Goal: Information Seeking & Learning: Learn about a topic

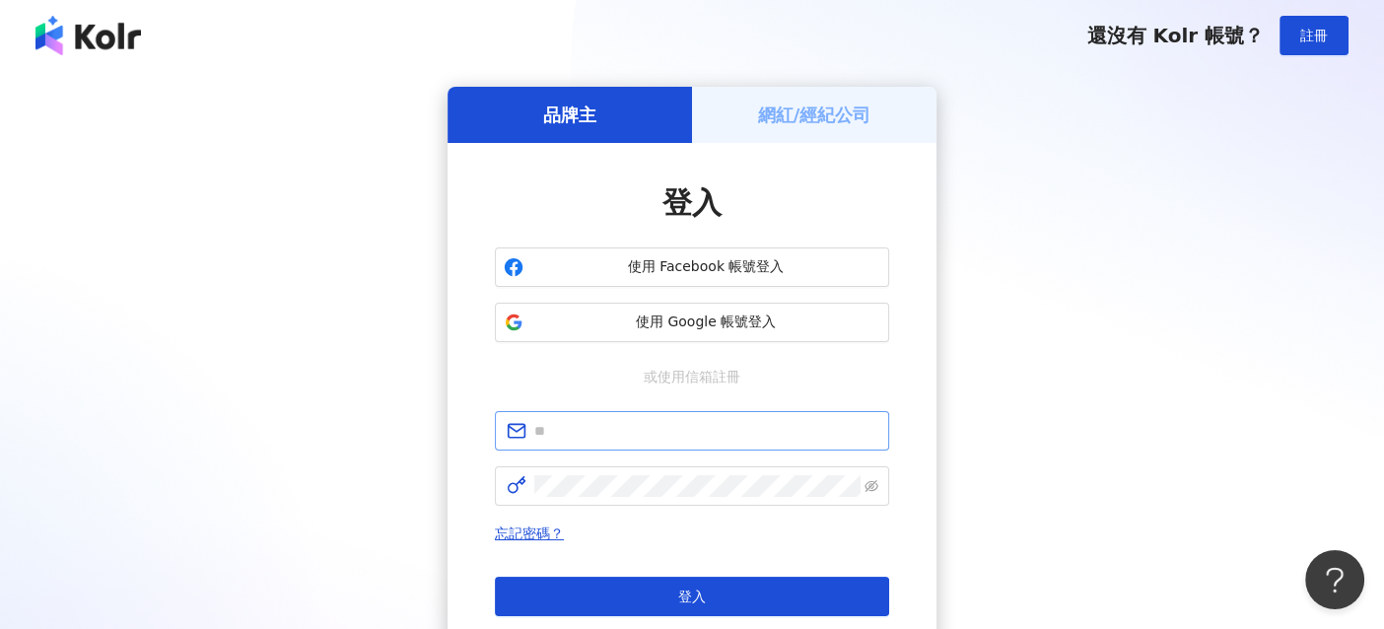
click at [612, 442] on span at bounding box center [692, 430] width 394 height 39
click at [613, 432] on input "text" at bounding box center [705, 431] width 343 height 22
paste input "**********"
type input "**********"
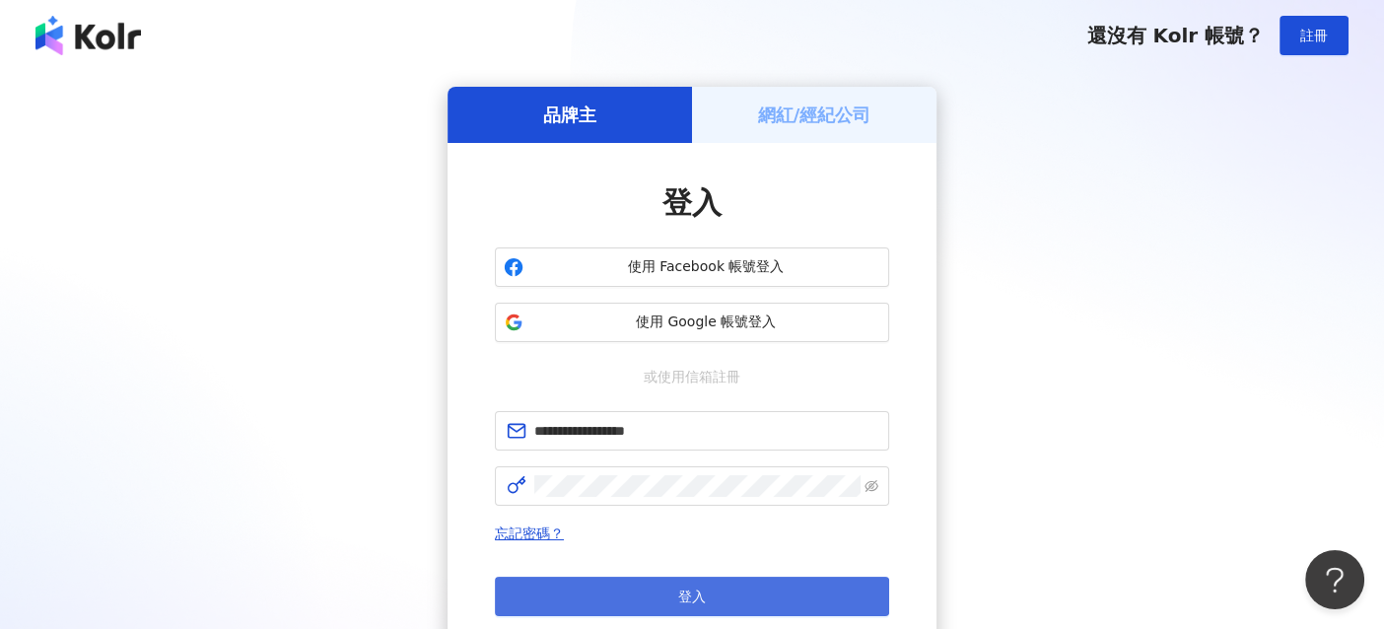
click at [666, 590] on button "登入" at bounding box center [692, 595] width 394 height 39
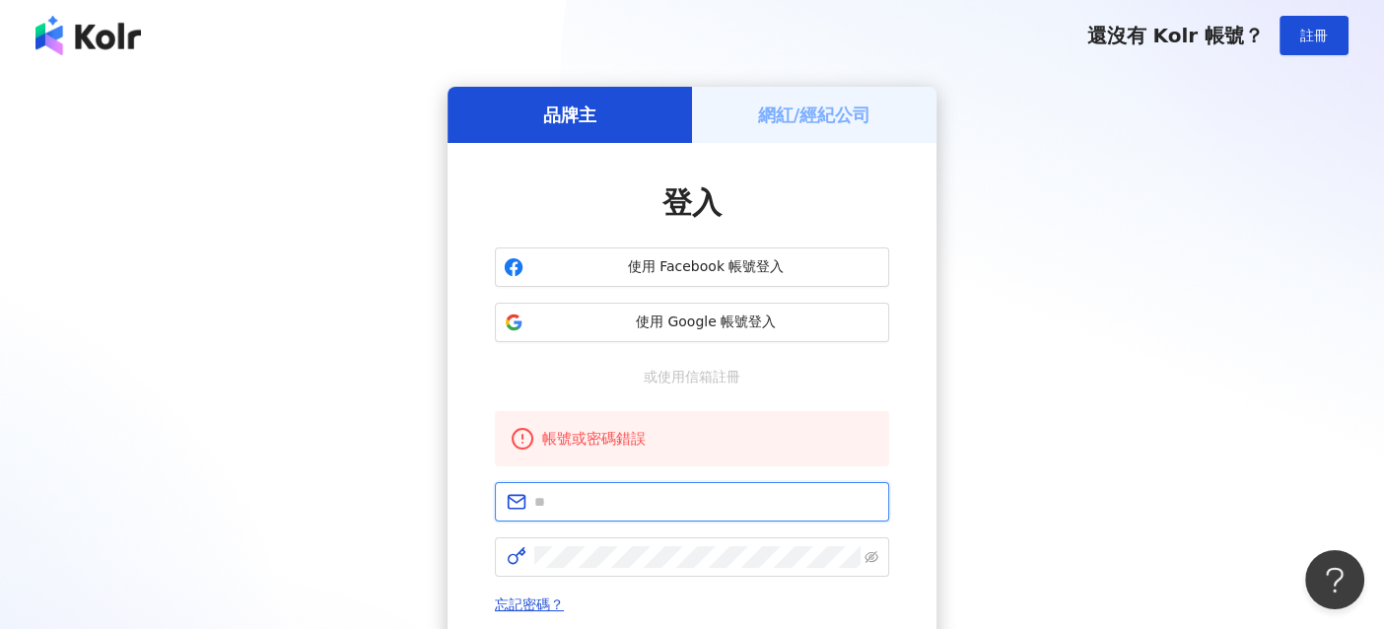
click at [593, 499] on input "text" at bounding box center [705, 502] width 343 height 22
paste input "**********"
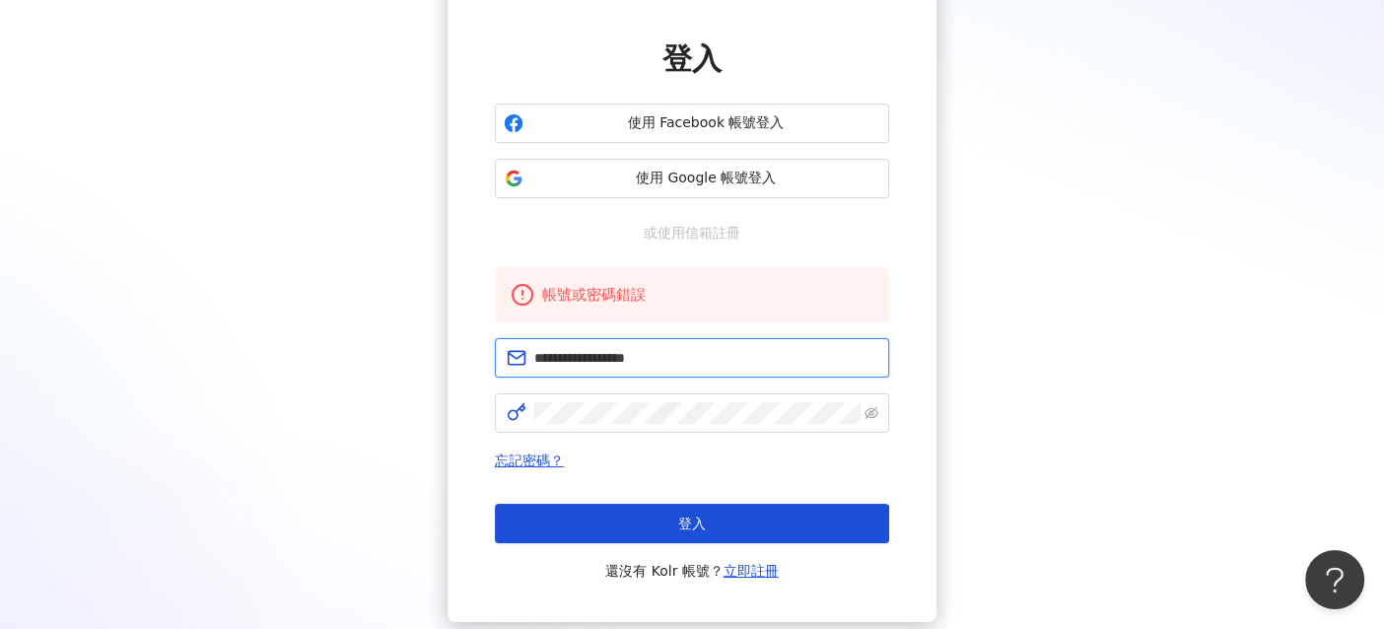
scroll to position [197, 0]
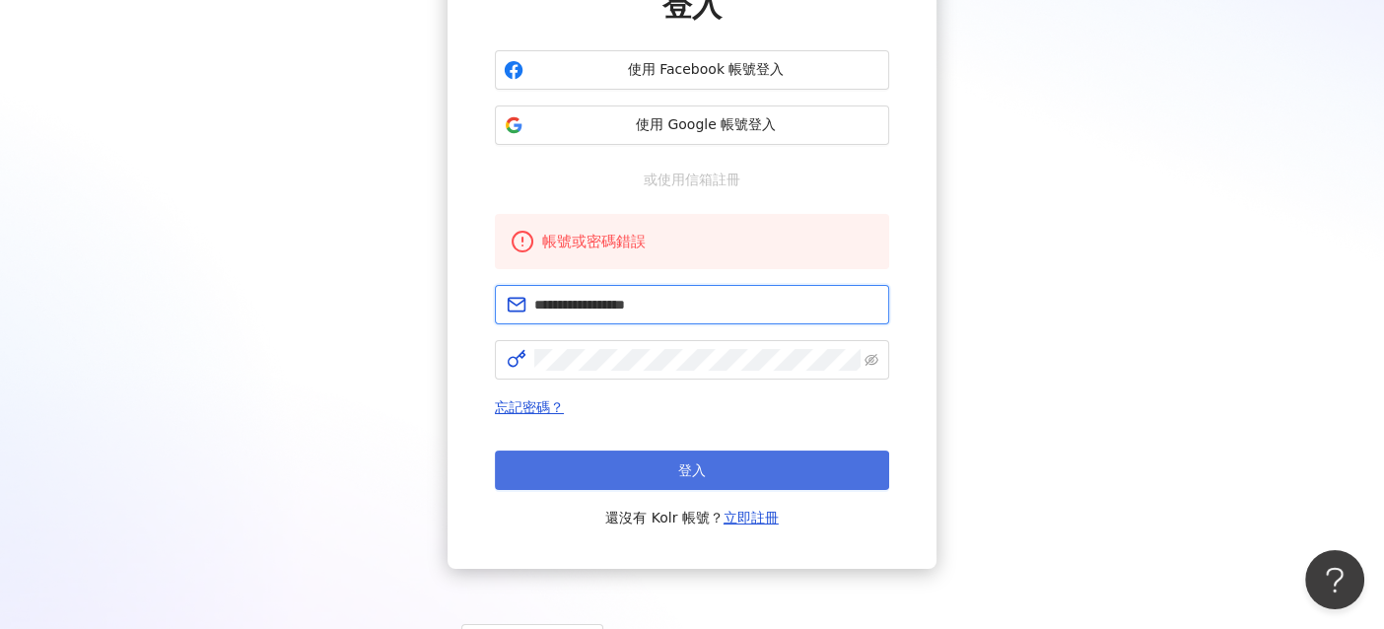
type input "**********"
click at [765, 467] on button "登入" at bounding box center [692, 469] width 394 height 39
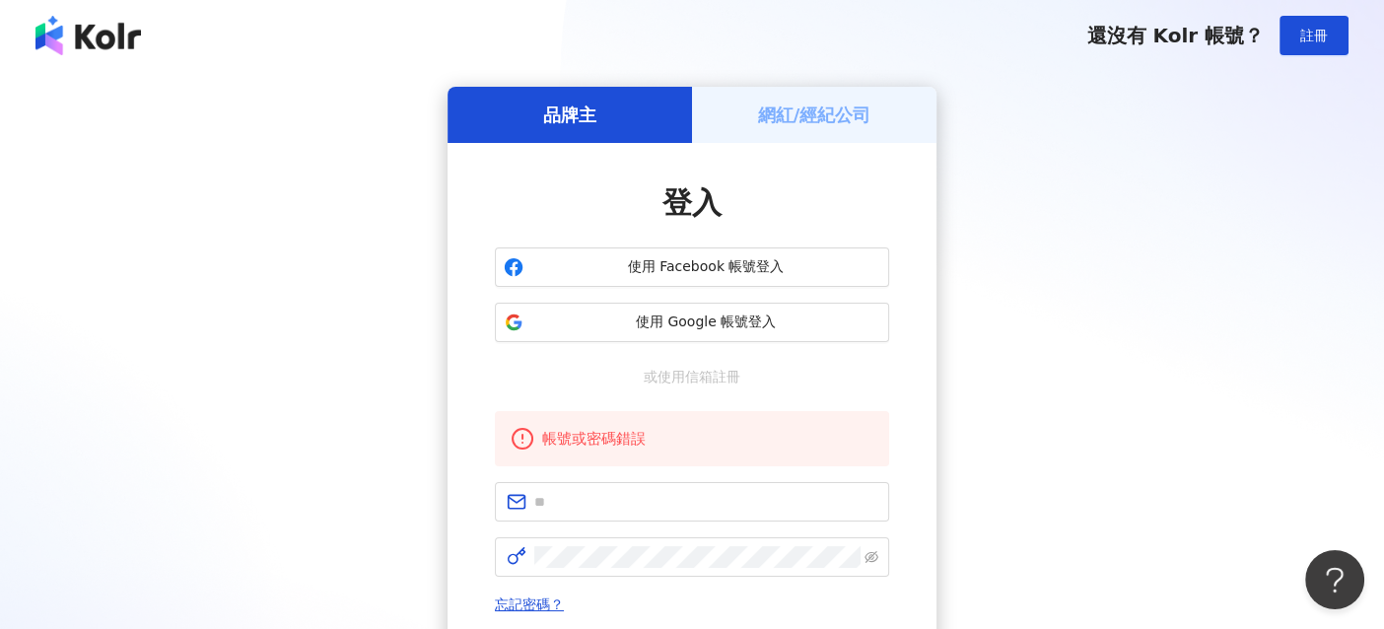
scroll to position [98, 0]
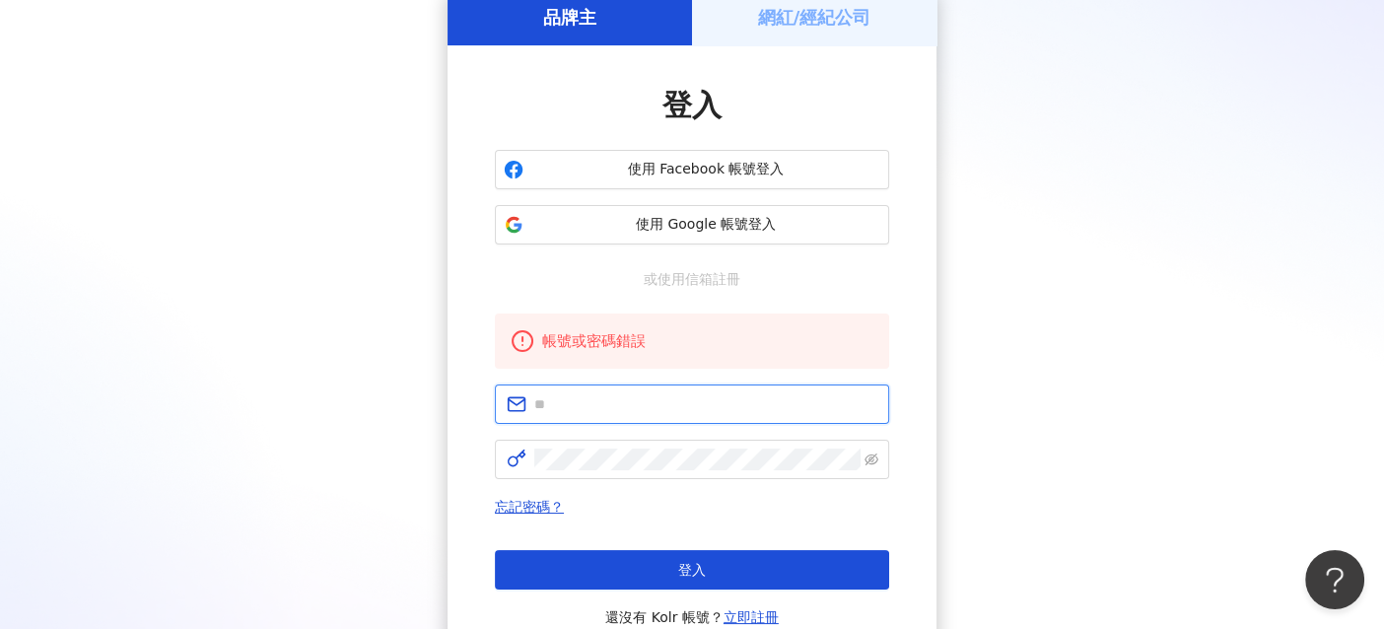
click at [618, 396] on input "text" at bounding box center [705, 404] width 343 height 22
paste input "**********"
type input "**********"
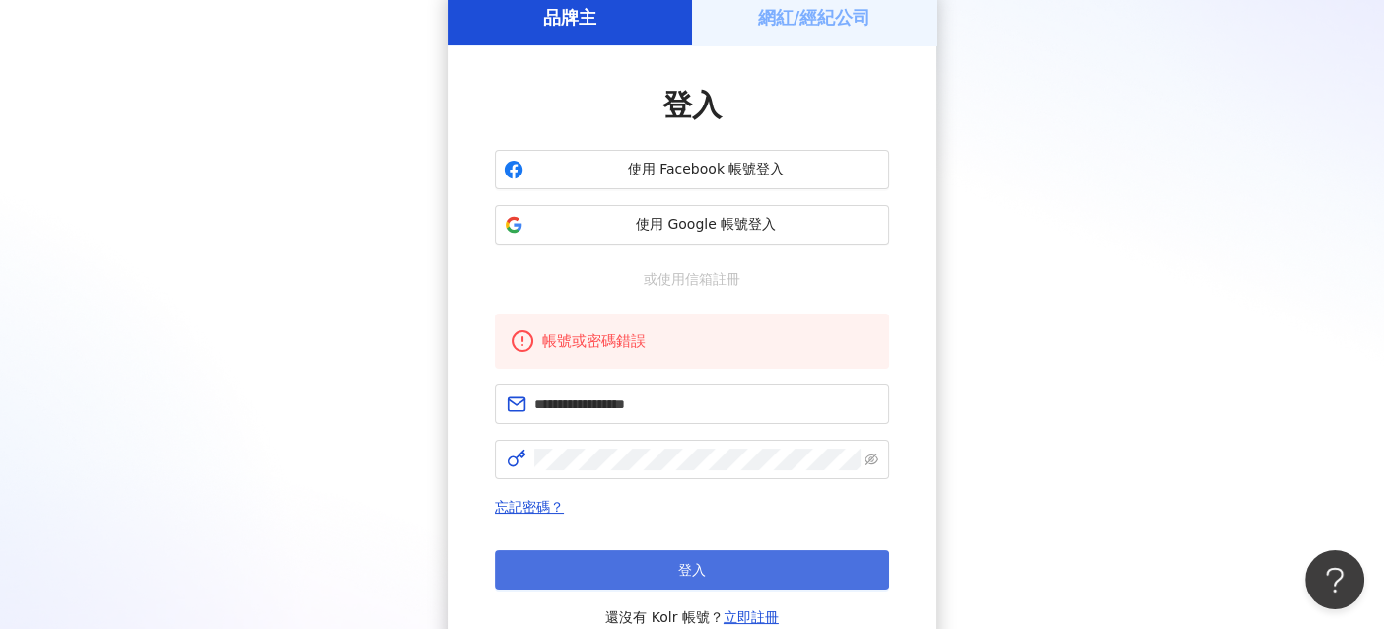
click at [698, 565] on span "登入" at bounding box center [692, 570] width 28 height 16
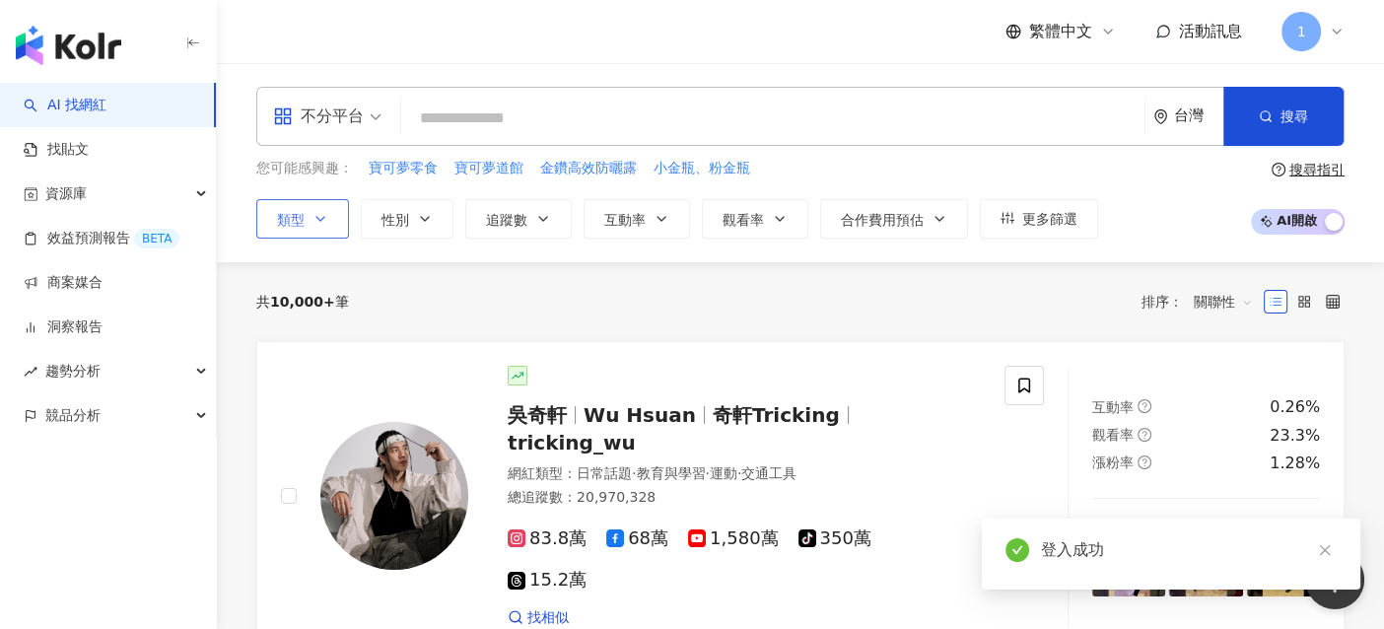
click at [335, 213] on button "類型" at bounding box center [302, 218] width 93 height 39
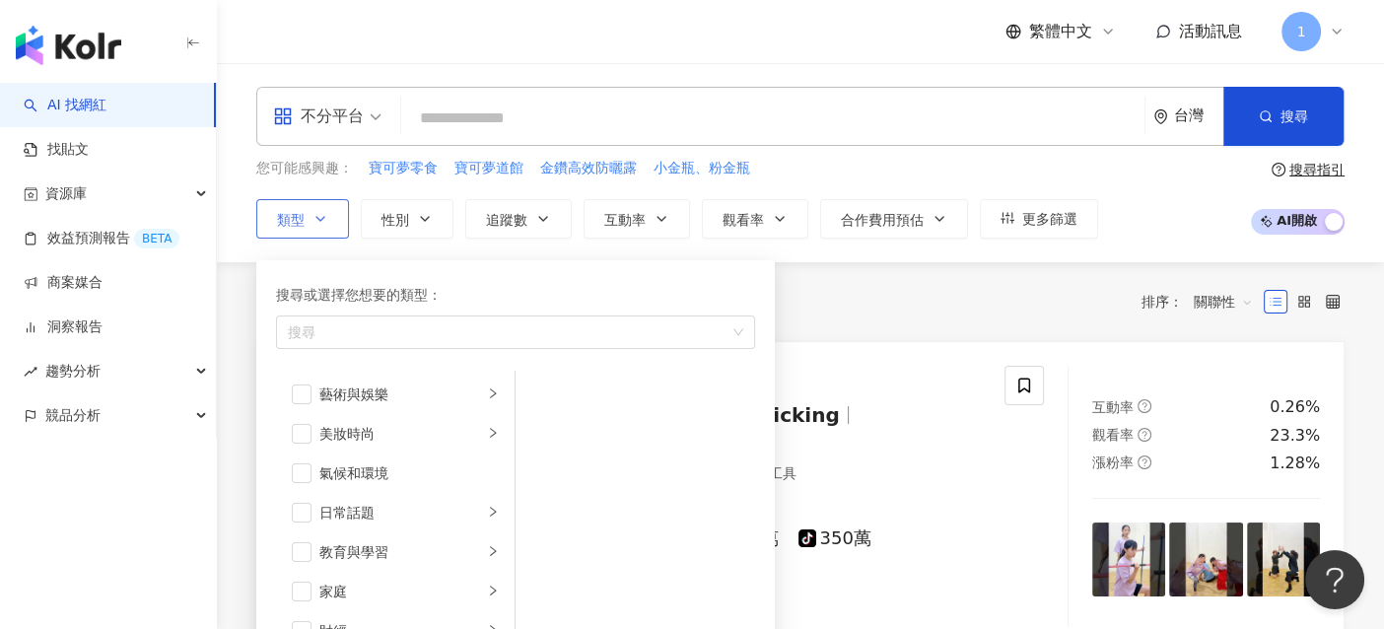
click at [335, 213] on button "類型 搜尋或選擇您想要的類型： 搜尋 藝術與娛樂 美妝時尚 氣候和環境 日常話題 教育與學習 家庭 財經 美食 命理占卜 遊戲 法政社會 生活風格 影視娛樂 …" at bounding box center [302, 218] width 93 height 39
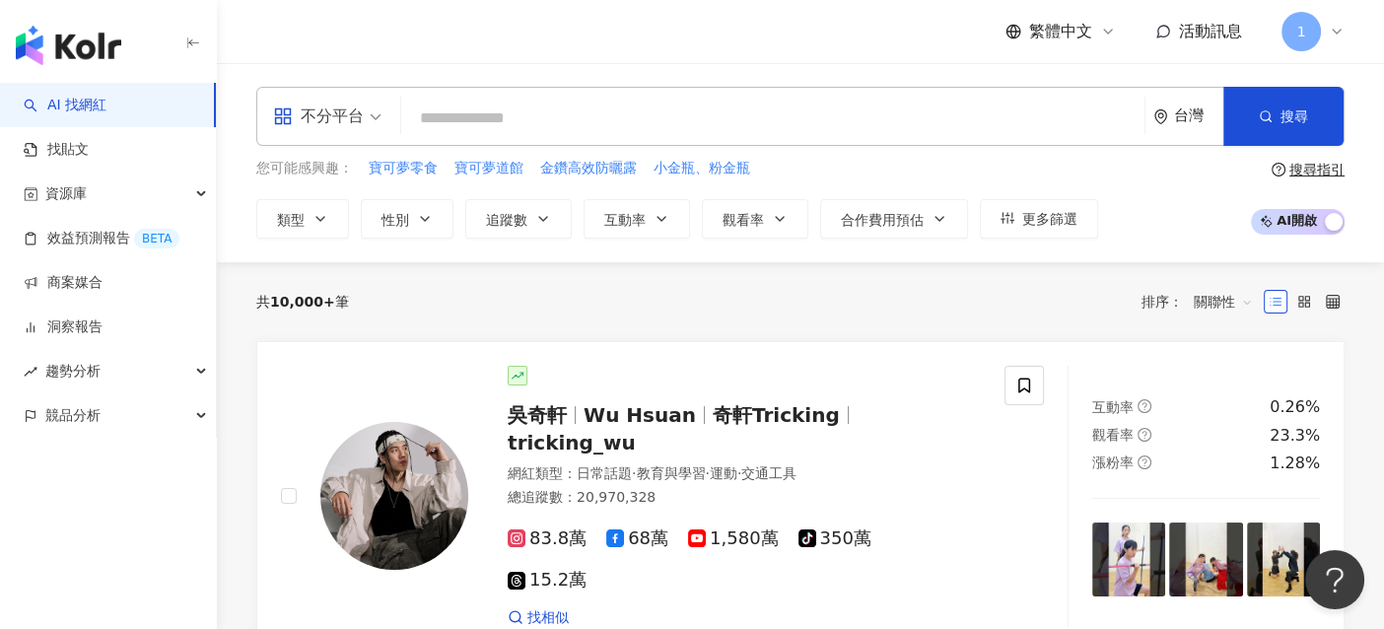
click at [532, 115] on input "search" at bounding box center [772, 118] width 727 height 37
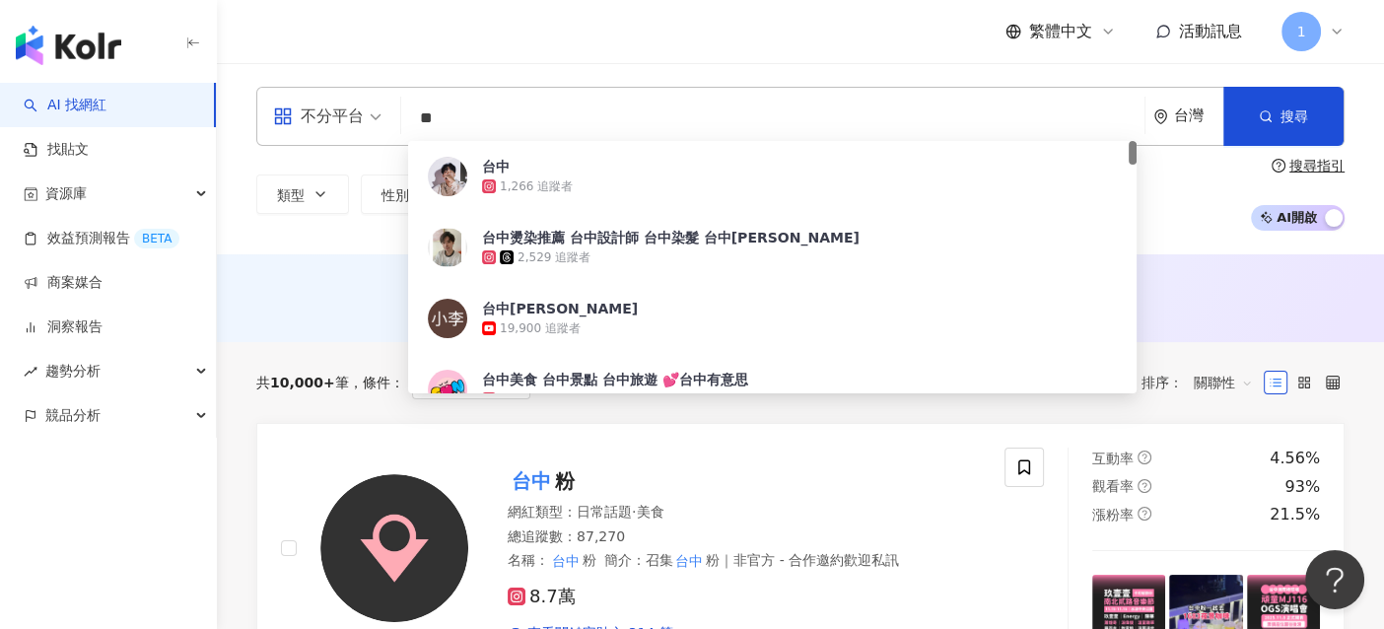
type input "**"
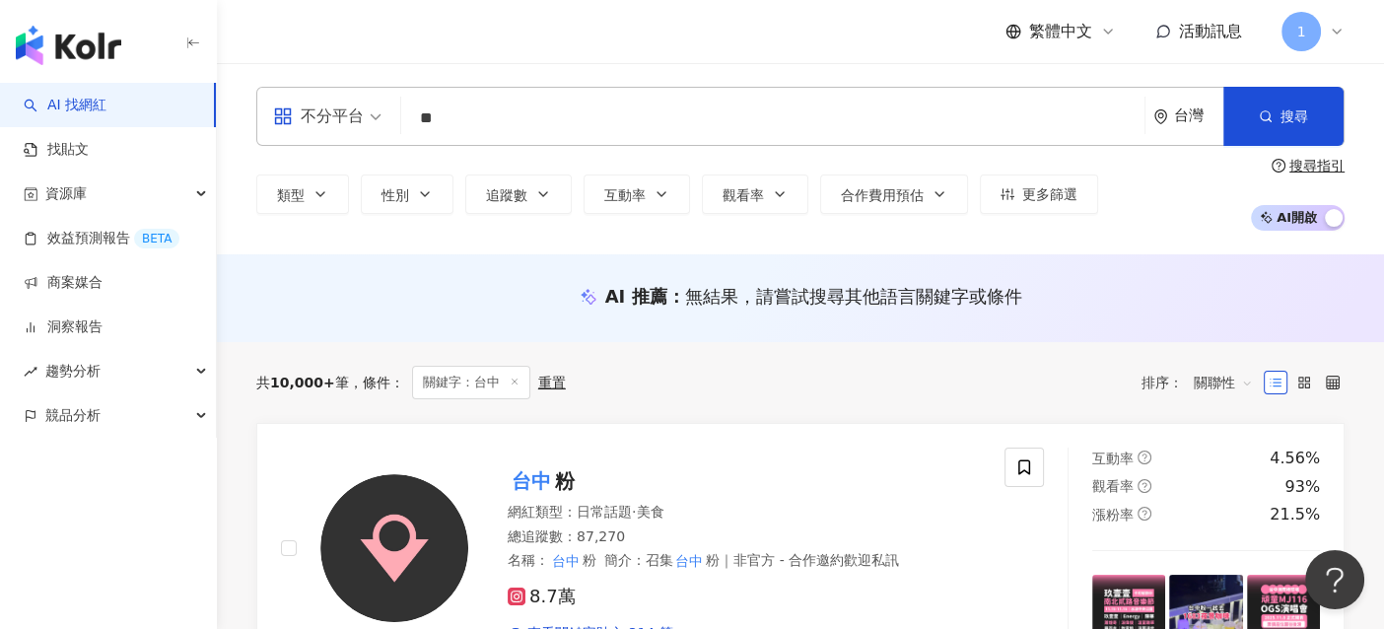
click at [1369, 189] on div "不分平台 台中 ** 台灣 搜尋 883dd1ed-0734-4e79-bfd1-2d8382408eee 台中 1,266 追蹤者 台中燙染推薦 台中設計師…" at bounding box center [800, 159] width 1167 height 144
click at [618, 192] on span "互動率" at bounding box center [624, 195] width 41 height 16
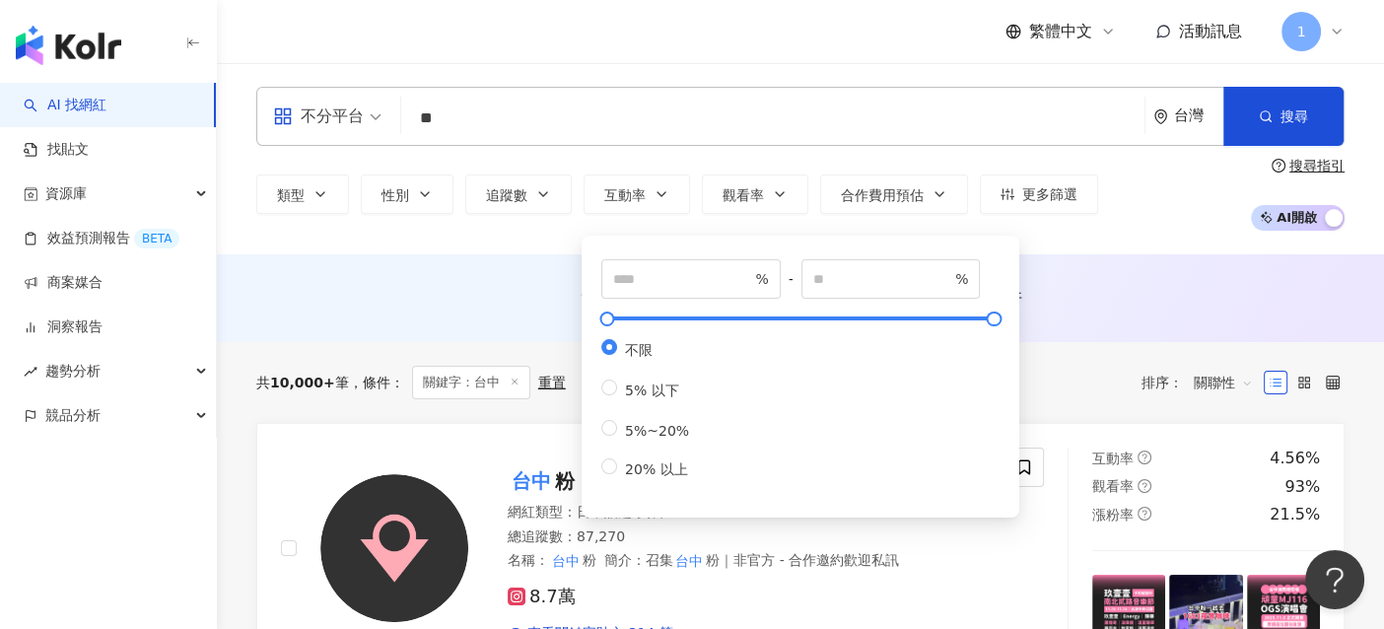
type input "*"
type input "**"
click at [1166, 193] on div "類型 性別 追蹤數 互動率 觀看率 合作費用預估 更多篩選 * % - ** % 不限 5% 以下 5%~20% 20% 以上 搜尋指引 AI 開啟 AI 關閉" at bounding box center [800, 194] width 1088 height 73
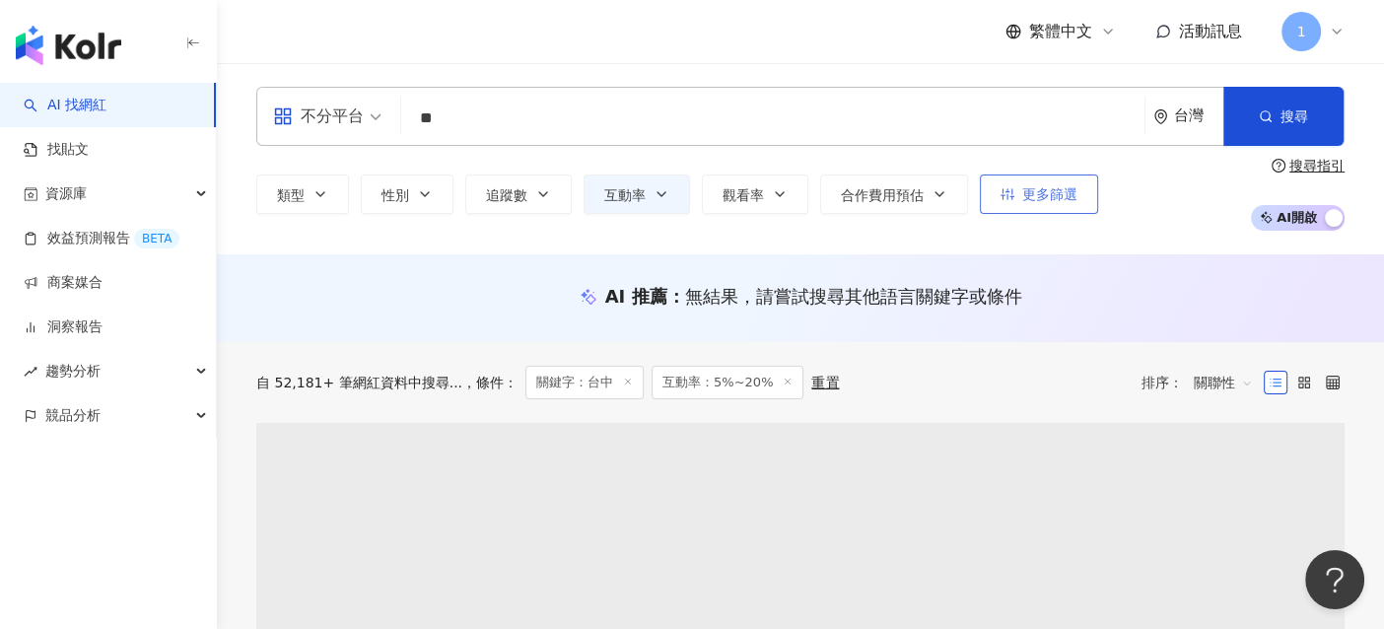
click at [1023, 195] on span "更多篩選" at bounding box center [1049, 194] width 55 height 16
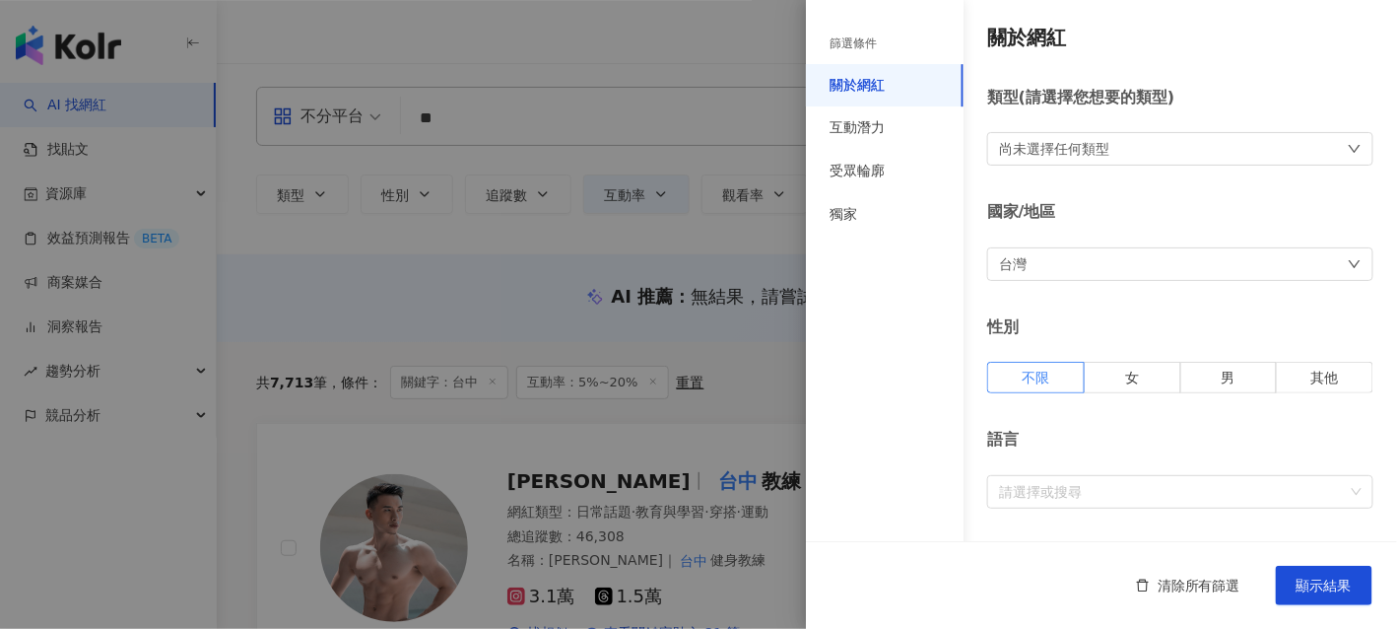
click at [566, 228] on div at bounding box center [698, 314] width 1397 height 629
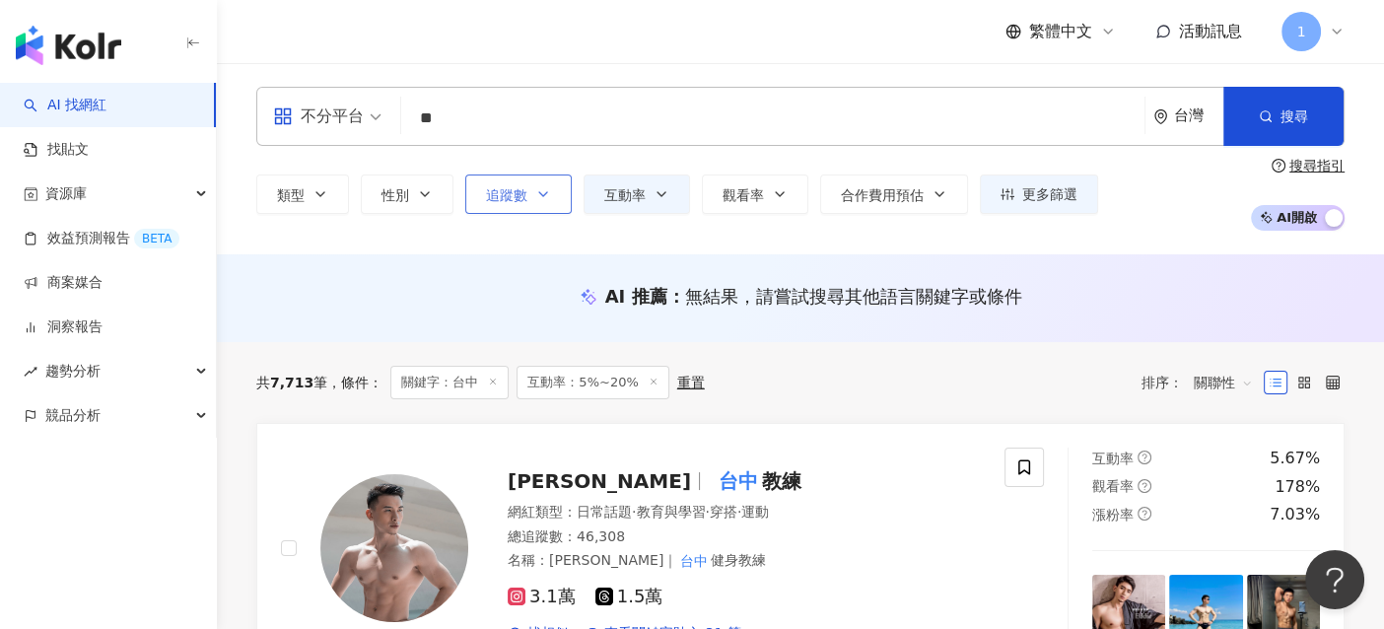
click at [512, 196] on span "追蹤數" at bounding box center [506, 195] width 41 height 16
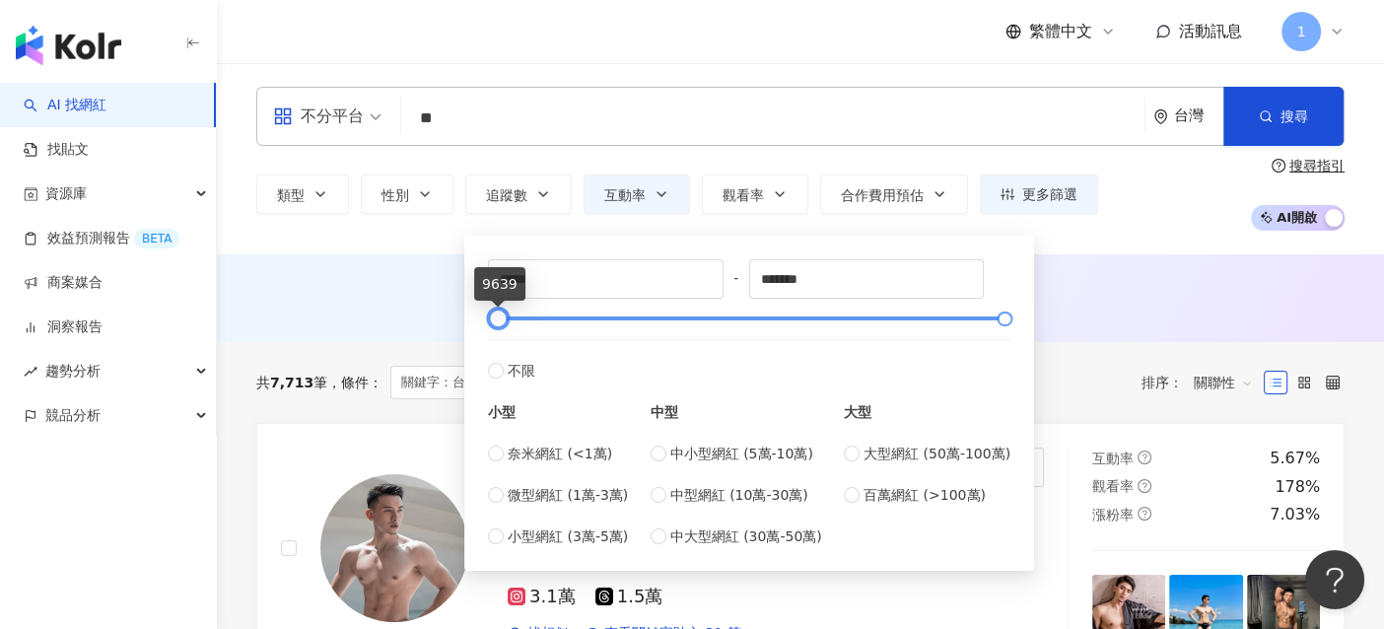
type input "*****"
click at [503, 313] on div at bounding box center [500, 318] width 11 height 11
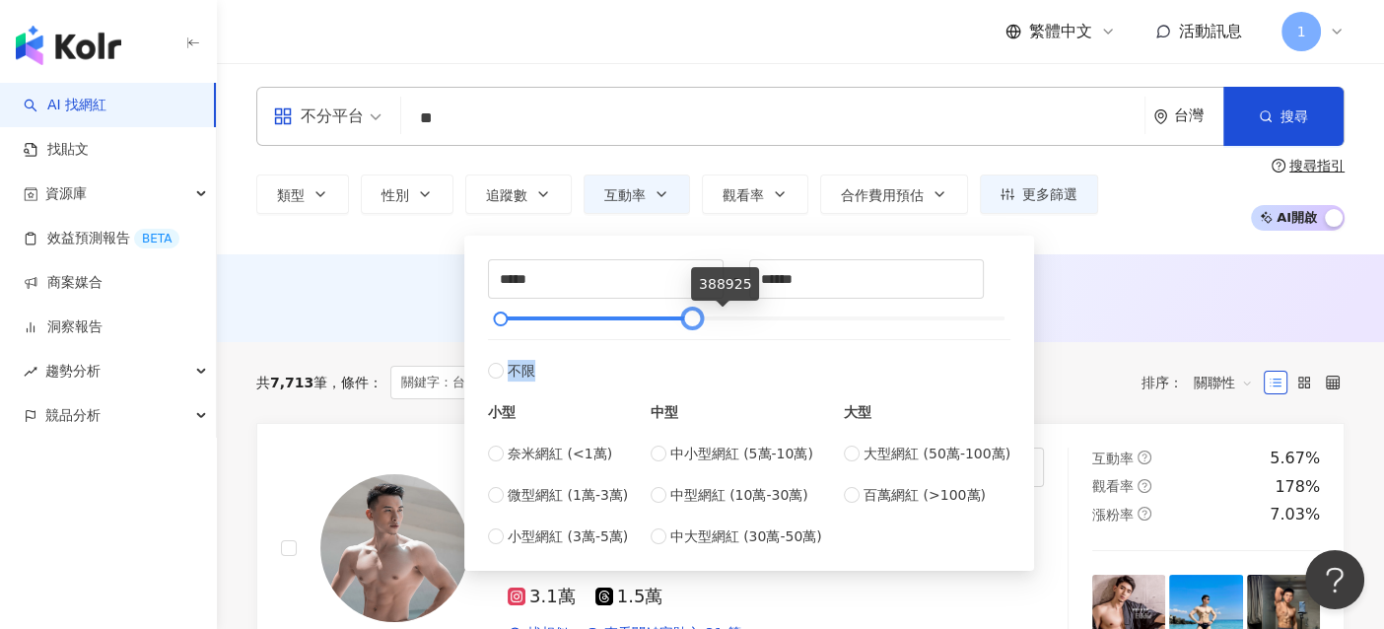
type input "******"
drag, startPoint x: 1001, startPoint y: 323, endPoint x: 689, endPoint y: 324, distance: 312.4
click at [689, 324] on div at bounding box center [692, 318] width 11 height 11
click at [1127, 278] on div "AI 推薦 ： 無結果，請嘗試搜尋其他語言關鍵字或條件" at bounding box center [800, 298] width 1167 height 88
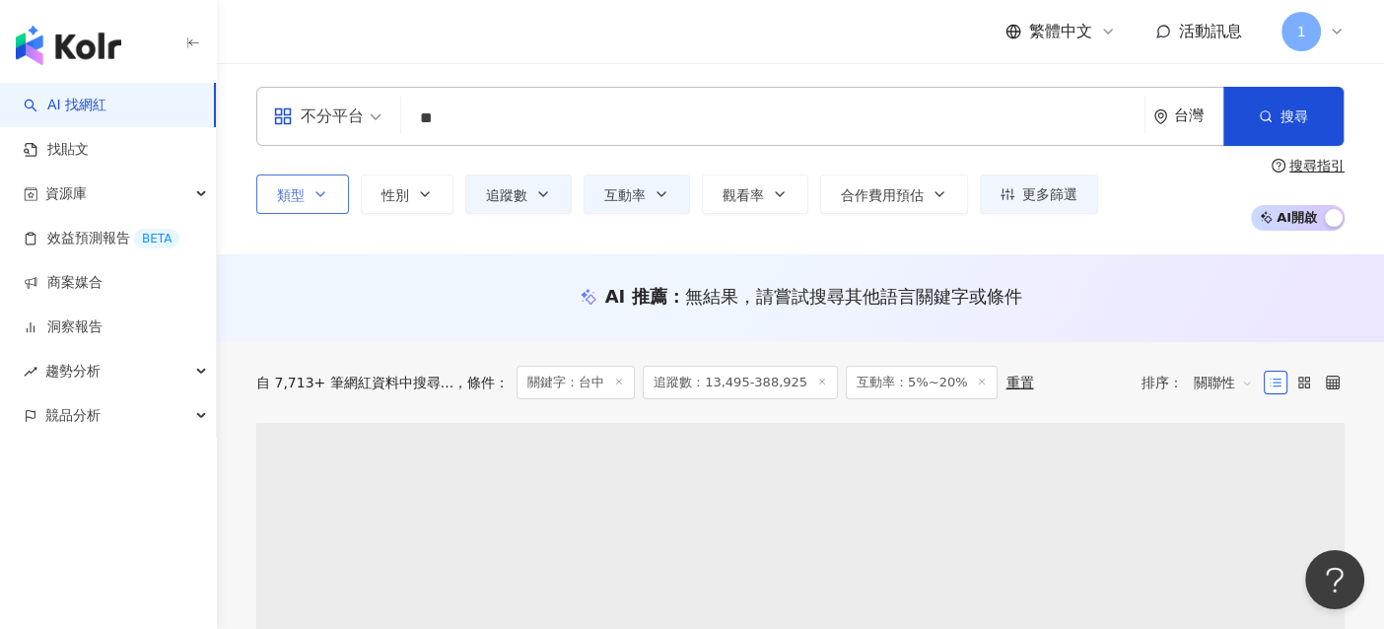
click at [322, 202] on button "類型" at bounding box center [302, 193] width 93 height 39
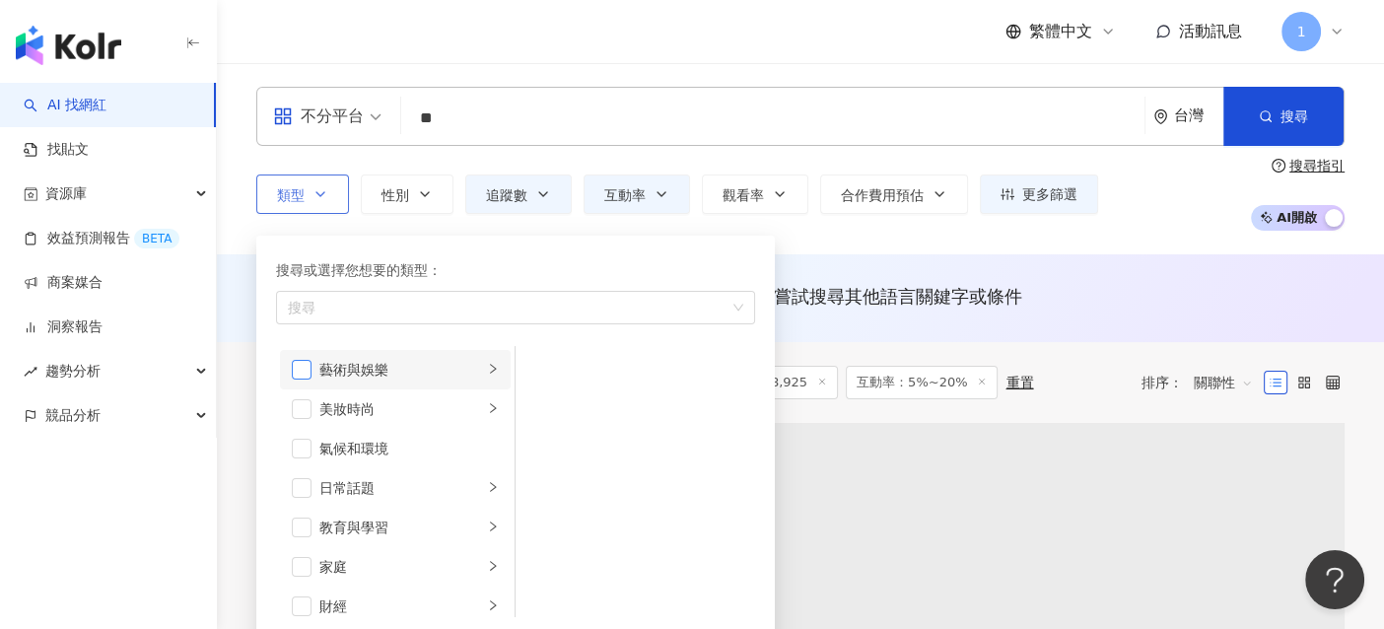
click at [296, 375] on span "button" at bounding box center [302, 370] width 20 height 20
click at [303, 404] on span "button" at bounding box center [302, 409] width 20 height 20
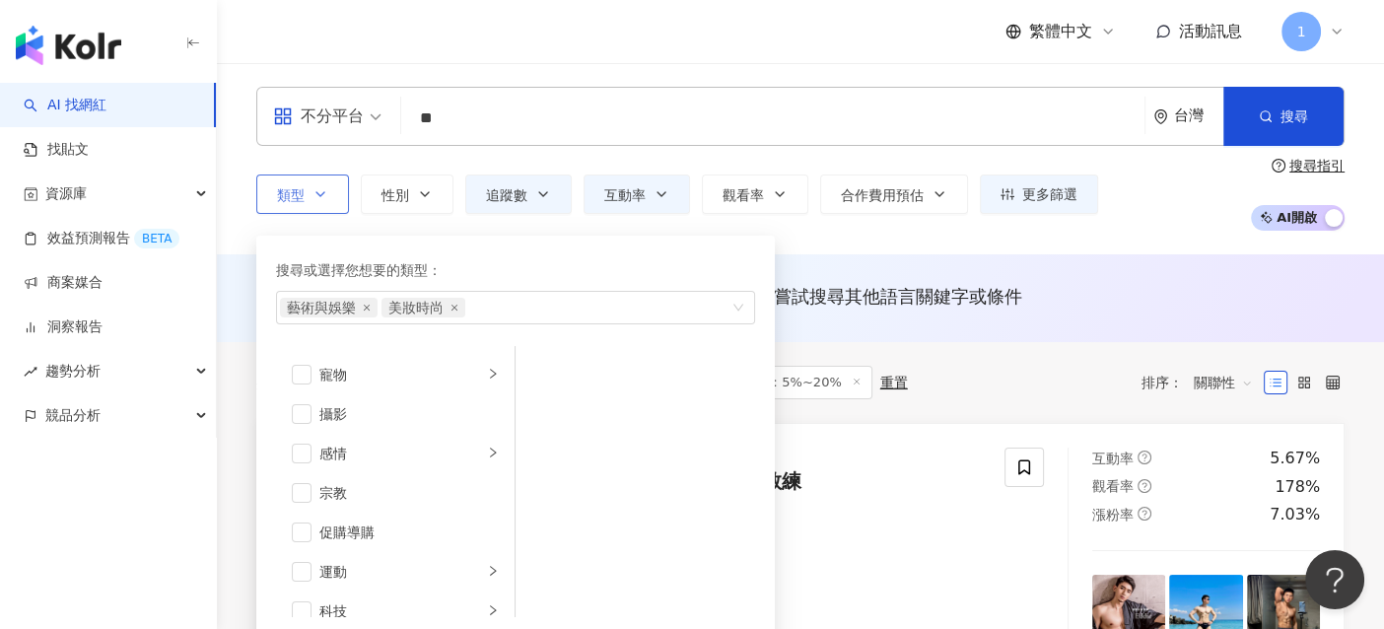
scroll to position [590, 0]
click at [300, 375] on span "button" at bounding box center [302, 371] width 20 height 20
click at [236, 298] on div "AI 推薦 ： 無結果，請嘗試搜尋其他語言關鍵字或條件" at bounding box center [800, 302] width 1167 height 36
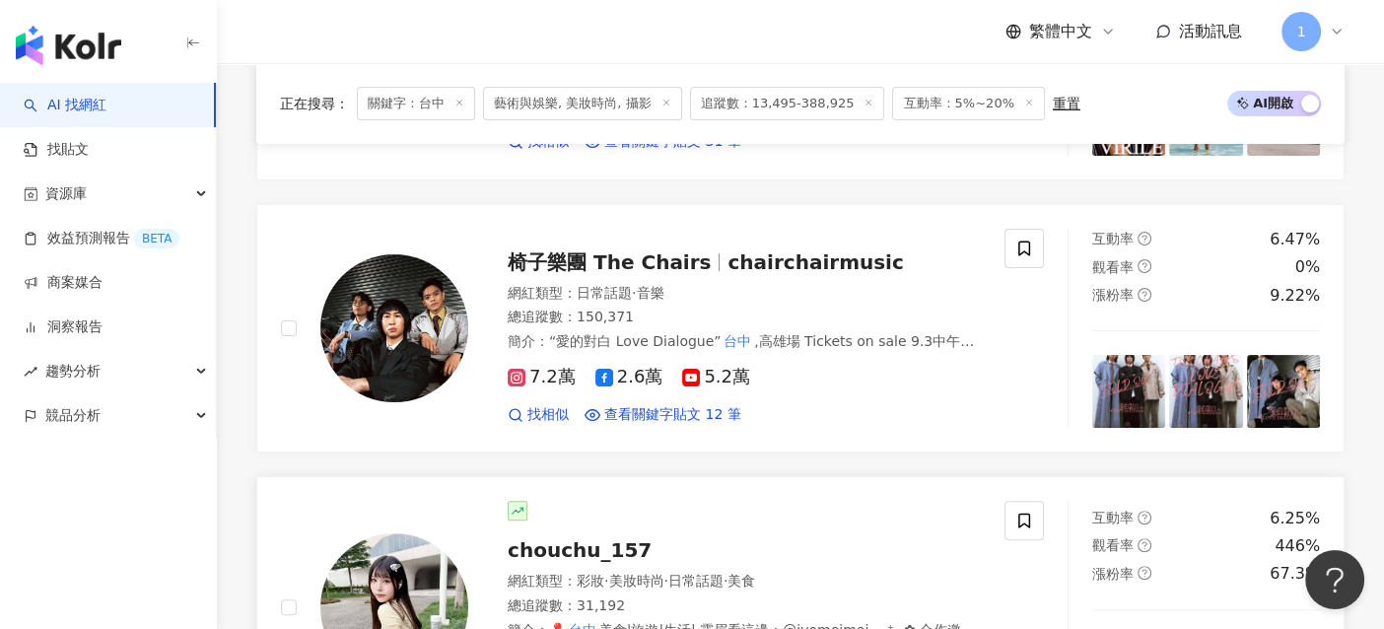
scroll to position [787, 0]
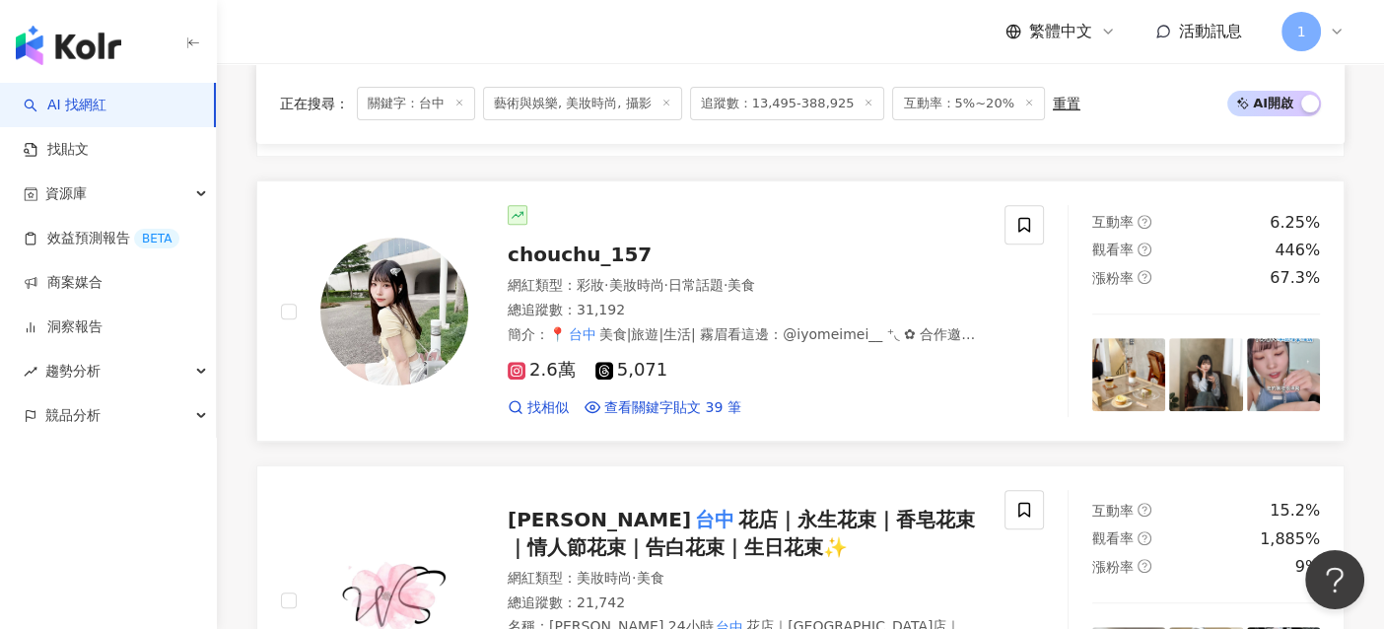
click at [531, 370] on span "2.6萬" at bounding box center [541, 370] width 68 height 21
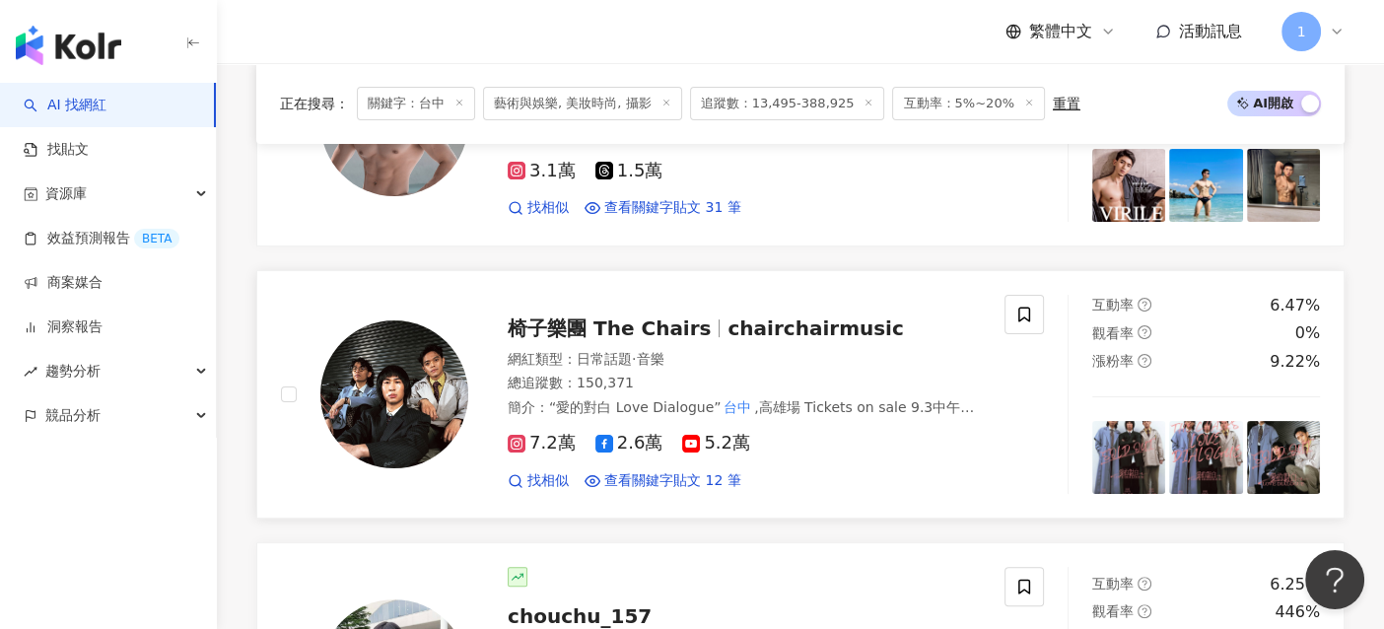
scroll to position [394, 0]
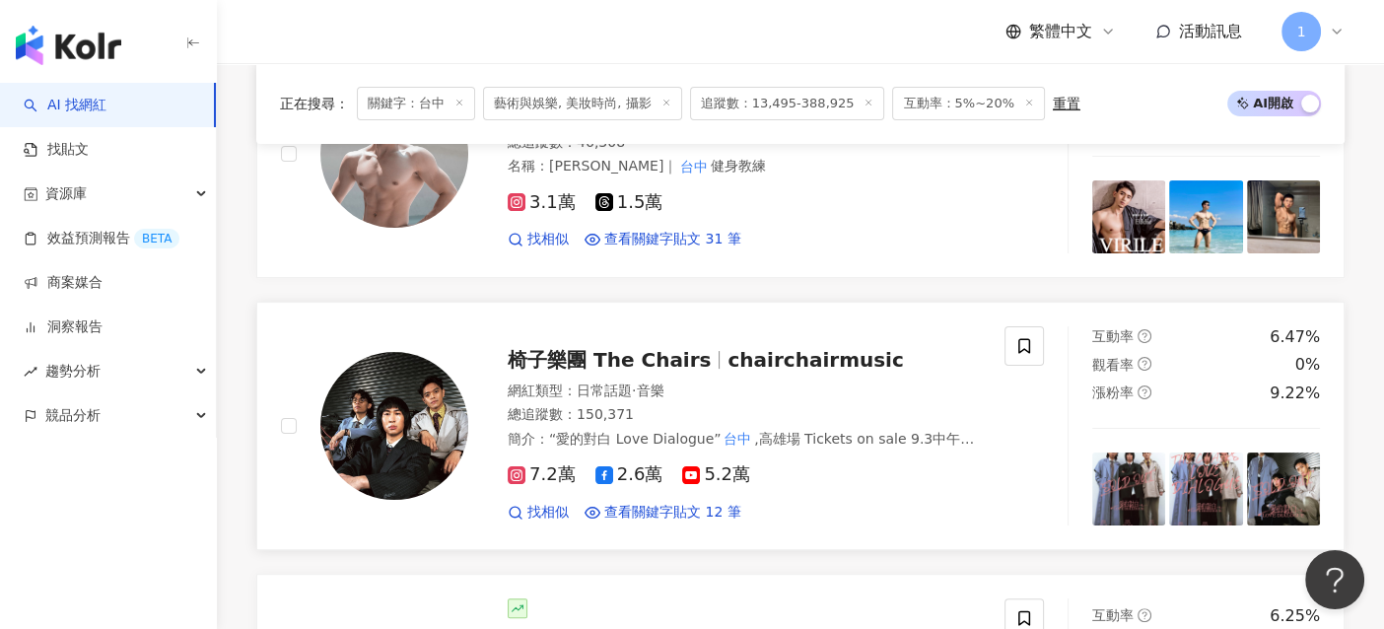
click at [794, 354] on span "chairchairmusic" at bounding box center [814, 360] width 175 height 24
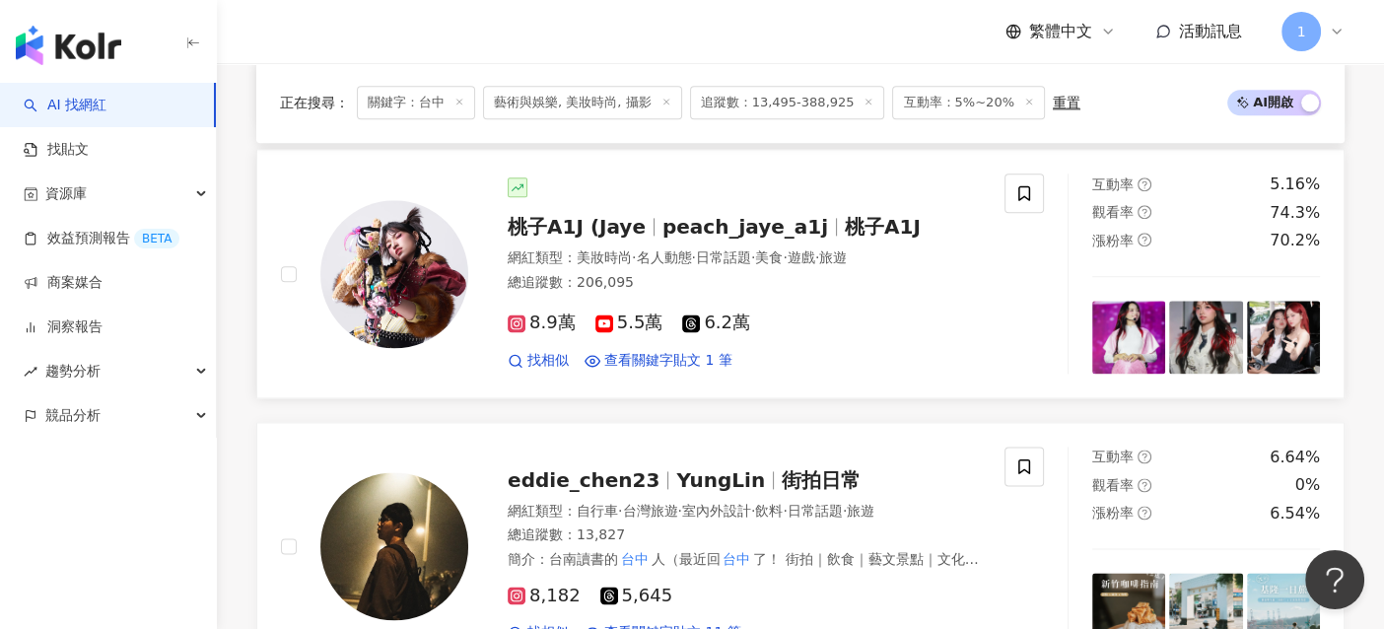
scroll to position [2463, 0]
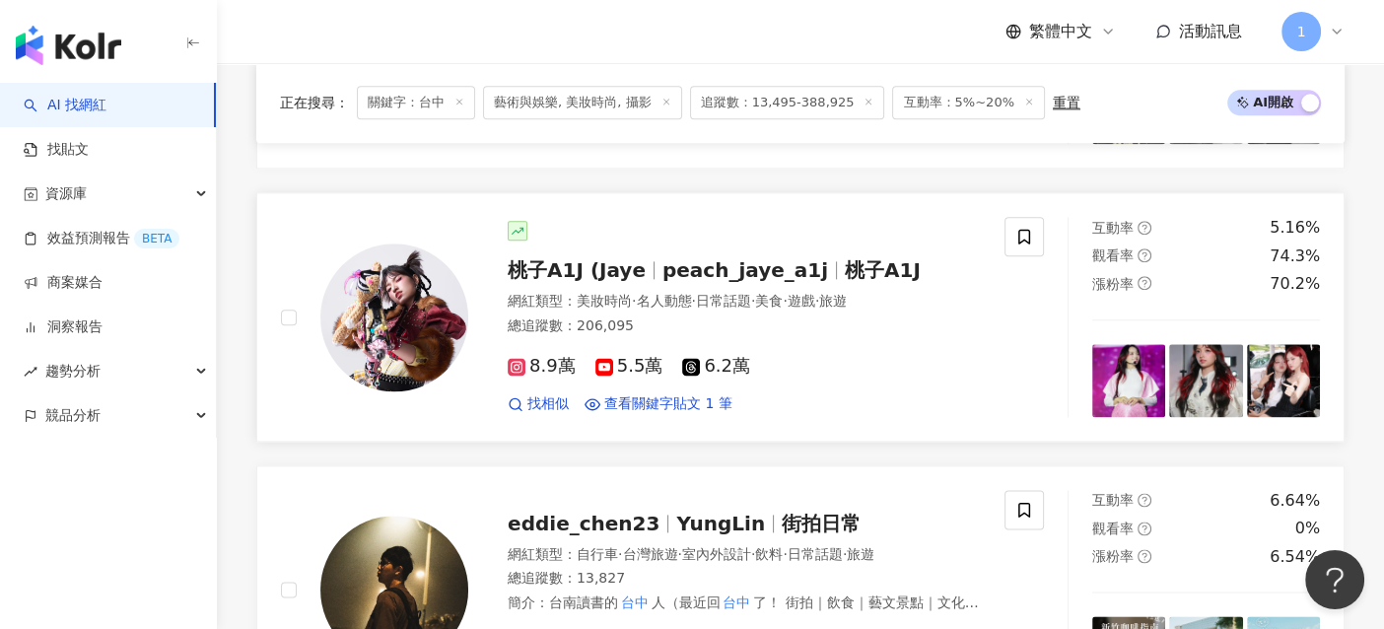
click at [576, 293] on span "美妝時尚" at bounding box center [603, 301] width 55 height 16
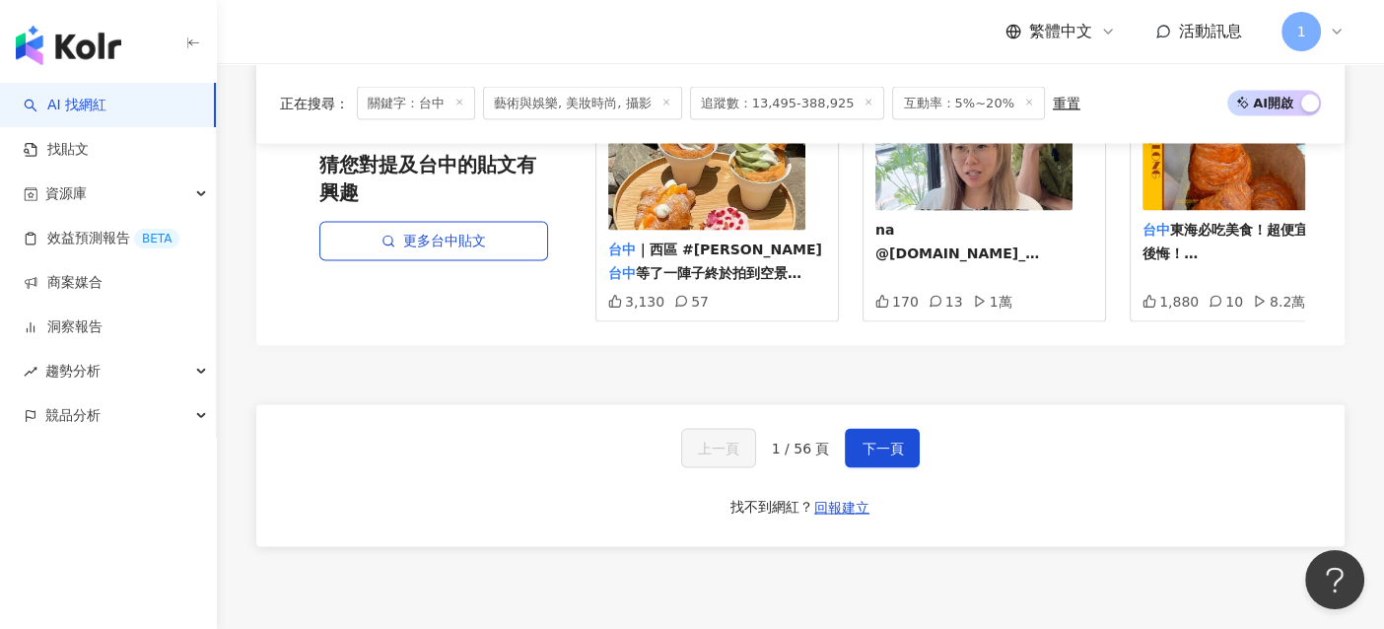
scroll to position [3745, 0]
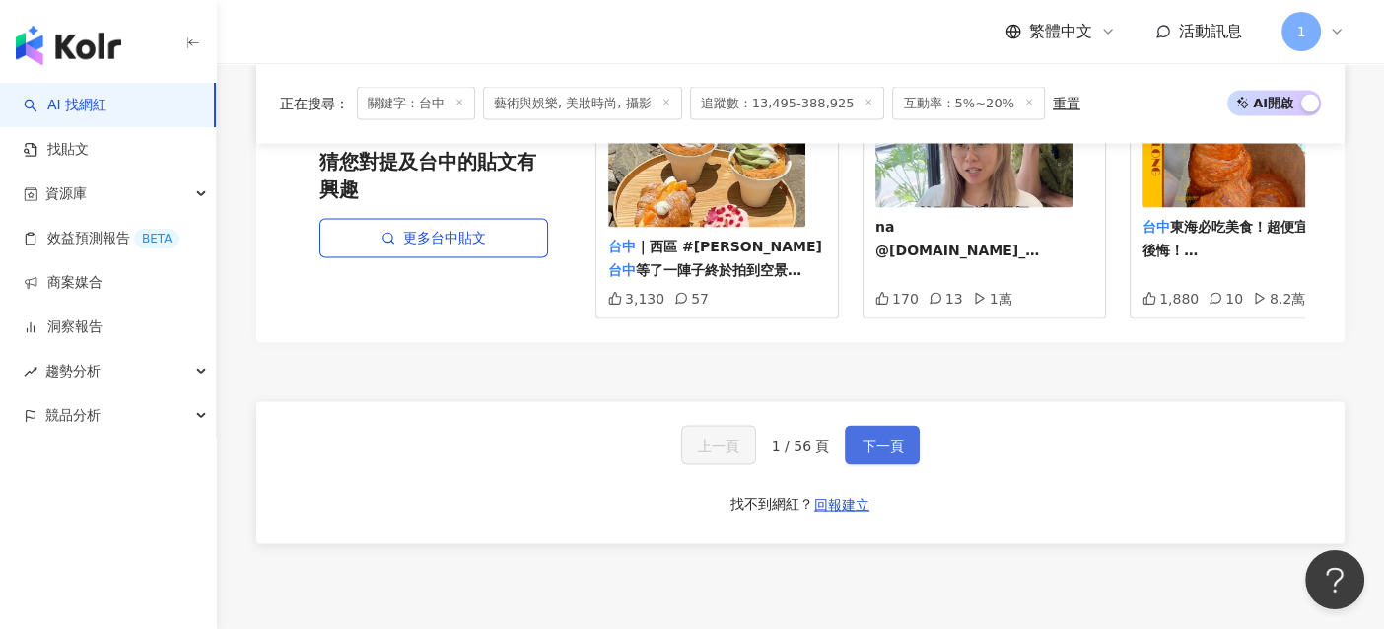
click at [888, 437] on span "下一頁" at bounding box center [881, 445] width 41 height 16
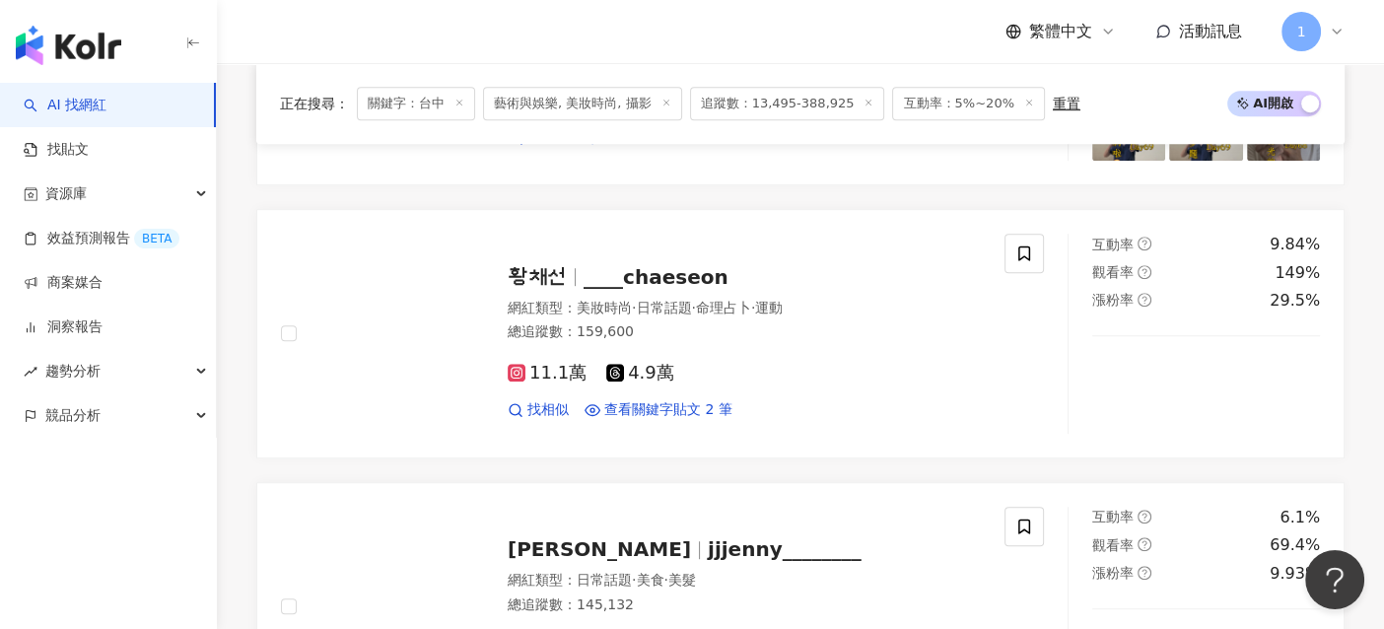
scroll to position [1084, 0]
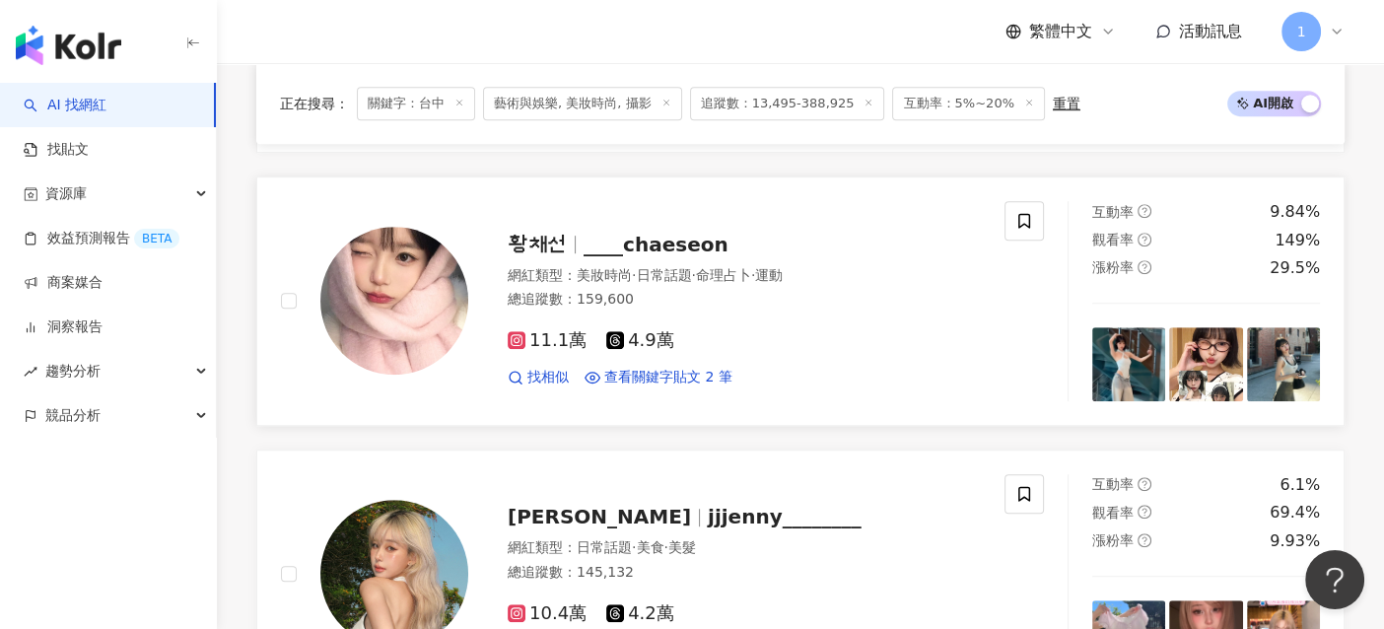
click at [640, 233] on span "____chaeseon" at bounding box center [655, 245] width 145 height 24
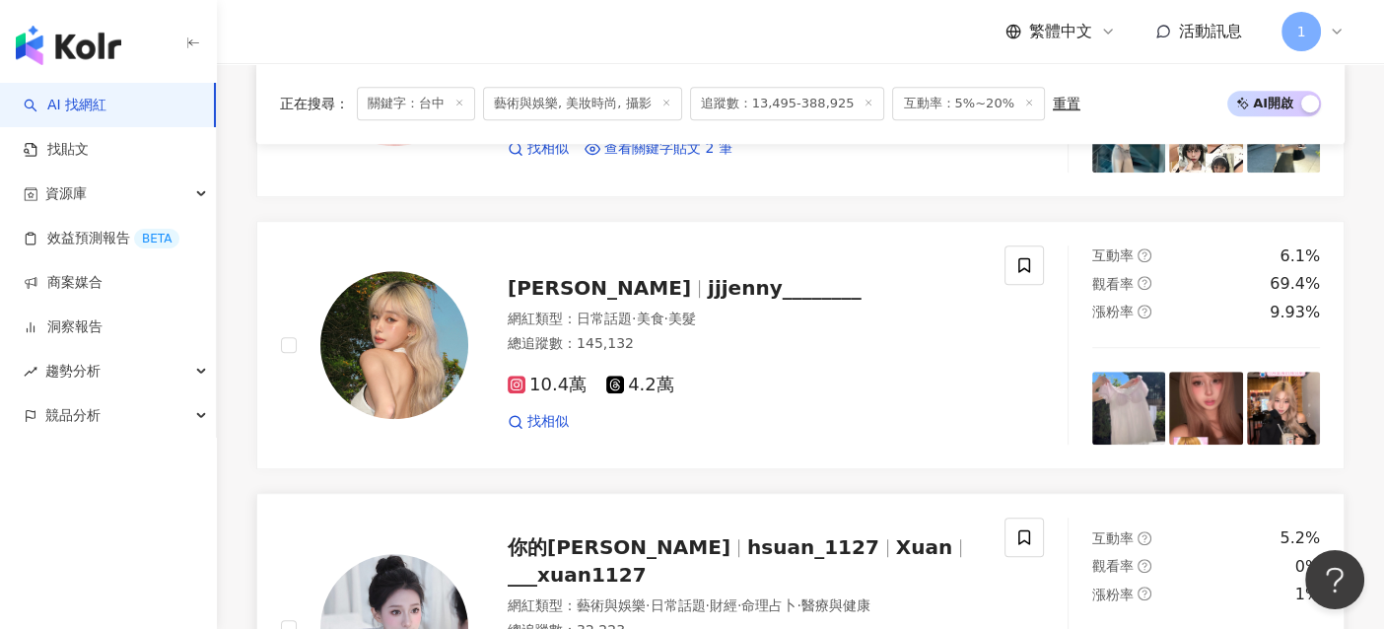
scroll to position [1280, 0]
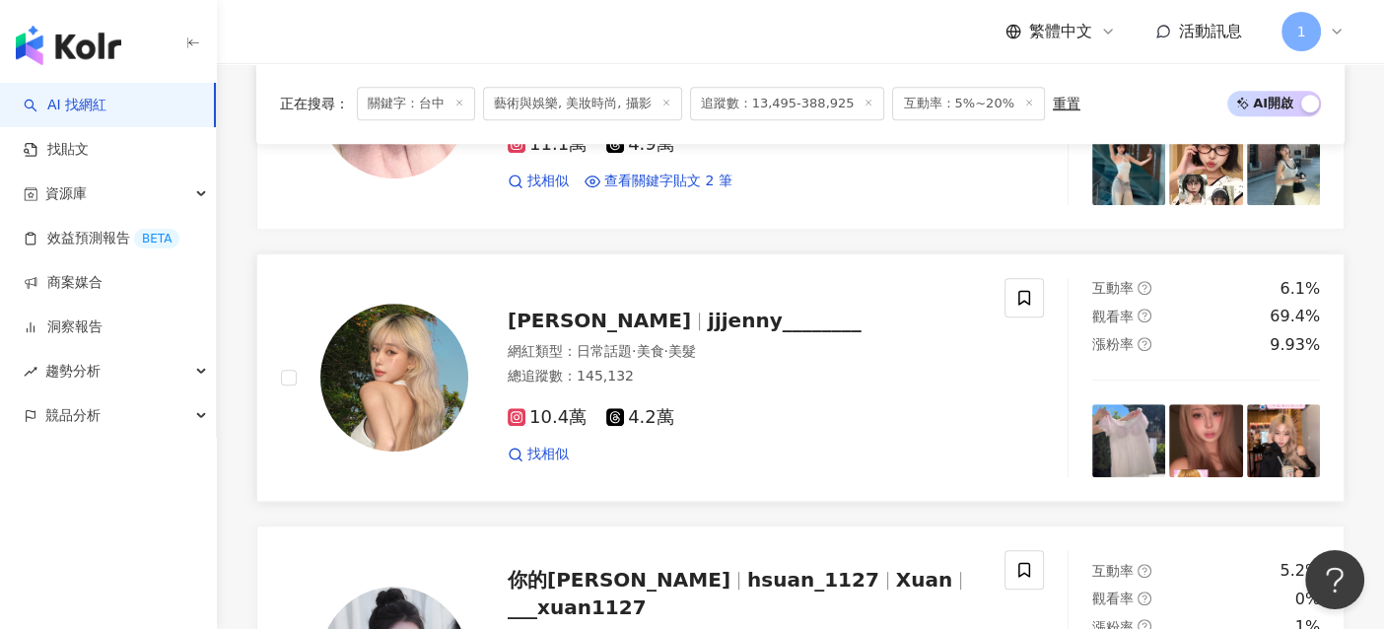
click at [542, 308] on span "[PERSON_NAME]" at bounding box center [598, 320] width 183 height 24
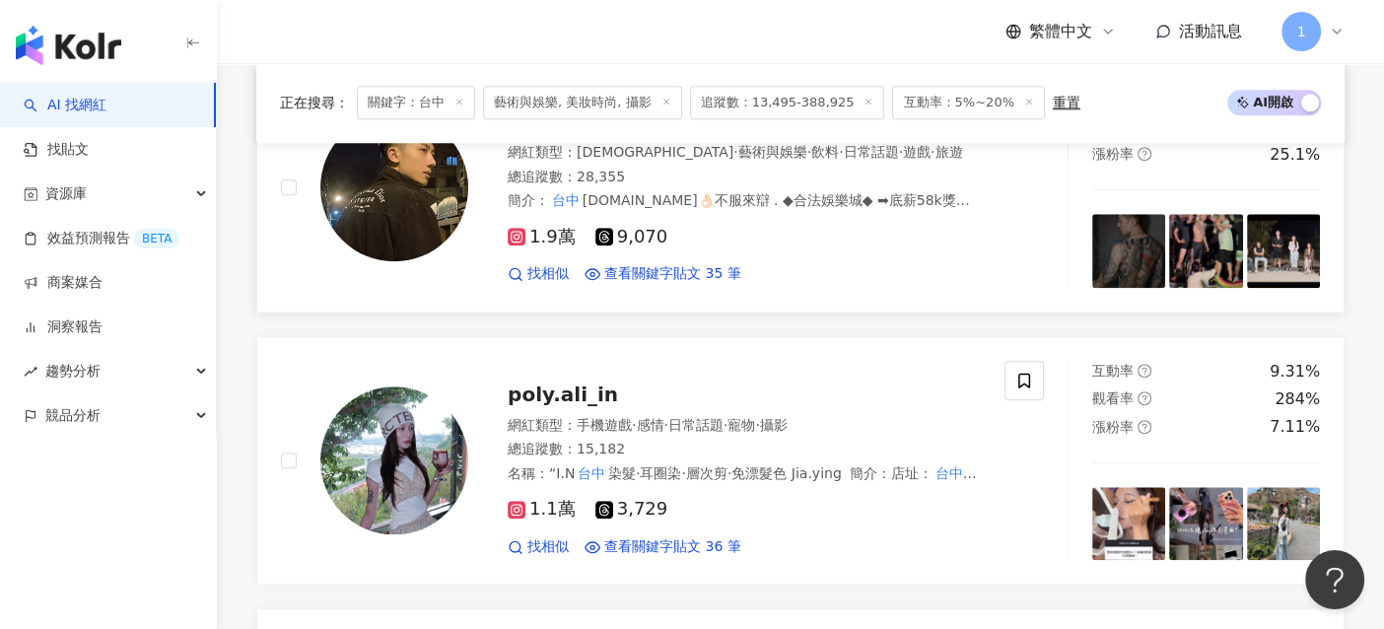
scroll to position [2167, 0]
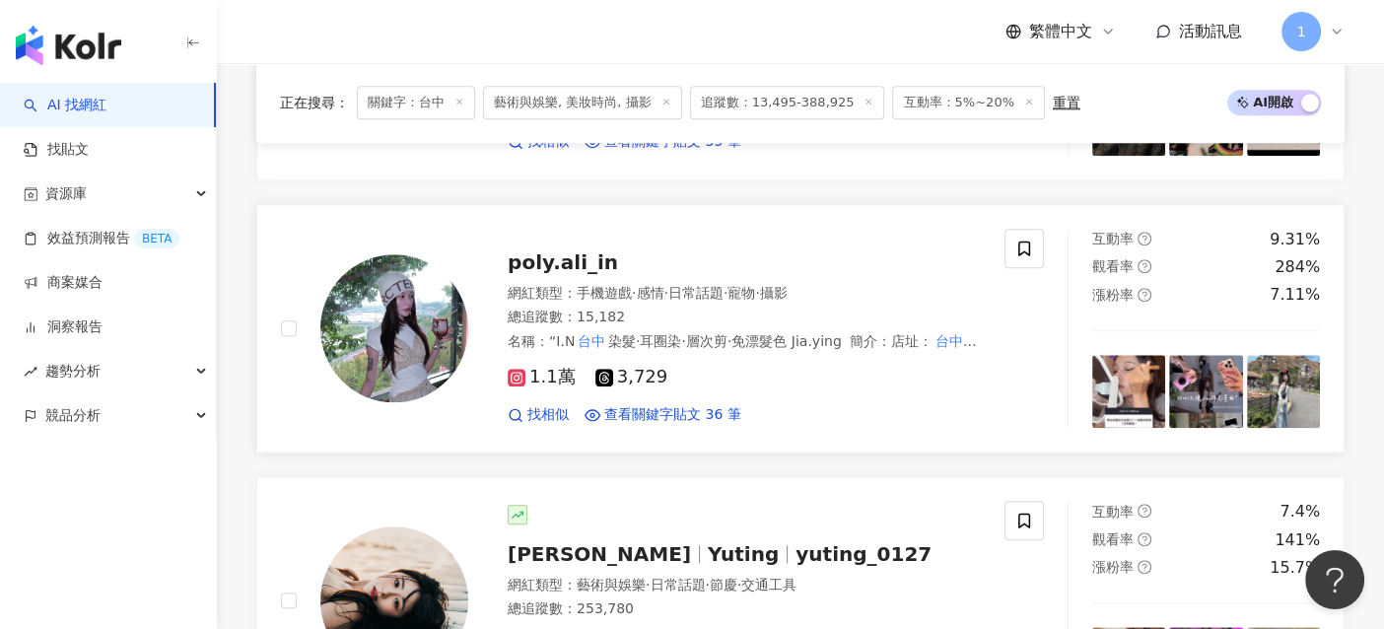
click at [551, 367] on span "1.1萬" at bounding box center [541, 377] width 68 height 21
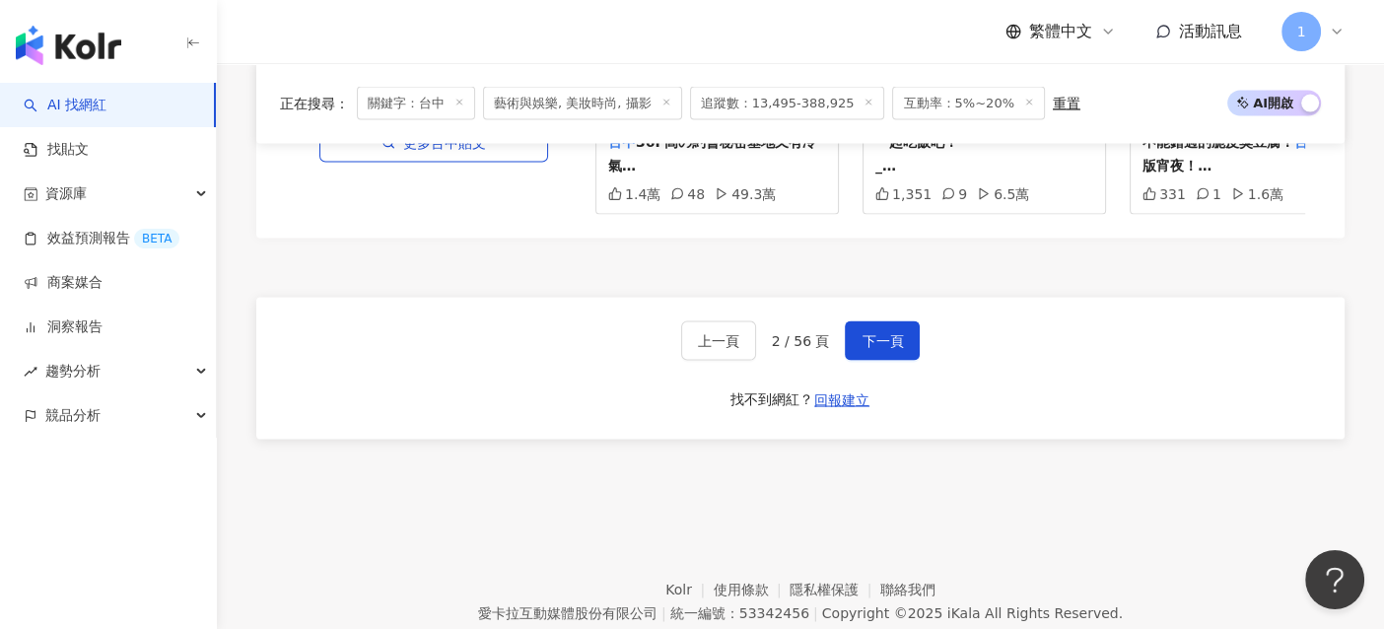
scroll to position [3842, 0]
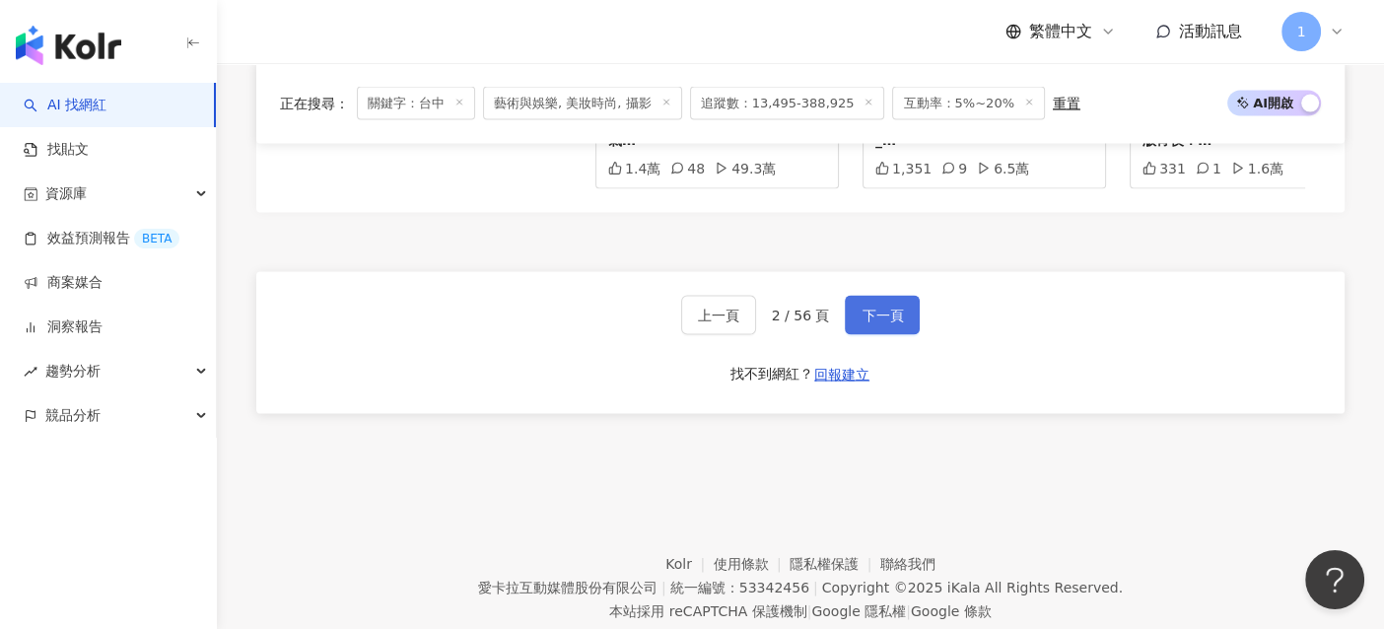
click at [898, 307] on span "下一頁" at bounding box center [881, 315] width 41 height 16
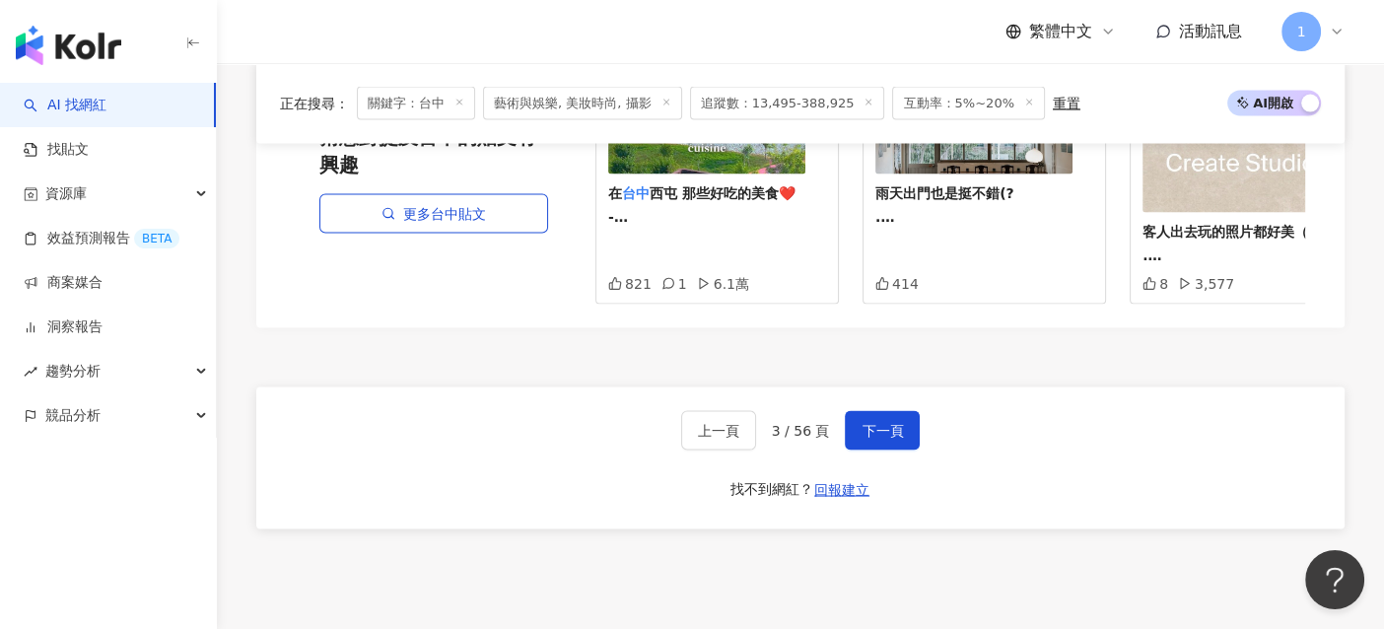
scroll to position [3745, 0]
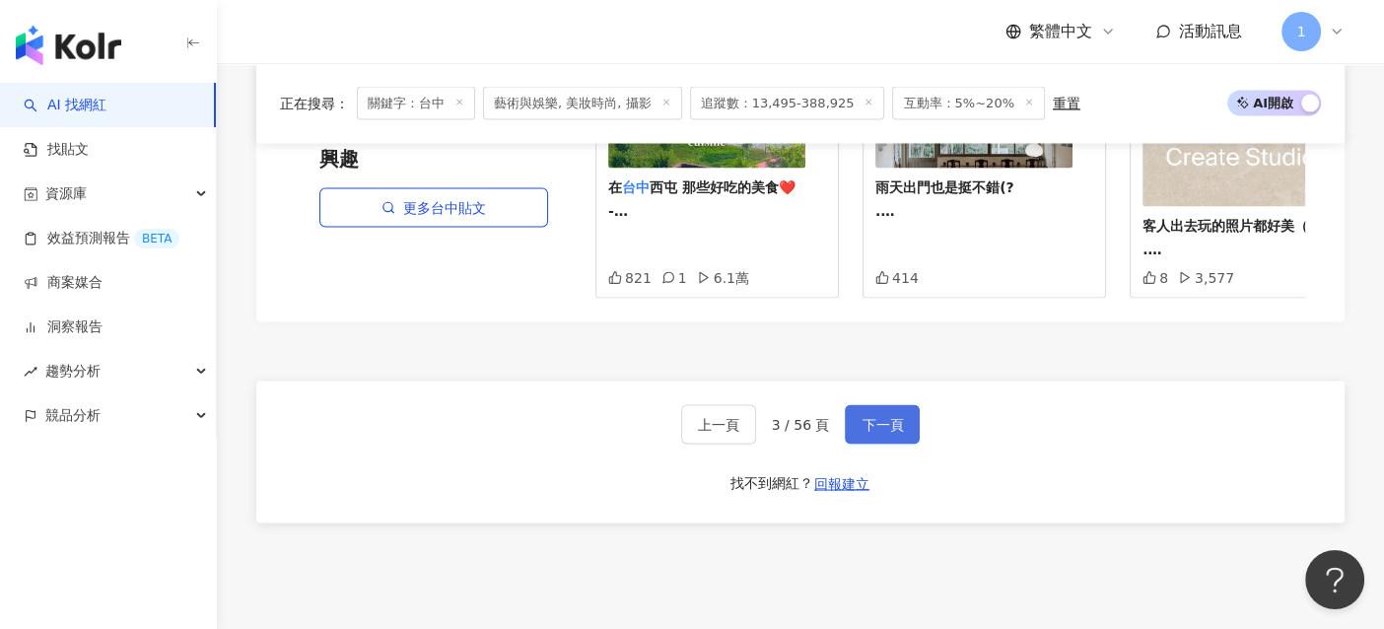
click at [871, 416] on span "下一頁" at bounding box center [881, 424] width 41 height 16
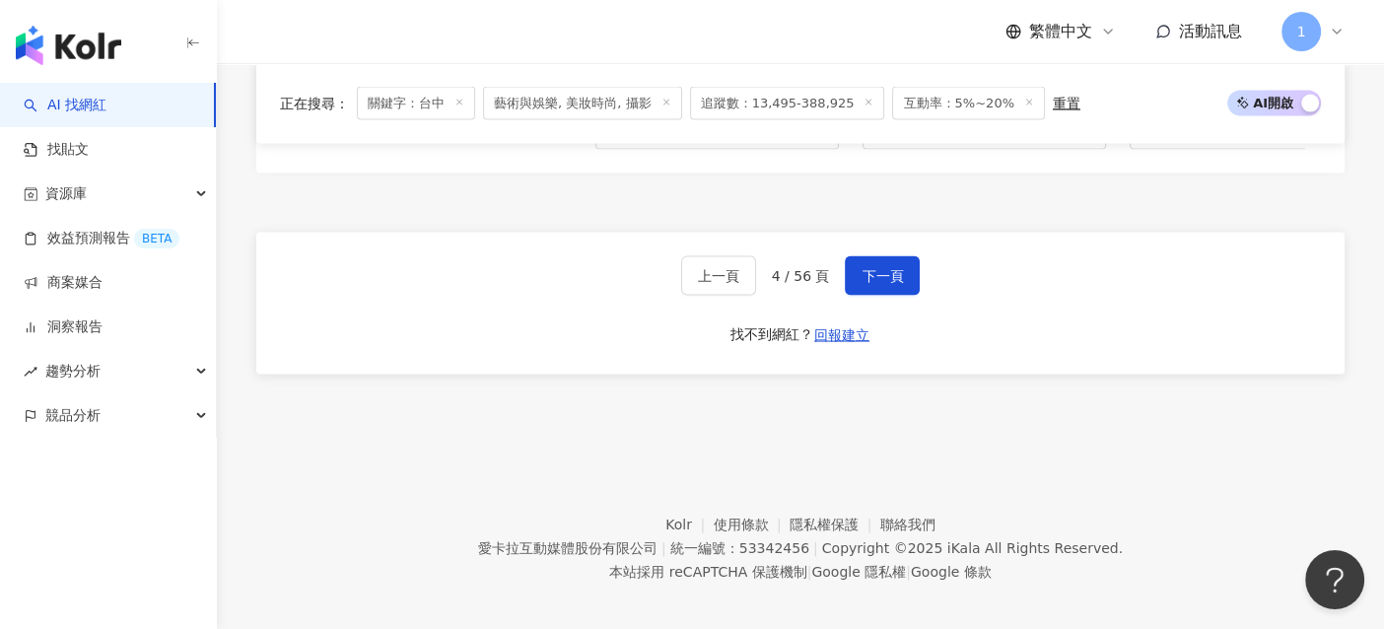
scroll to position [3881, 0]
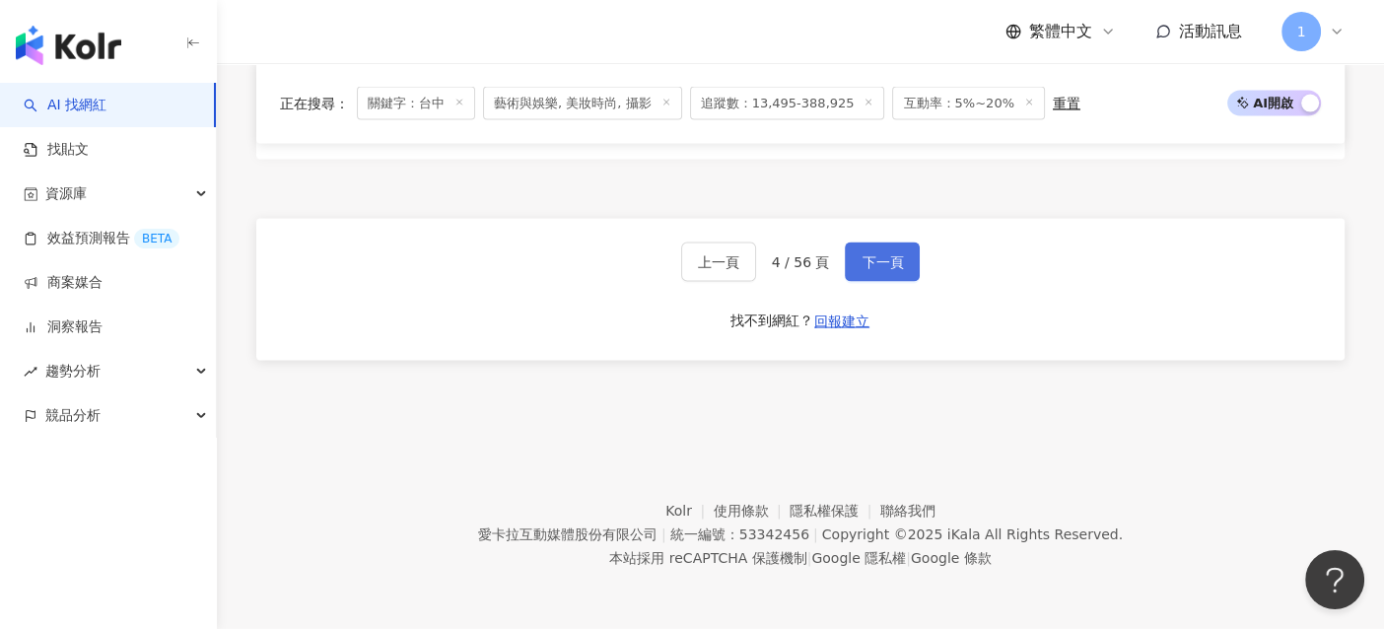
click at [874, 258] on span "下一頁" at bounding box center [881, 262] width 41 height 16
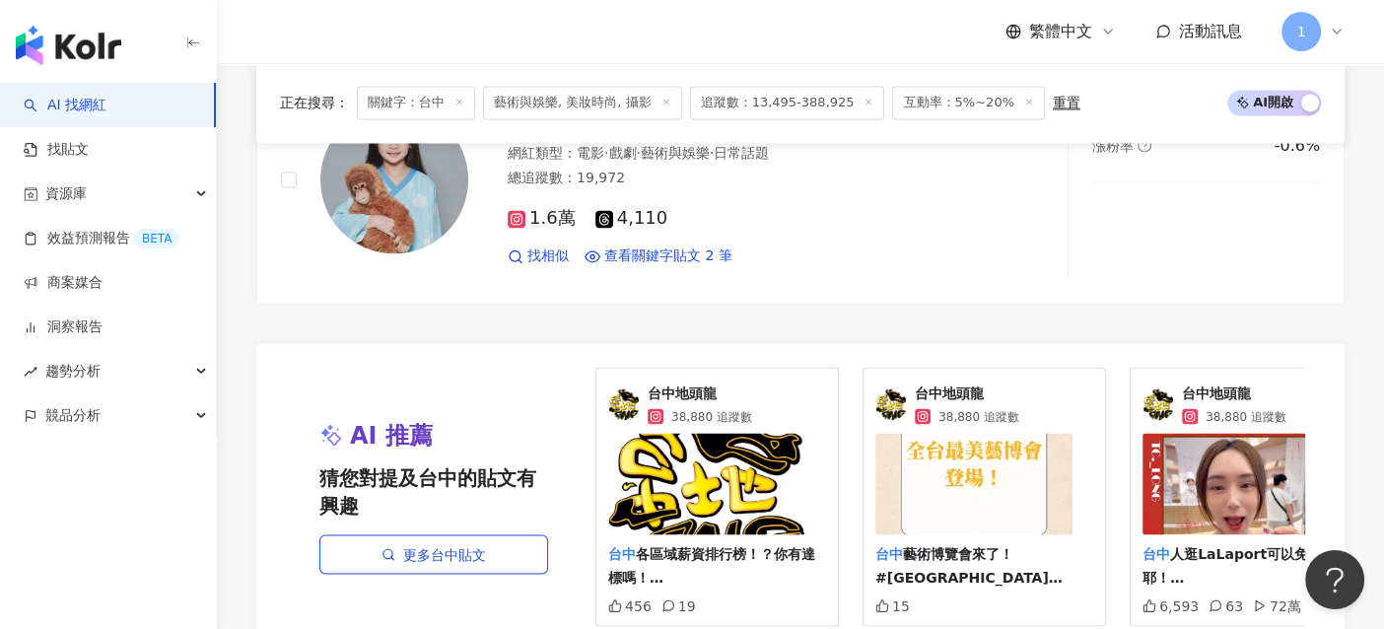
scroll to position [3645, 0]
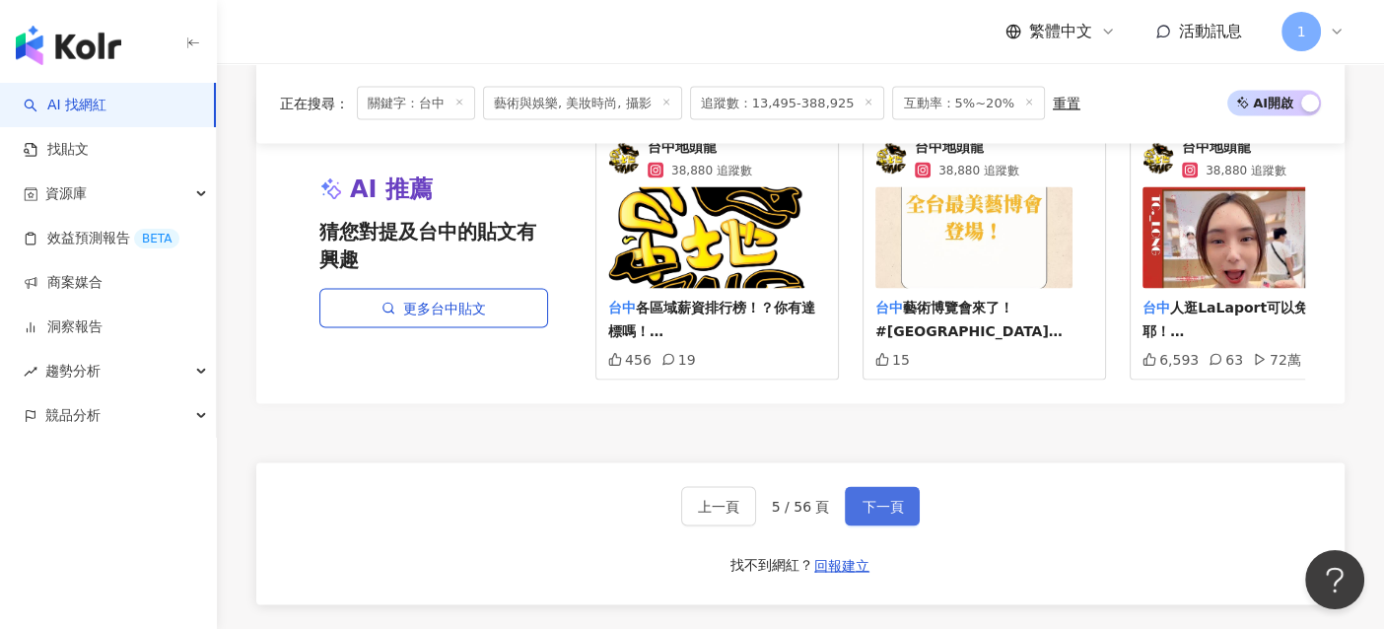
click at [882, 498] on span "下一頁" at bounding box center [881, 506] width 41 height 16
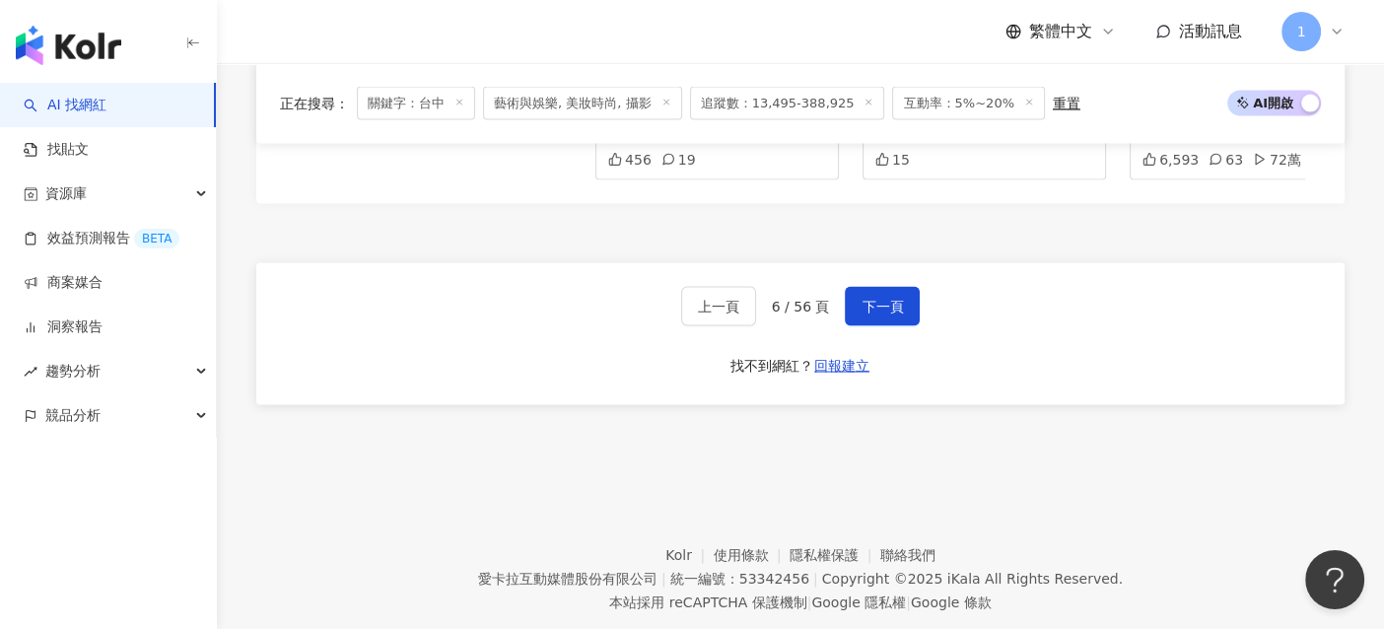
scroll to position [3829, 0]
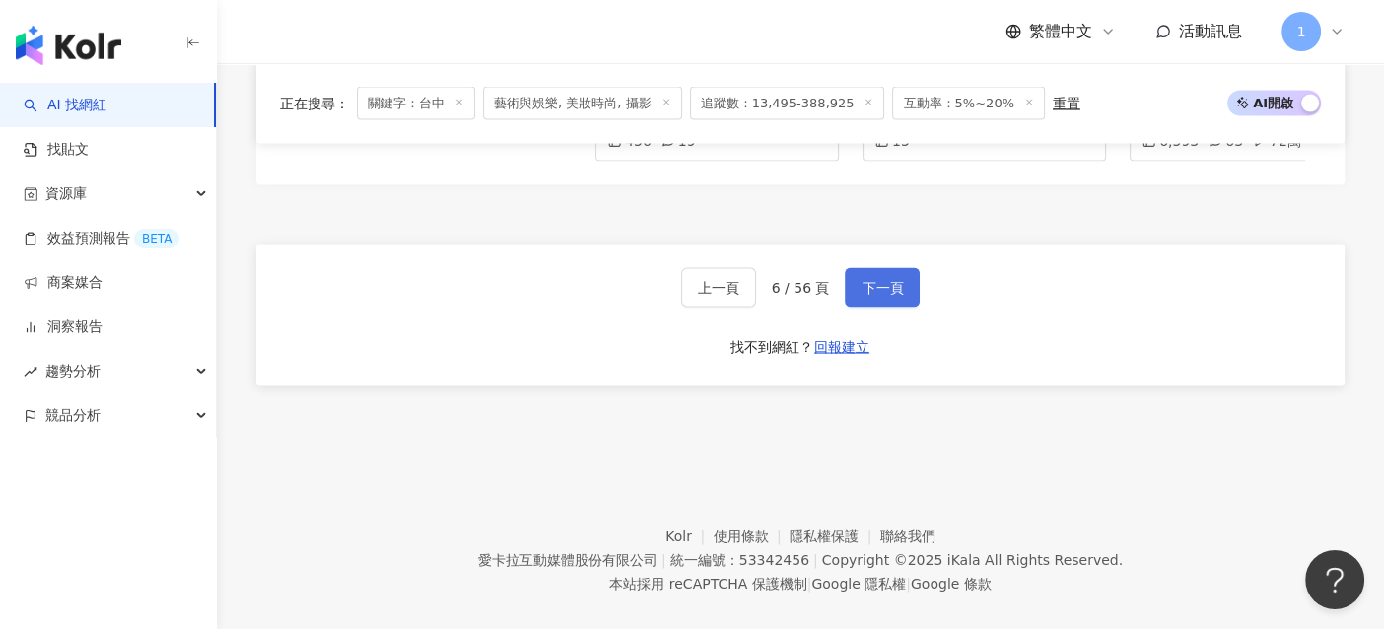
click at [899, 284] on span "下一頁" at bounding box center [881, 288] width 41 height 16
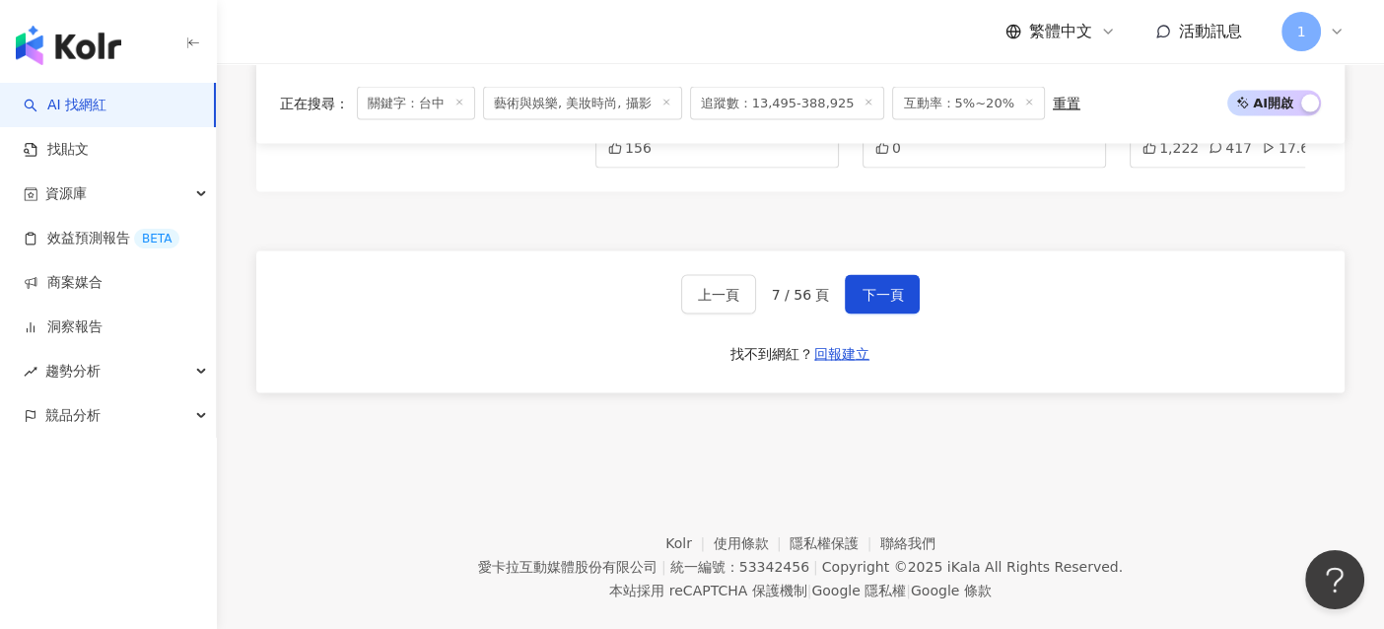
scroll to position [3842, 0]
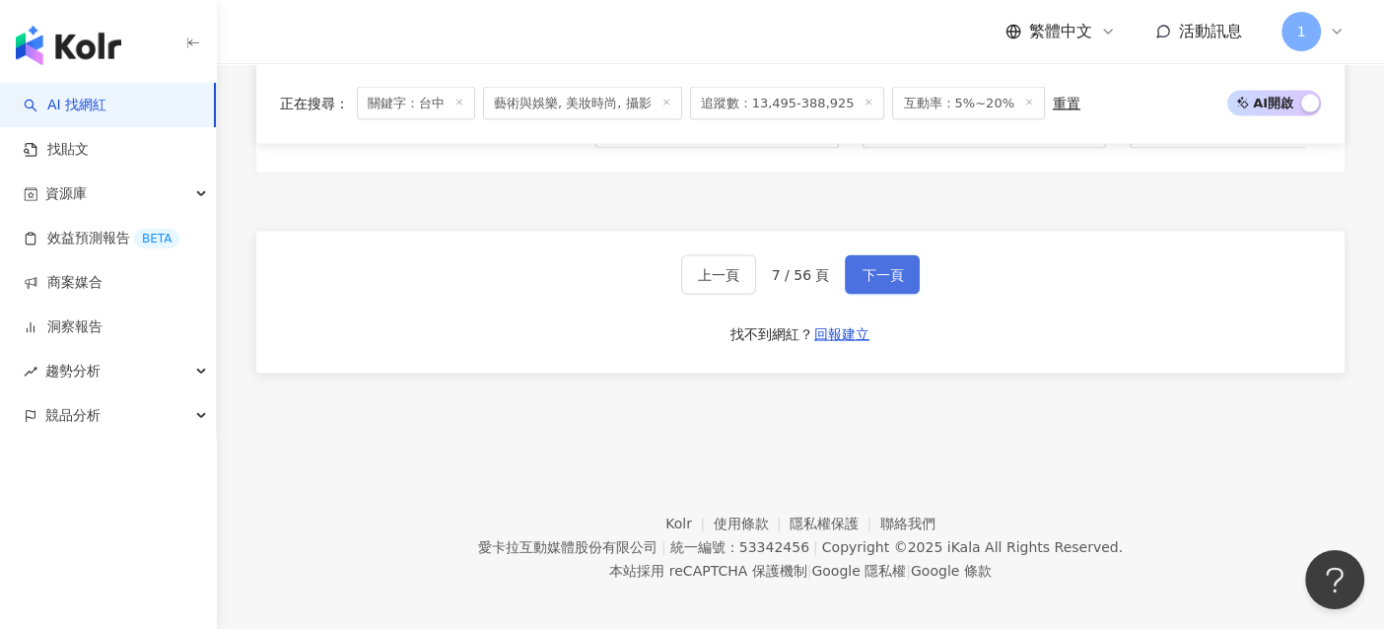
click at [884, 270] on span "下一頁" at bounding box center [881, 275] width 41 height 16
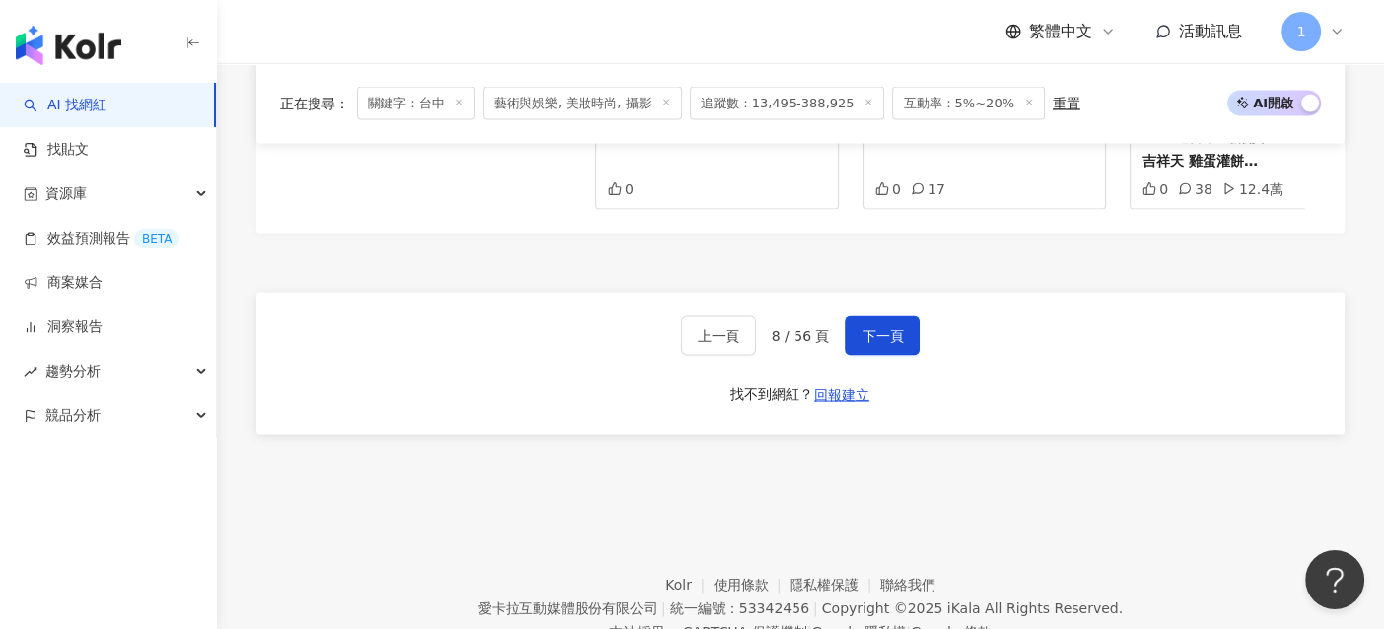
scroll to position [3881, 0]
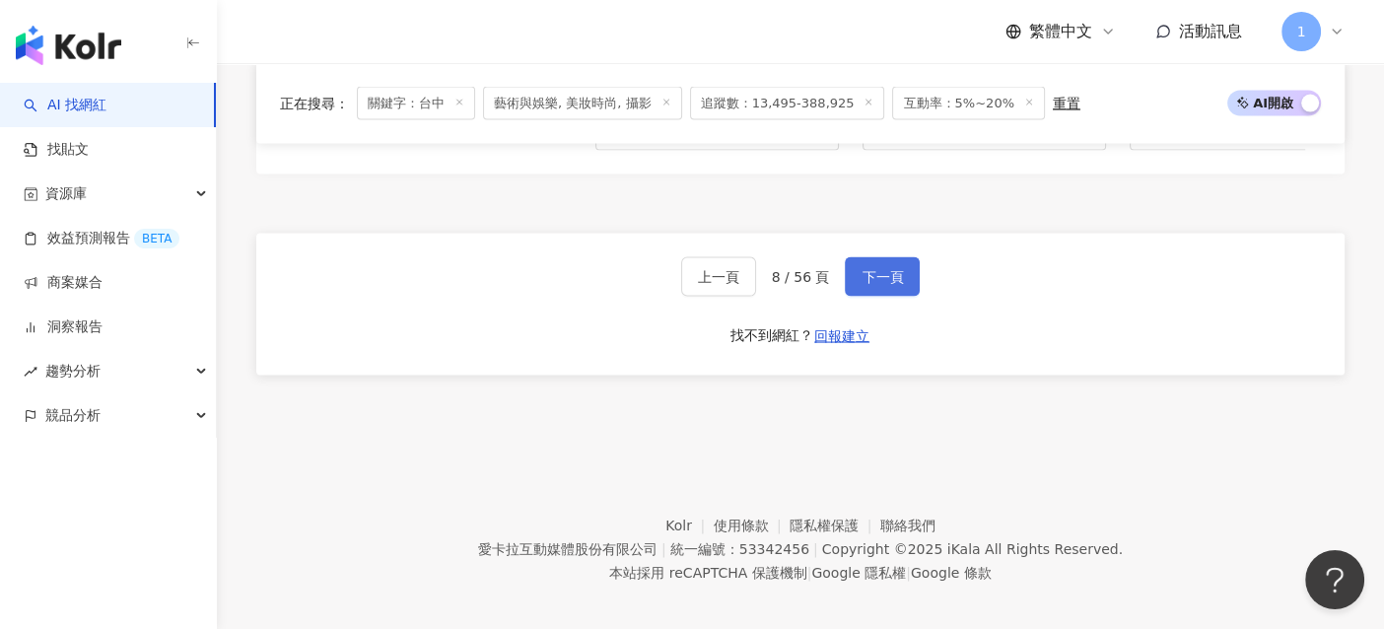
click at [883, 269] on span "下一頁" at bounding box center [881, 277] width 41 height 16
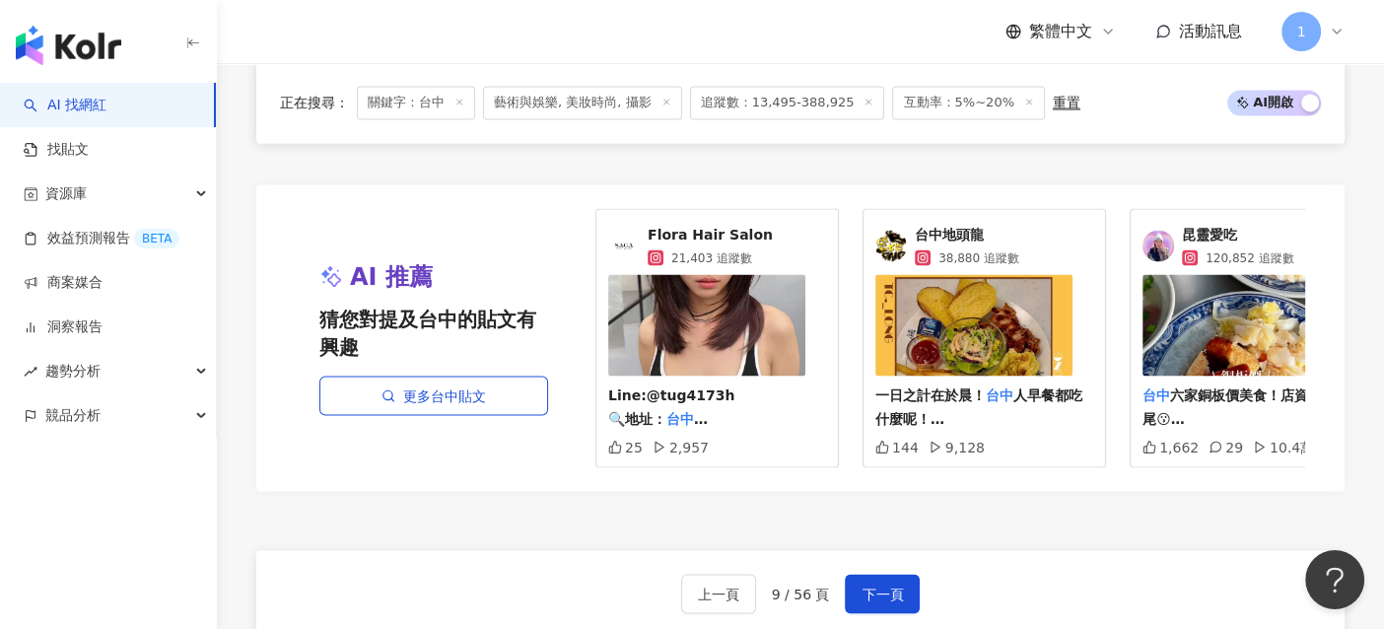
scroll to position [3745, 0]
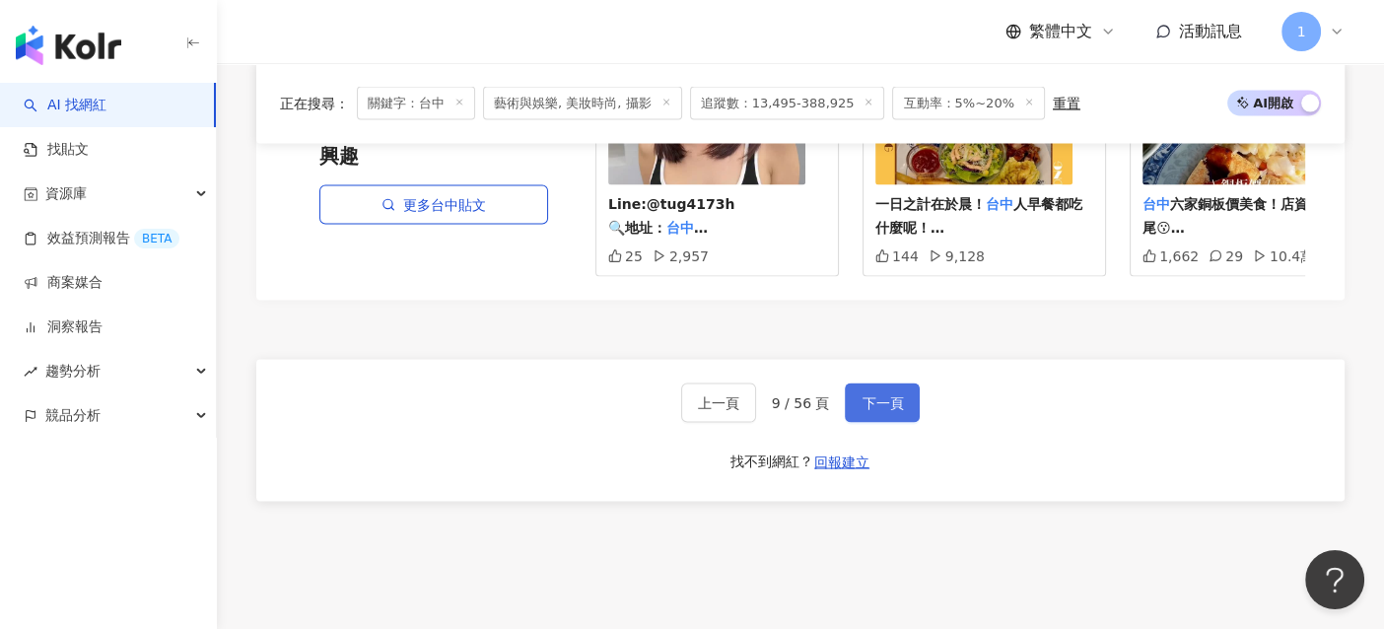
click at [896, 394] on span "下一頁" at bounding box center [881, 402] width 41 height 16
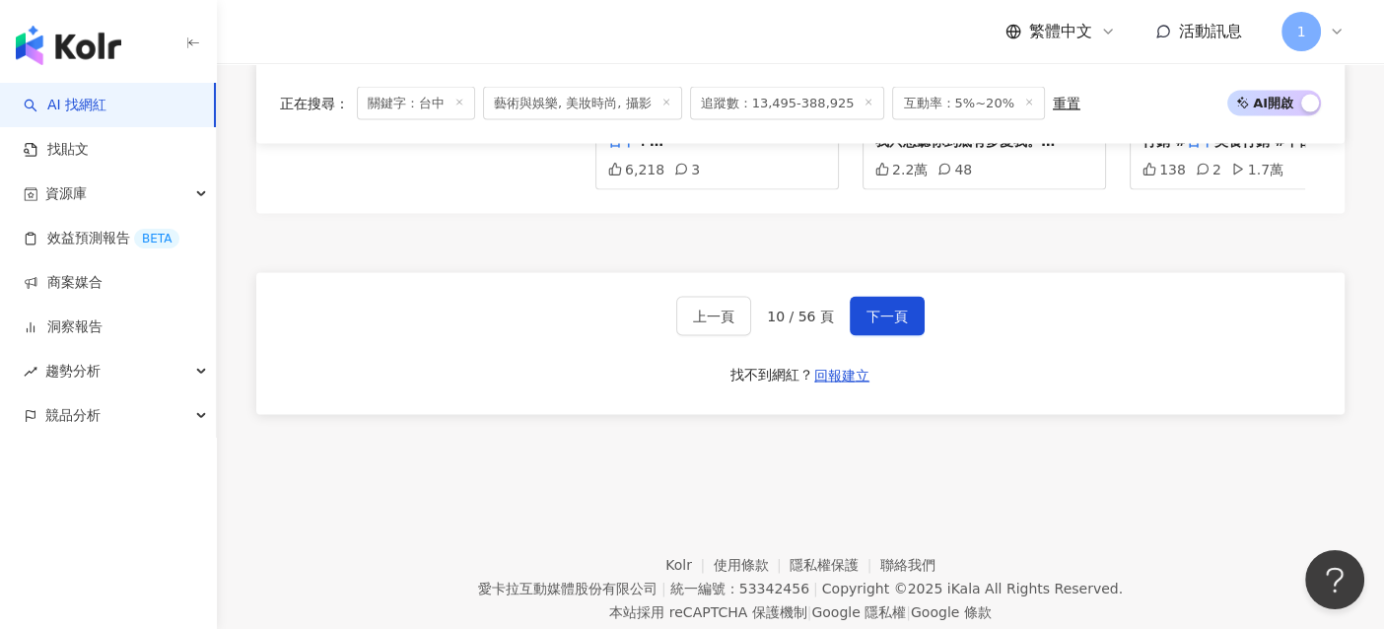
scroll to position [3874, 0]
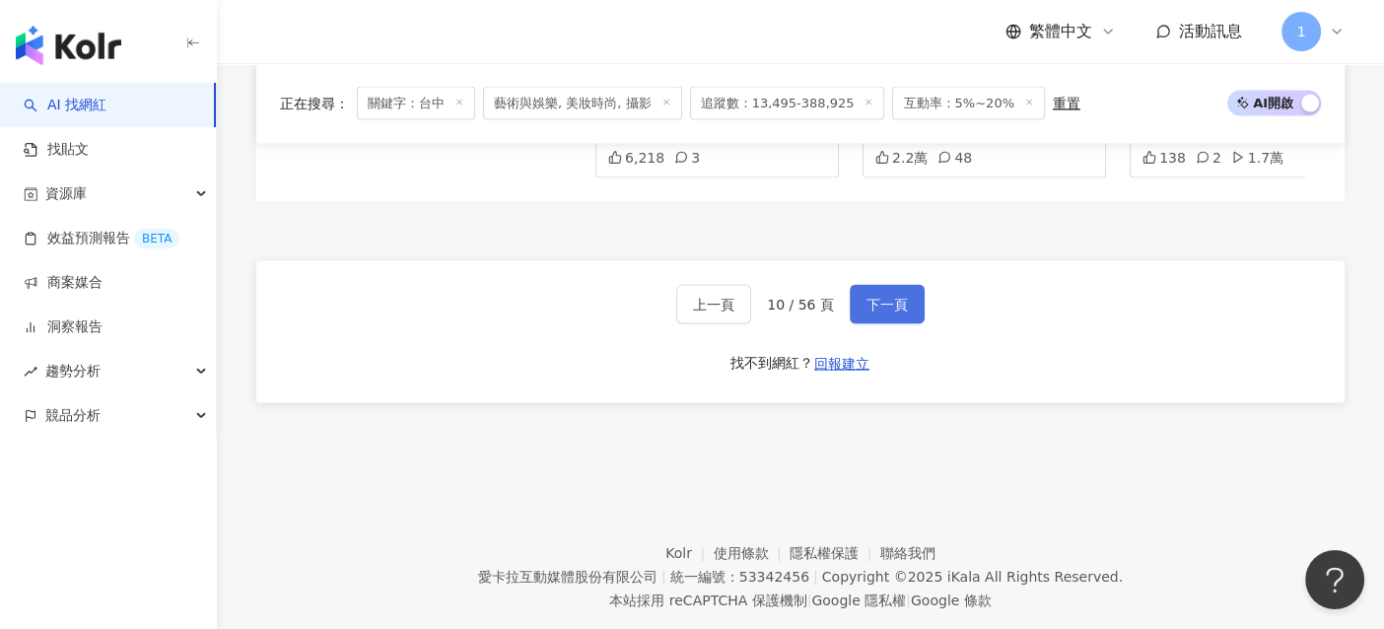
click at [893, 297] on span "下一頁" at bounding box center [886, 305] width 41 height 16
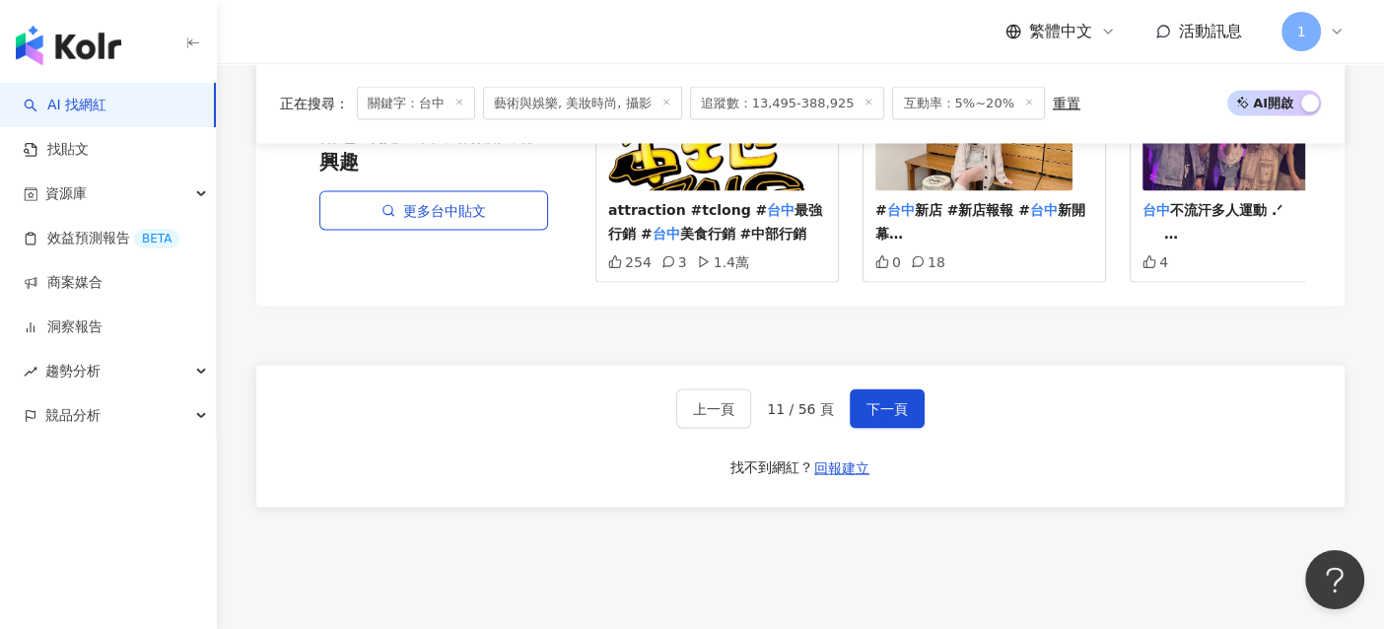
scroll to position [3563, 0]
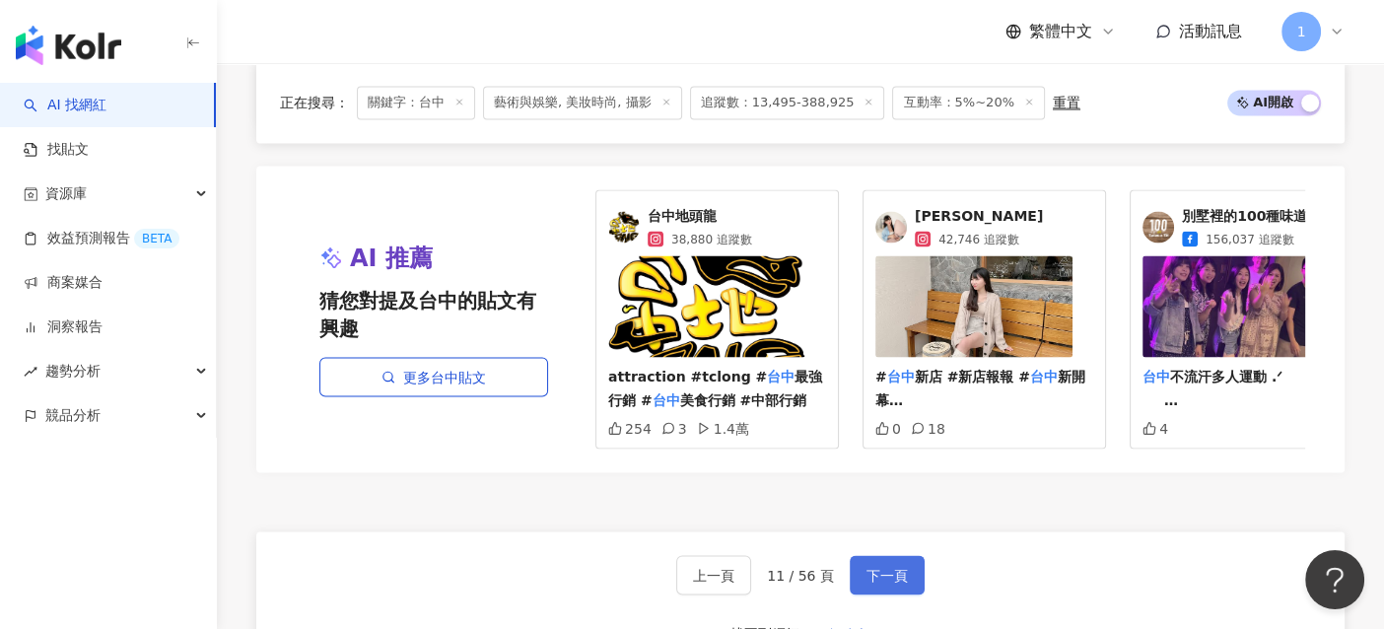
click at [870, 567] on span "下一頁" at bounding box center [886, 575] width 41 height 16
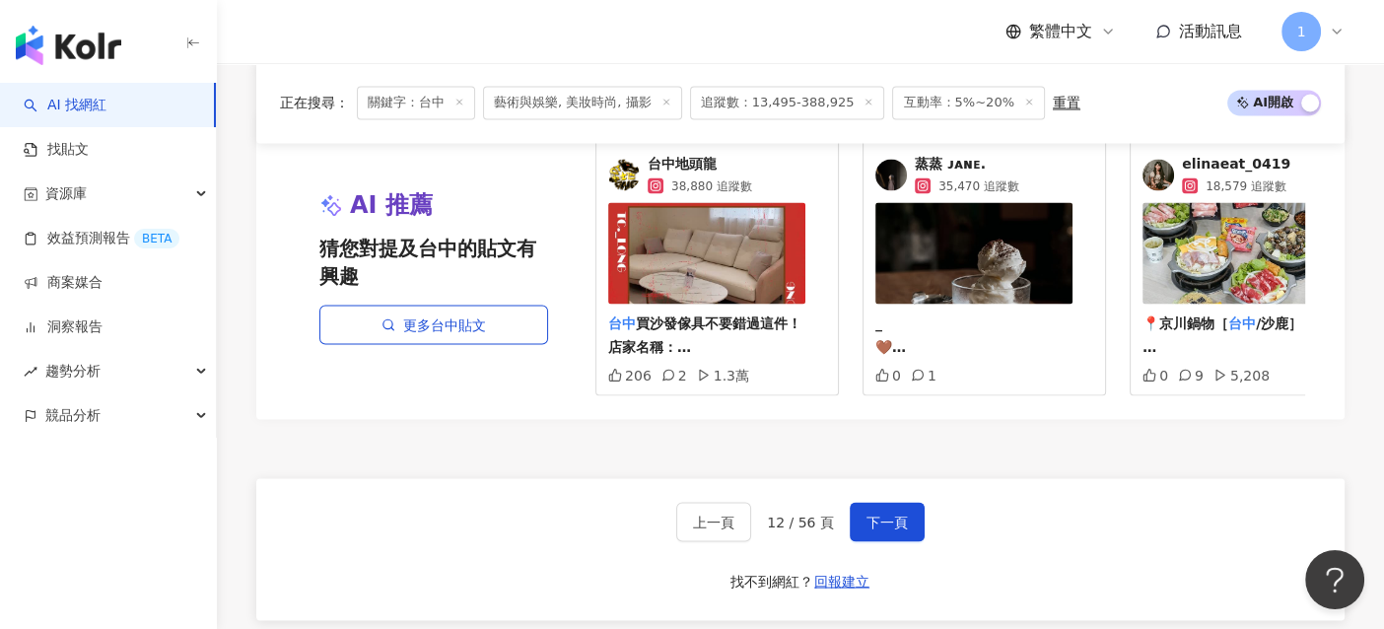
scroll to position [3763, 0]
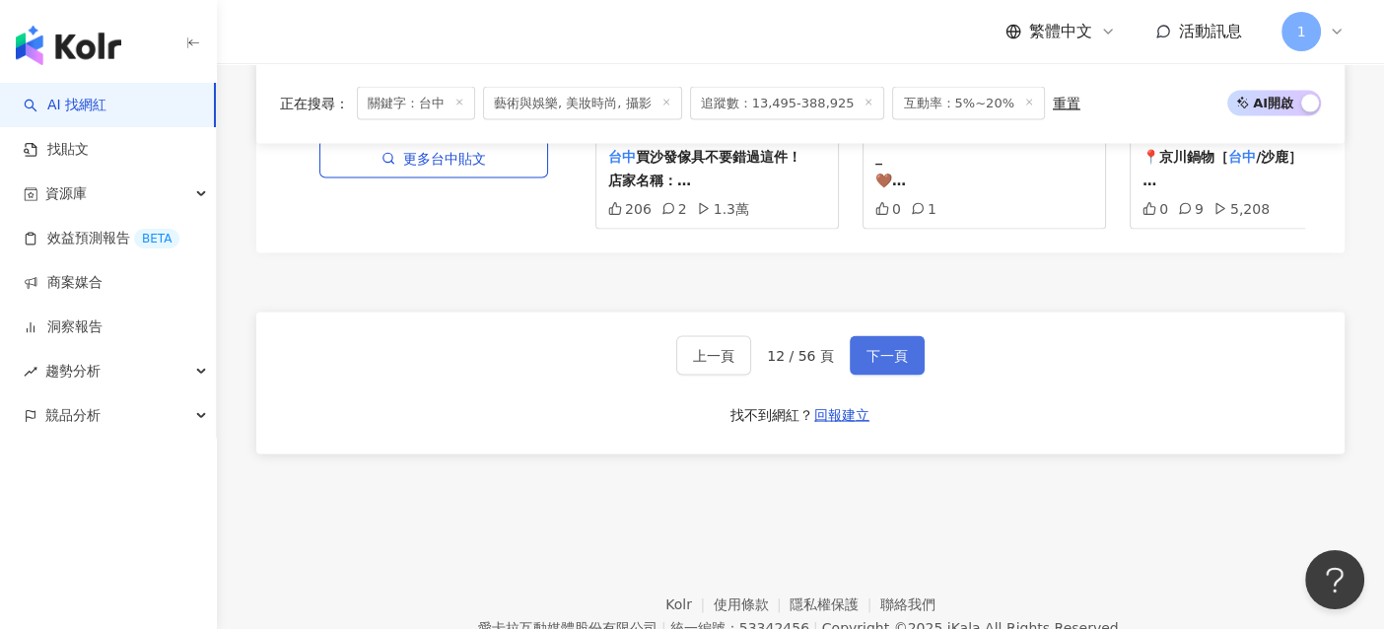
click at [886, 364] on span "下一頁" at bounding box center [886, 356] width 41 height 16
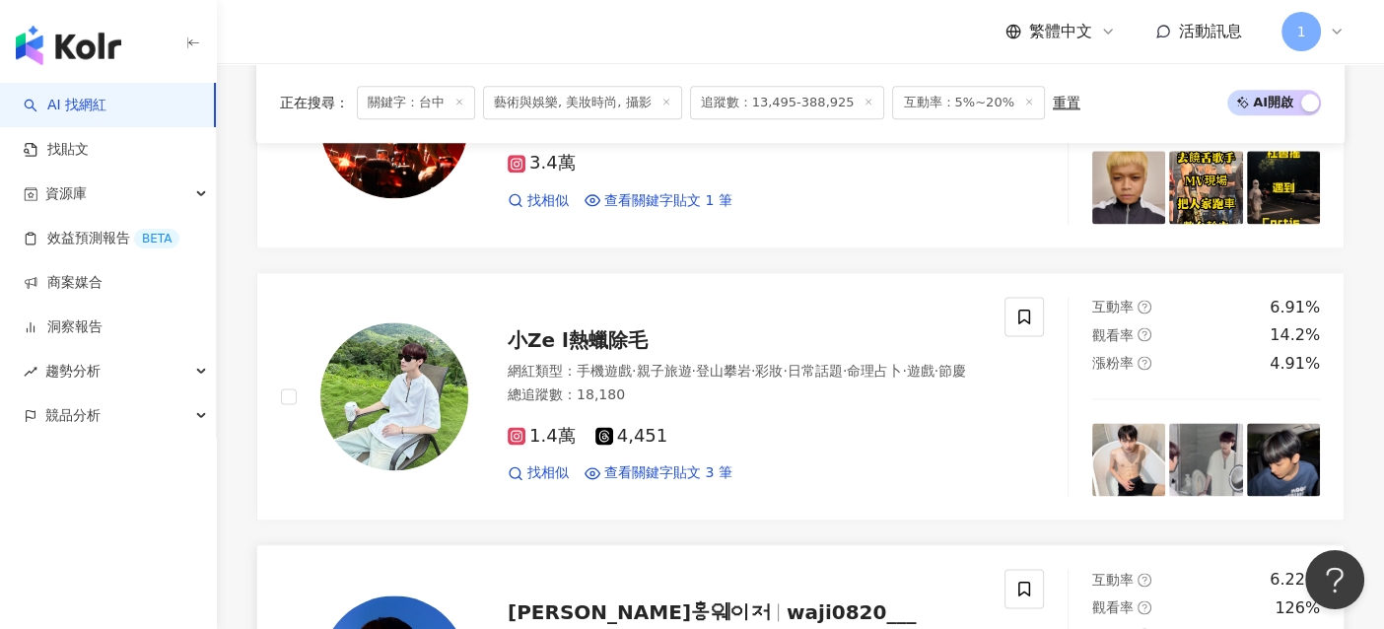
scroll to position [2796, 0]
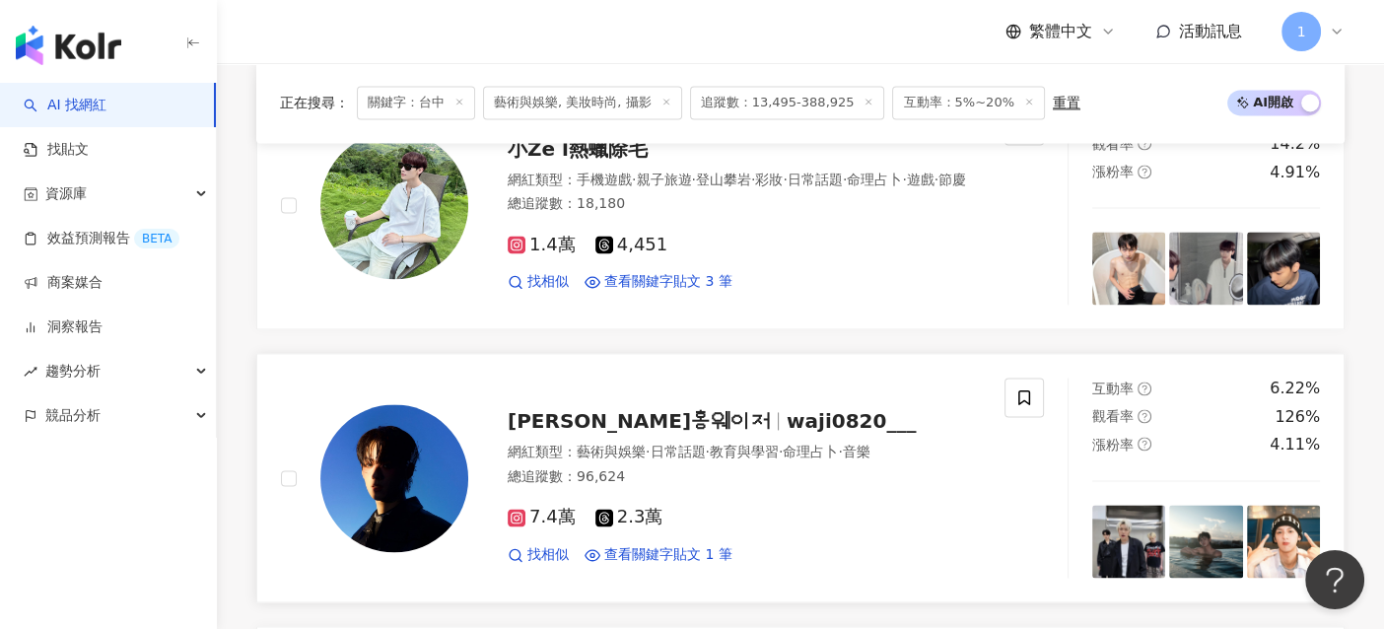
drag, startPoint x: 678, startPoint y: 412, endPoint x: 667, endPoint y: 420, distance: 13.4
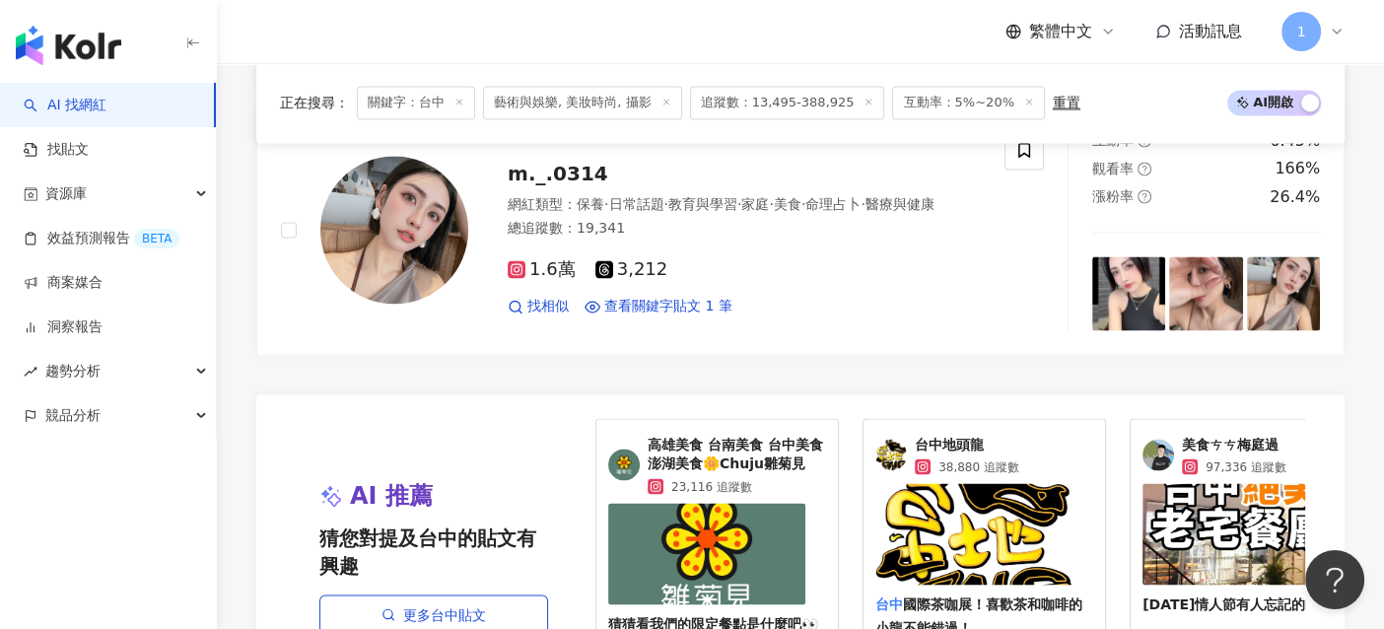
scroll to position [3682, 0]
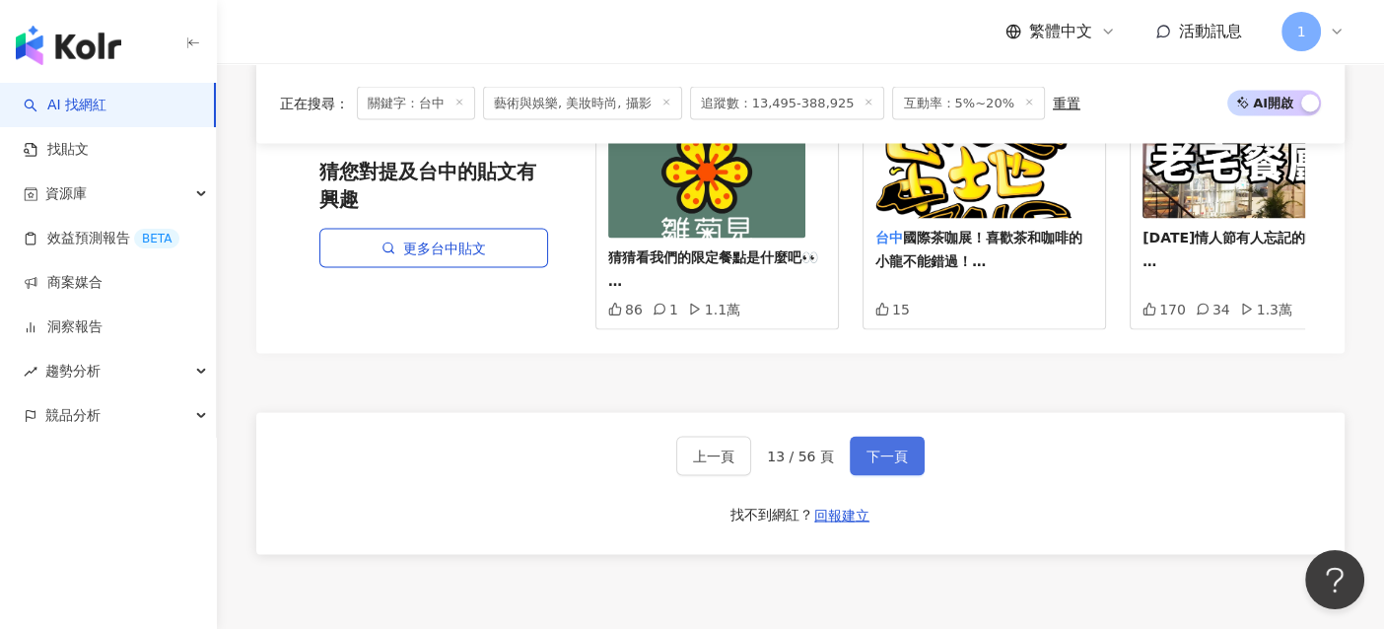
click at [880, 467] on button "下一頁" at bounding box center [886, 455] width 75 height 39
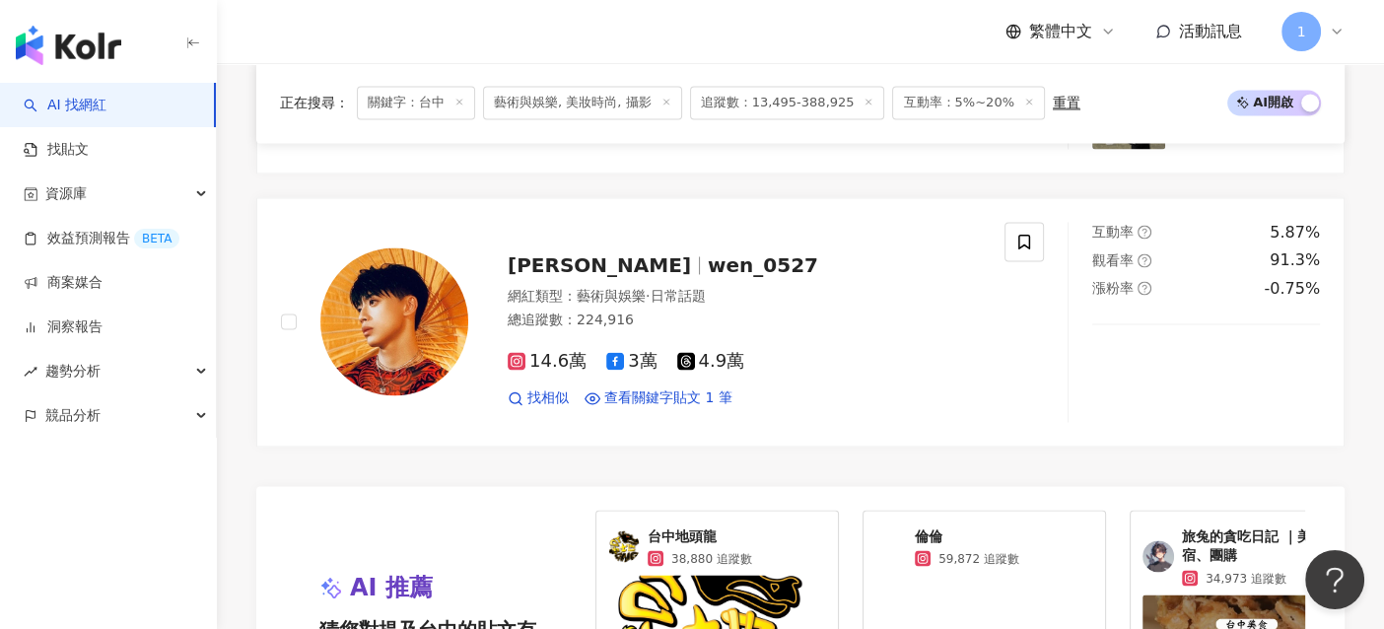
scroll to position [3547, 0]
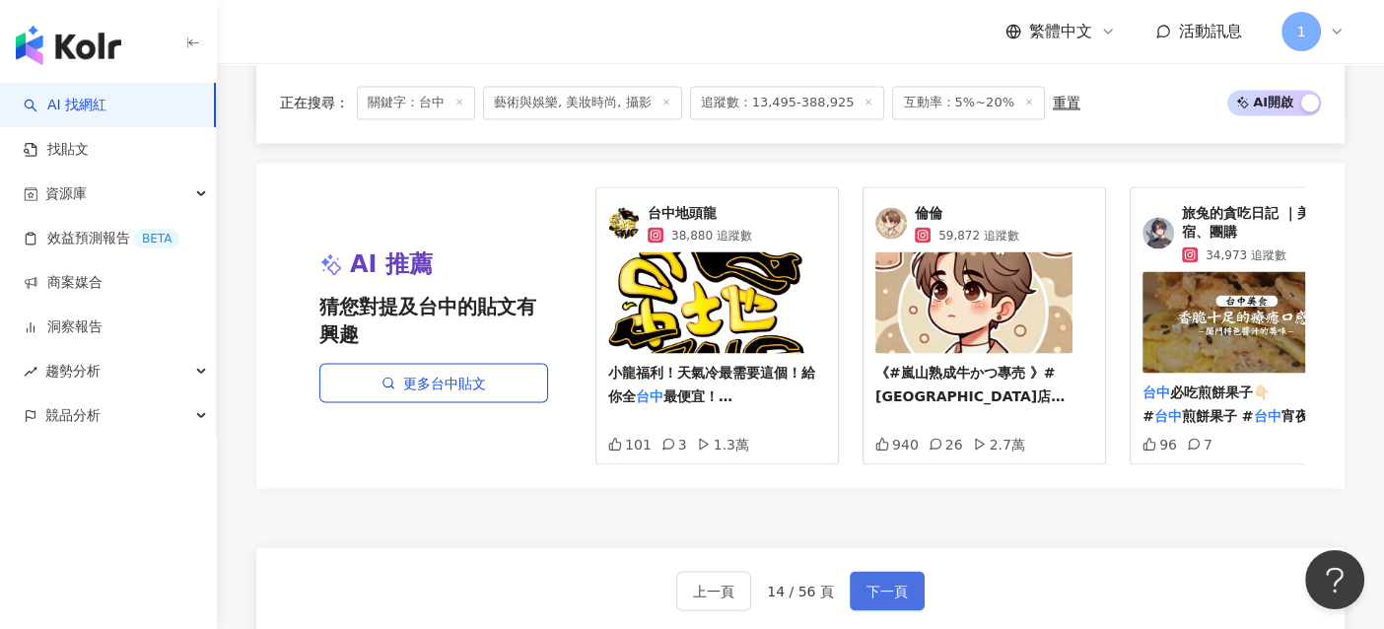
click at [874, 590] on span "下一頁" at bounding box center [886, 590] width 41 height 16
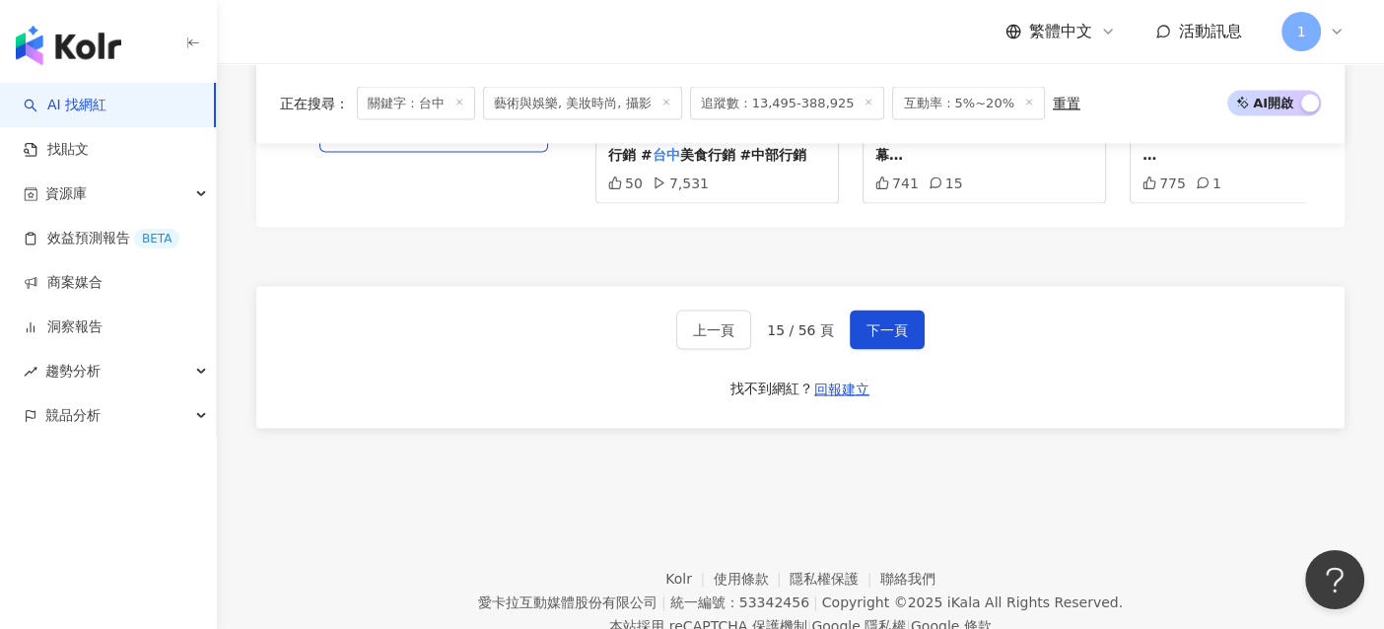
scroll to position [3860, 0]
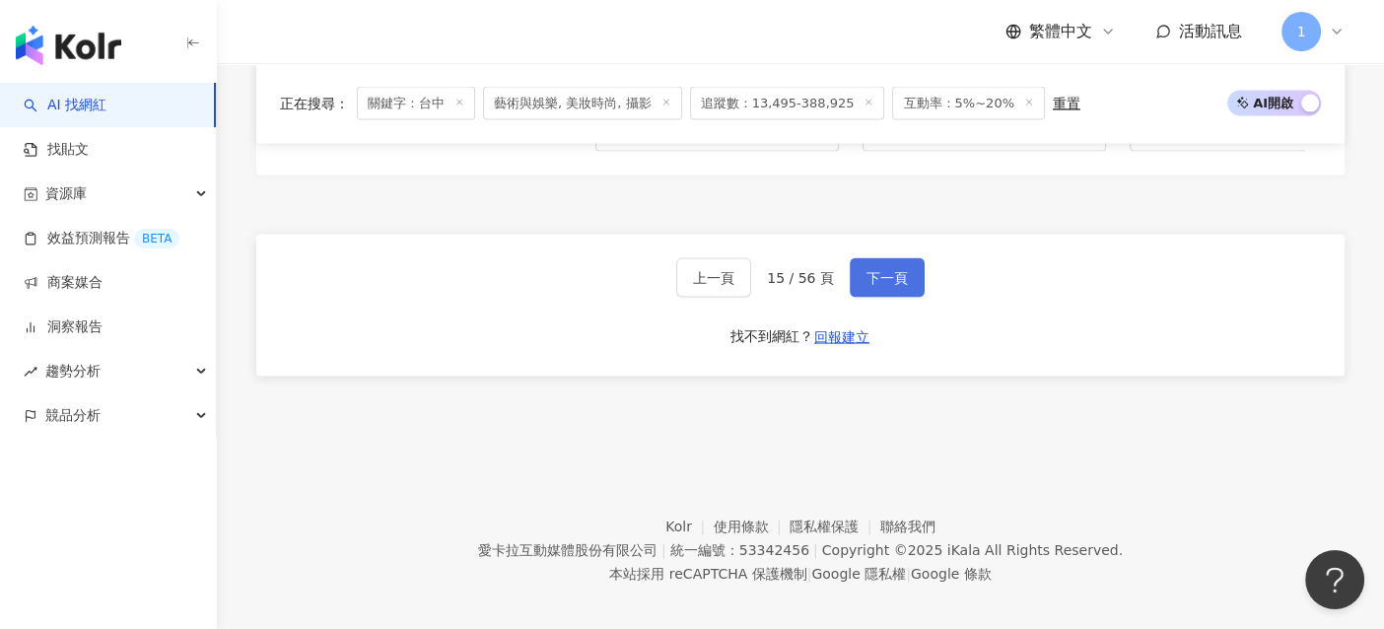
click at [907, 263] on button "下一頁" at bounding box center [886, 277] width 75 height 39
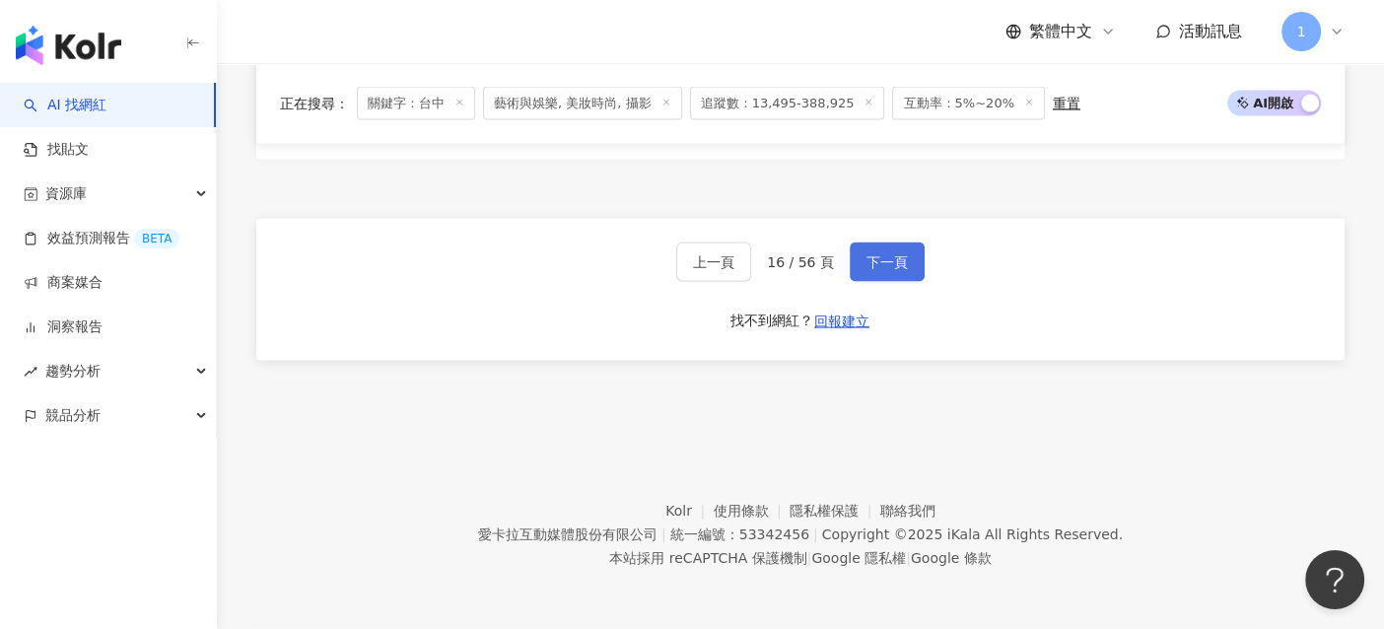
click at [900, 261] on span "下一頁" at bounding box center [886, 262] width 41 height 16
click at [870, 271] on button "下一頁" at bounding box center [886, 261] width 75 height 39
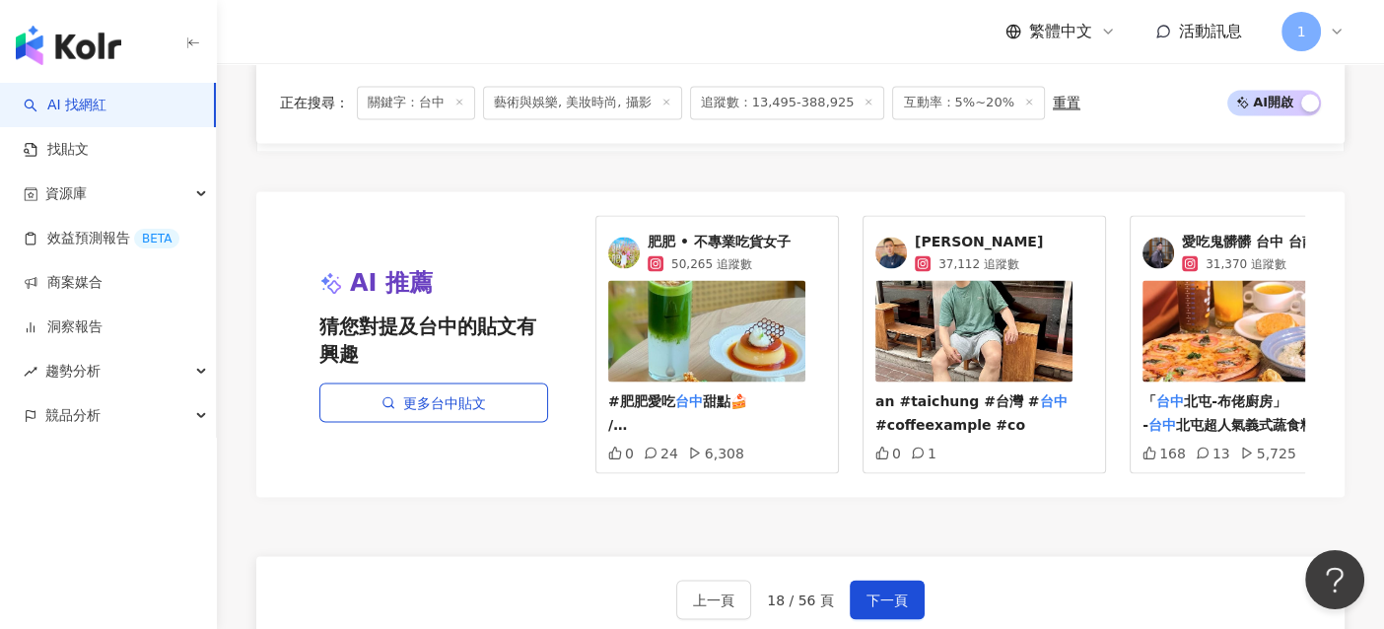
scroll to position [3825, 0]
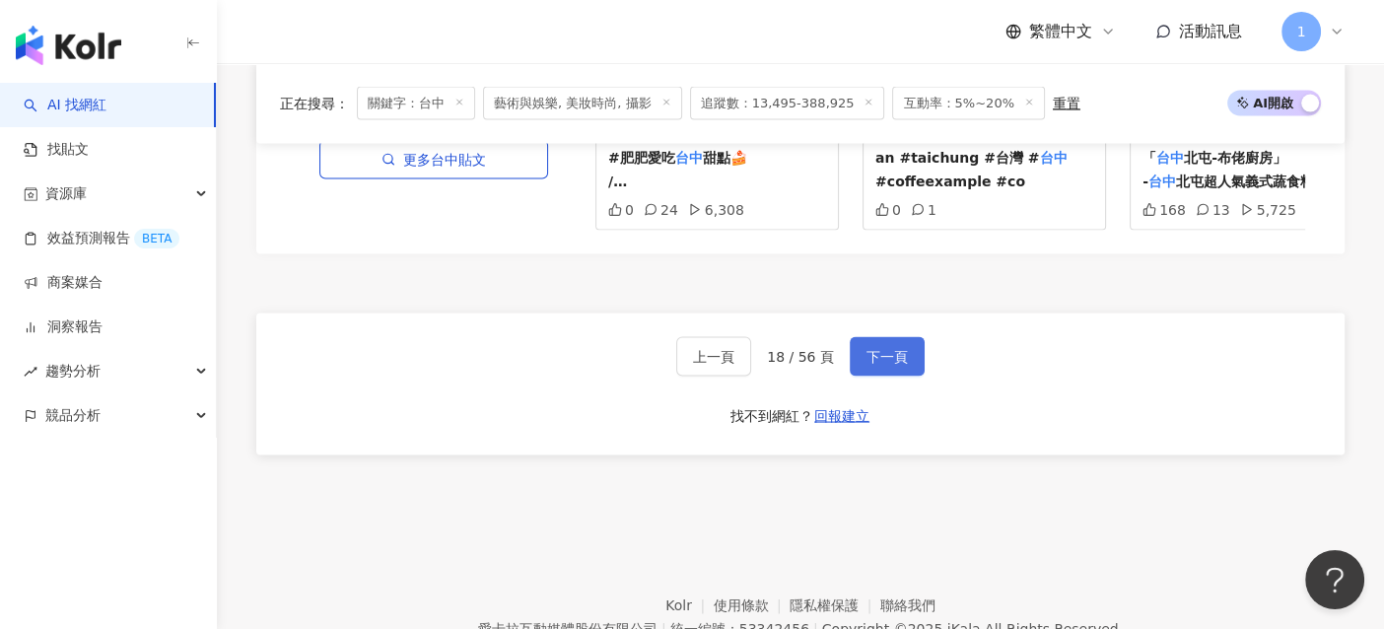
click at [874, 365] on span "下一頁" at bounding box center [886, 357] width 41 height 16
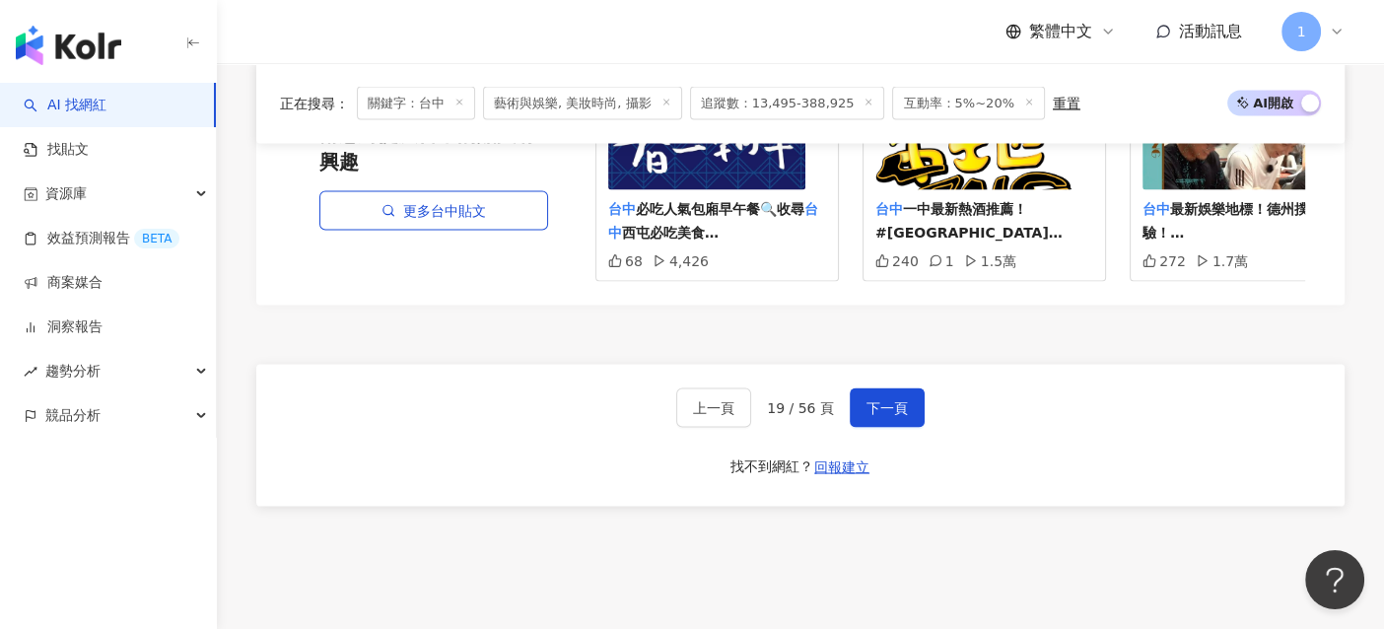
scroll to position [3860, 0]
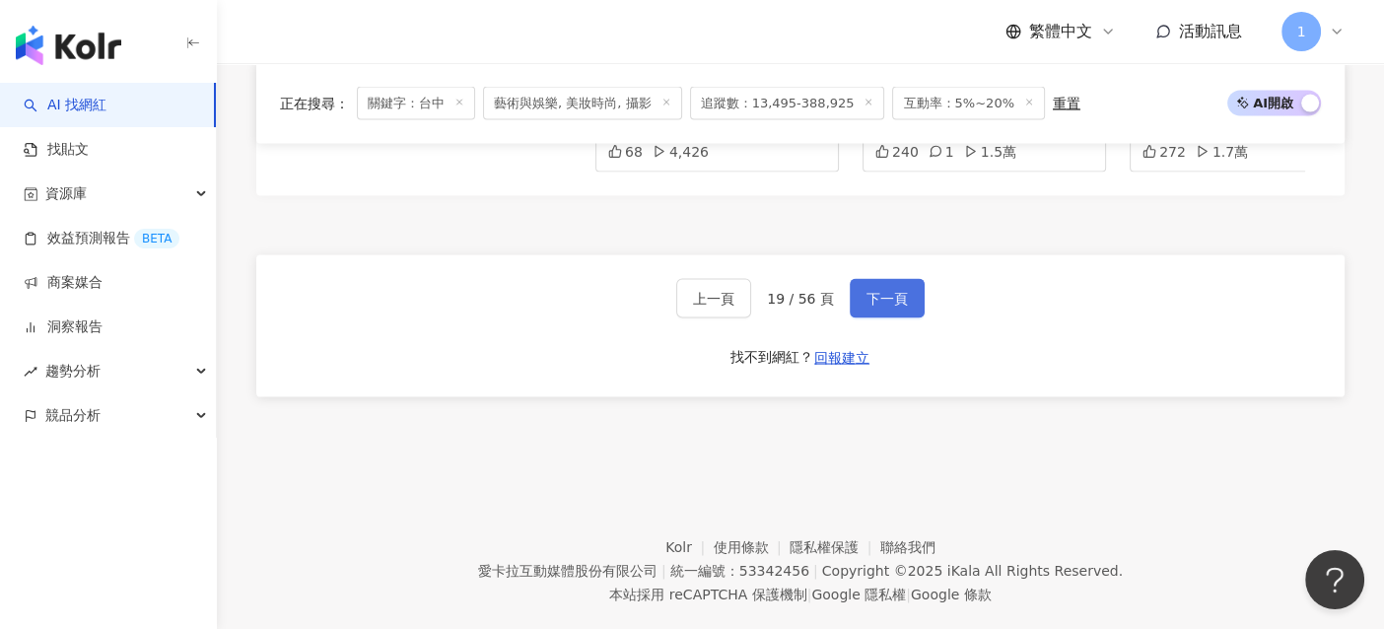
click at [869, 291] on span "下一頁" at bounding box center [886, 299] width 41 height 16
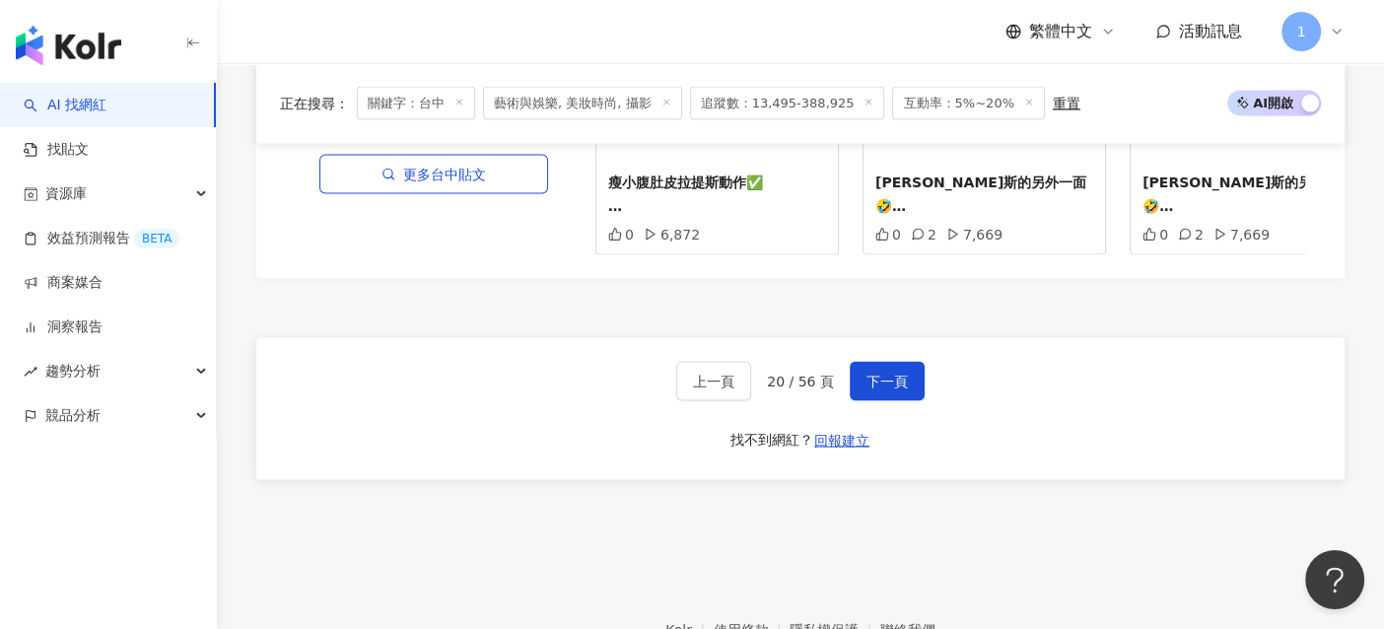
scroll to position [3879, 0]
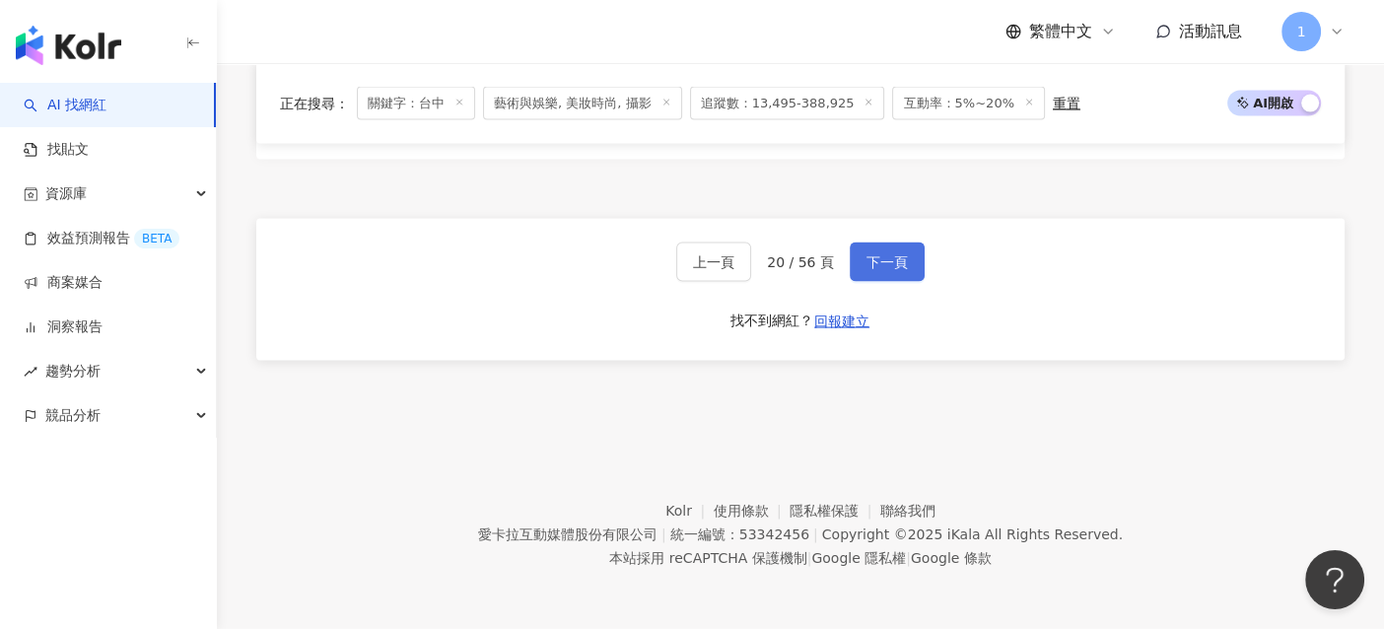
click at [893, 263] on span "下一頁" at bounding box center [886, 262] width 41 height 16
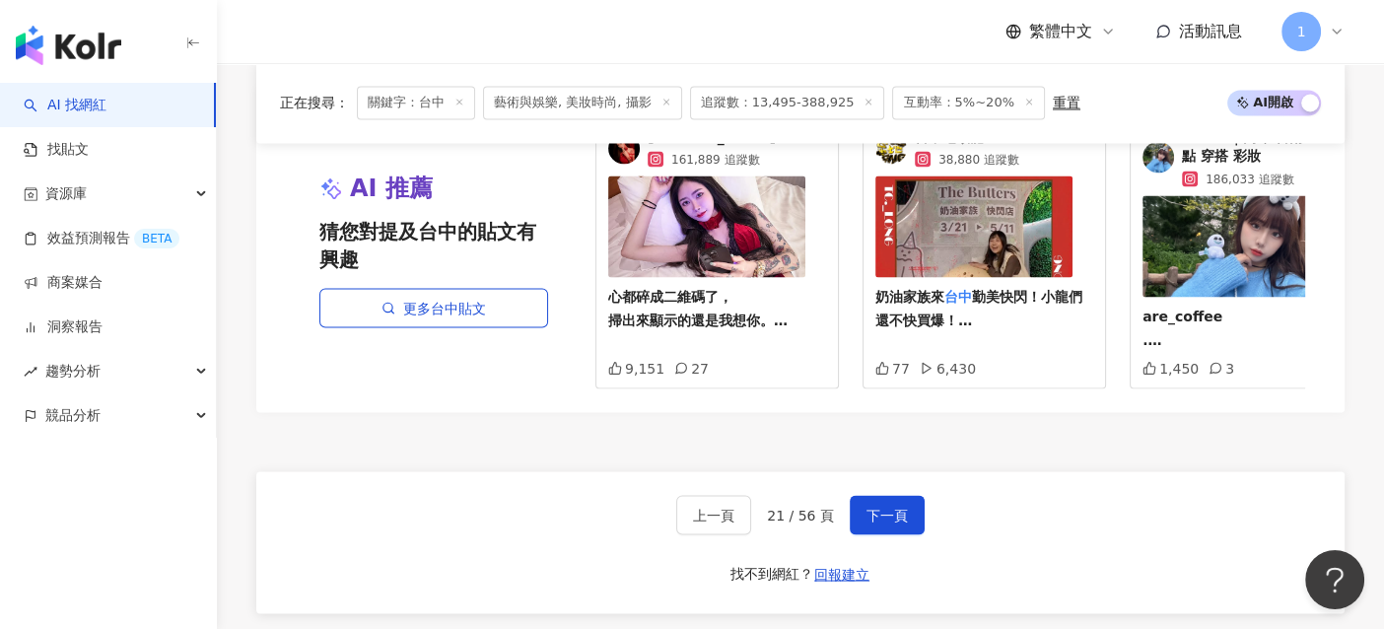
scroll to position [3645, 0]
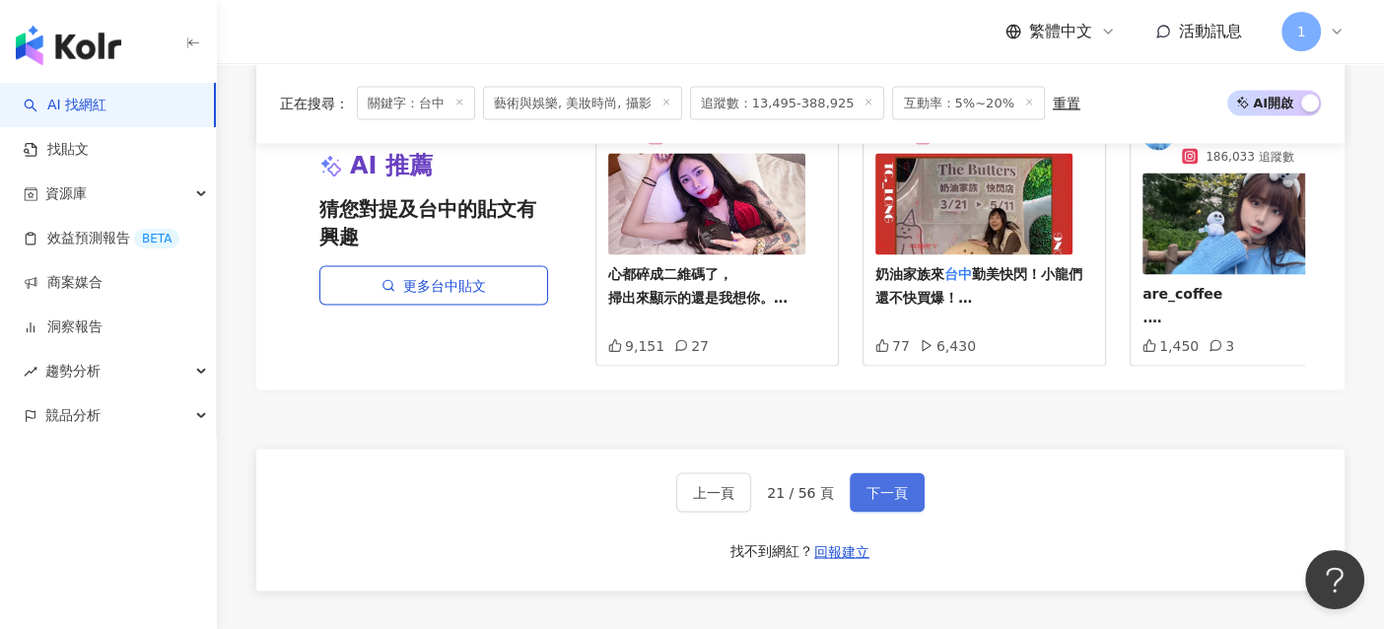
click at [890, 504] on button "下一頁" at bounding box center [886, 491] width 75 height 39
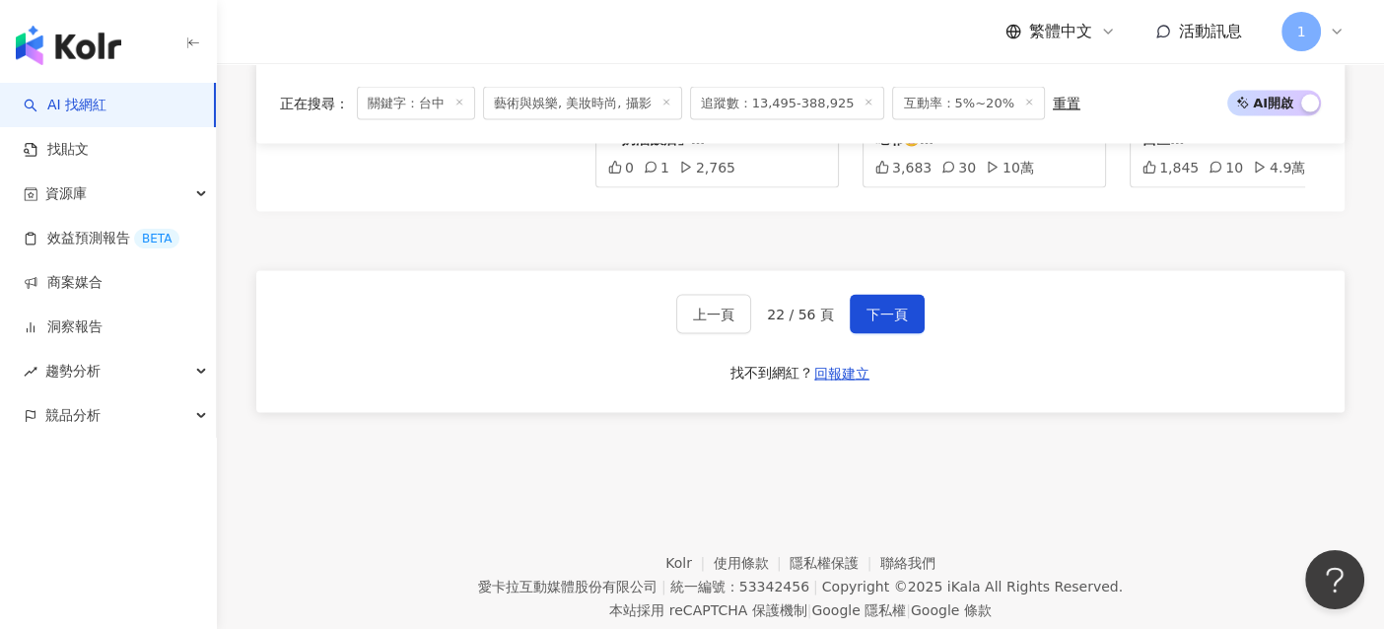
scroll to position [3860, 0]
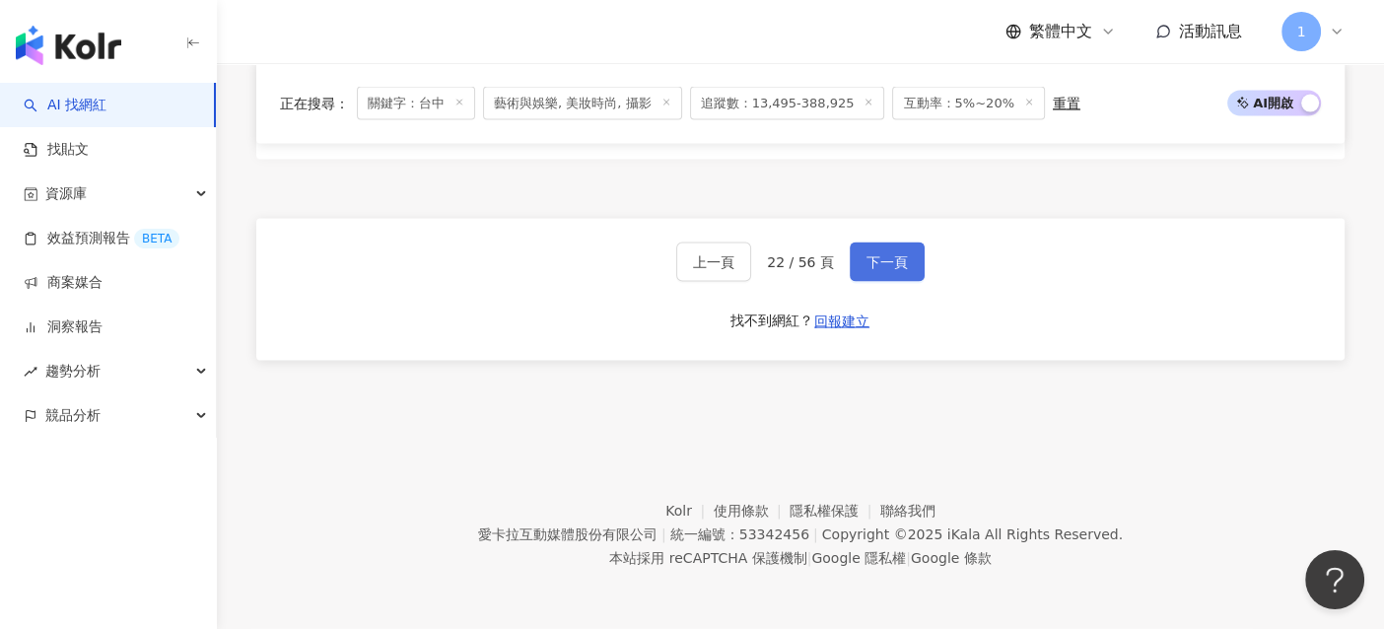
click at [877, 270] on button "下一頁" at bounding box center [886, 261] width 75 height 39
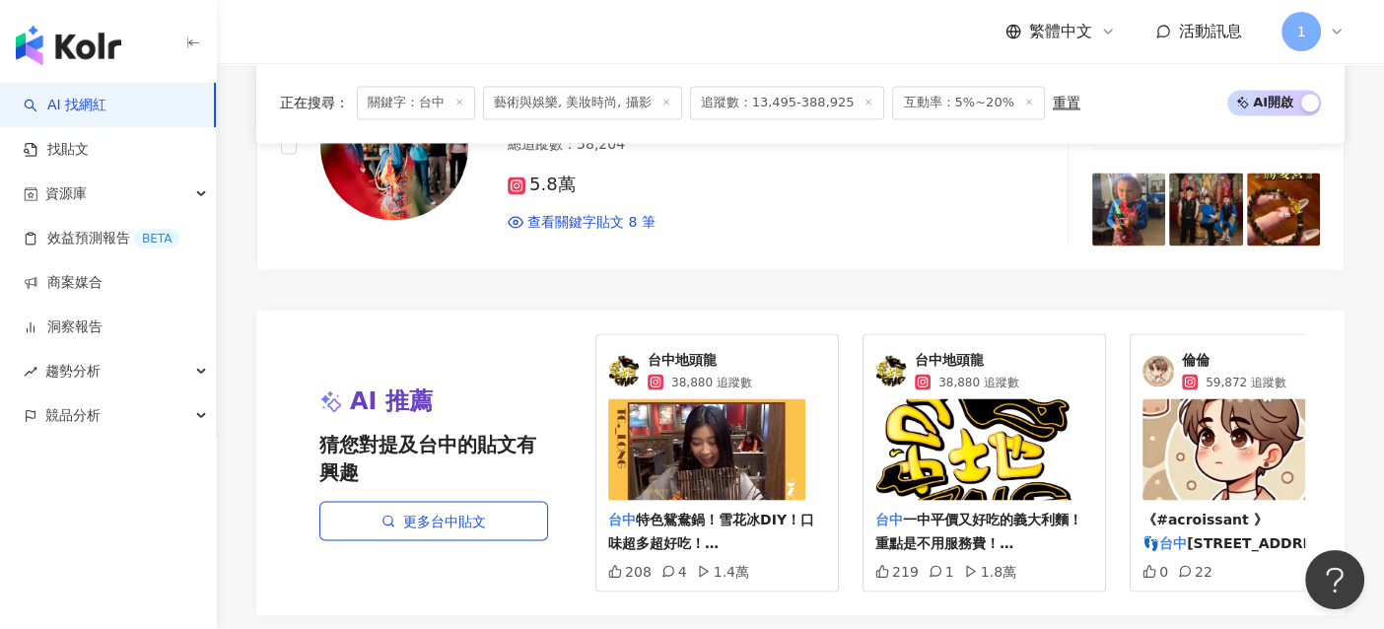
scroll to position [3547, 0]
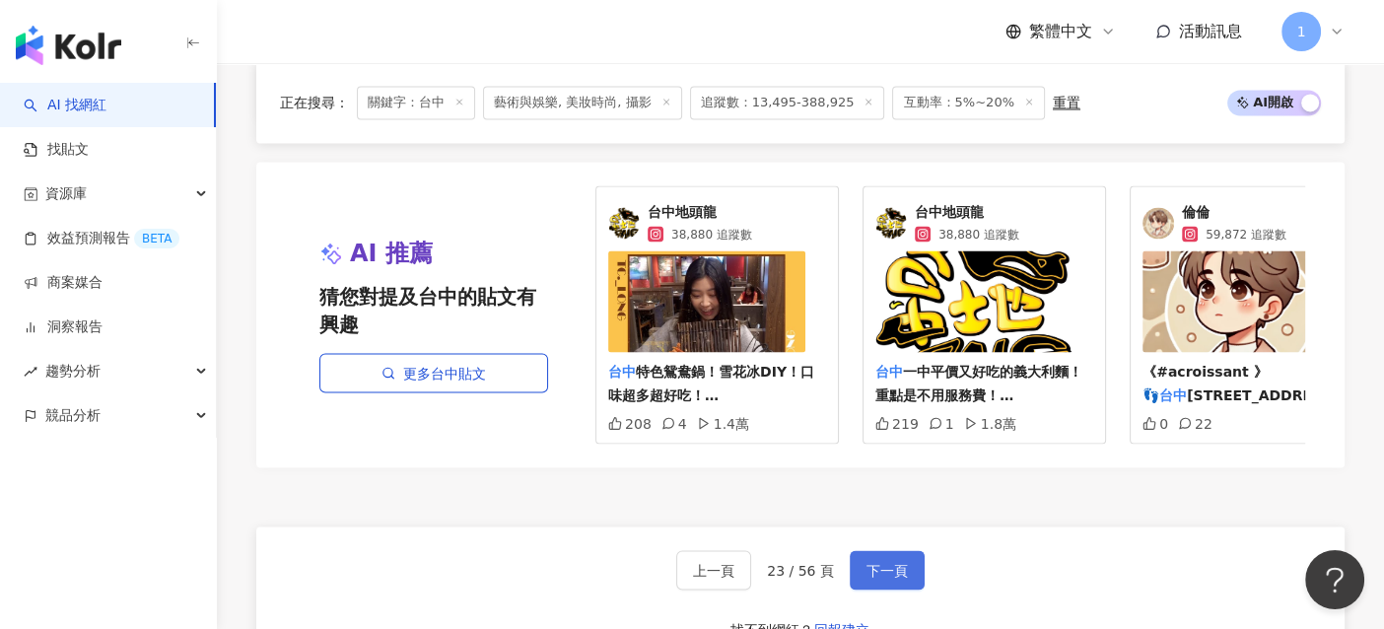
click at [859, 564] on button "下一頁" at bounding box center [886, 569] width 75 height 39
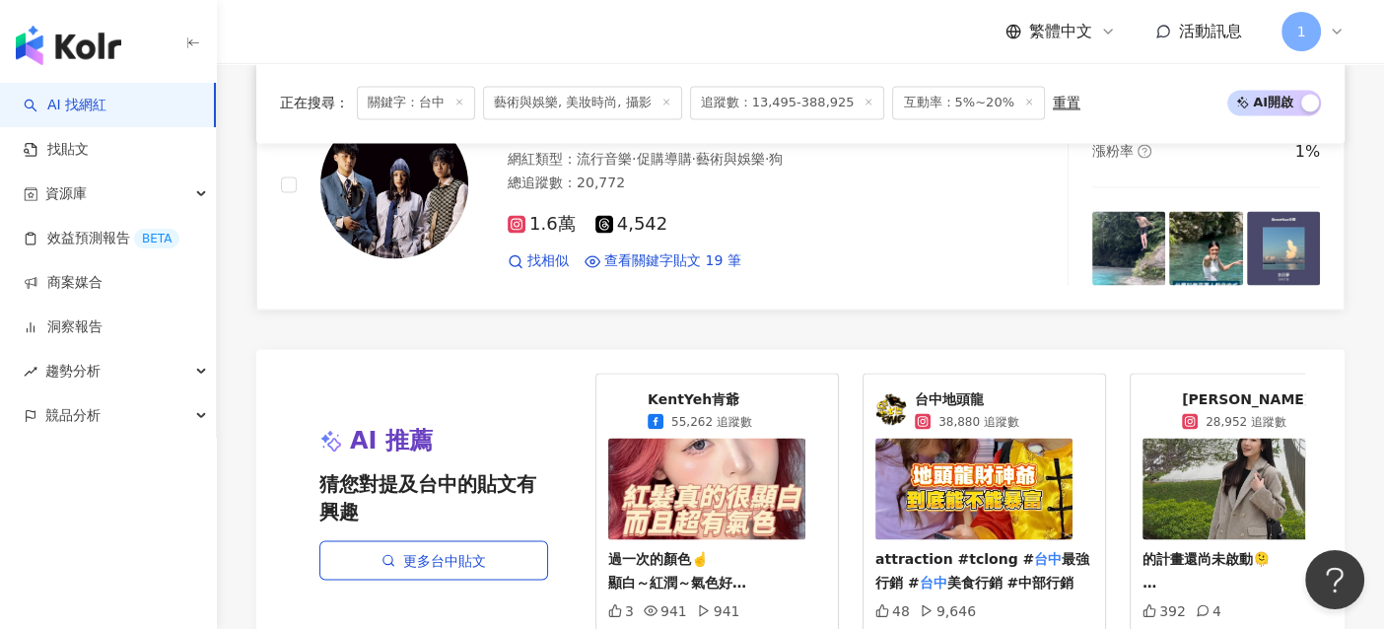
scroll to position [3548, 0]
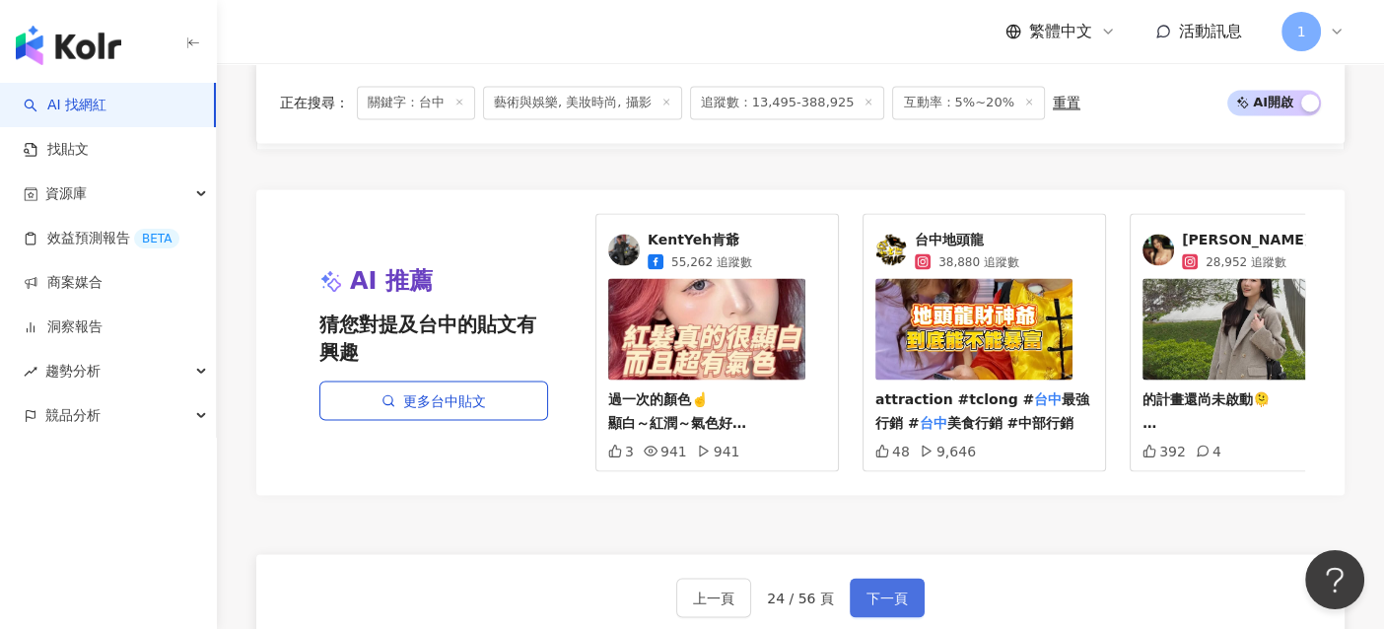
click at [876, 589] on span "下一頁" at bounding box center [886, 597] width 41 height 16
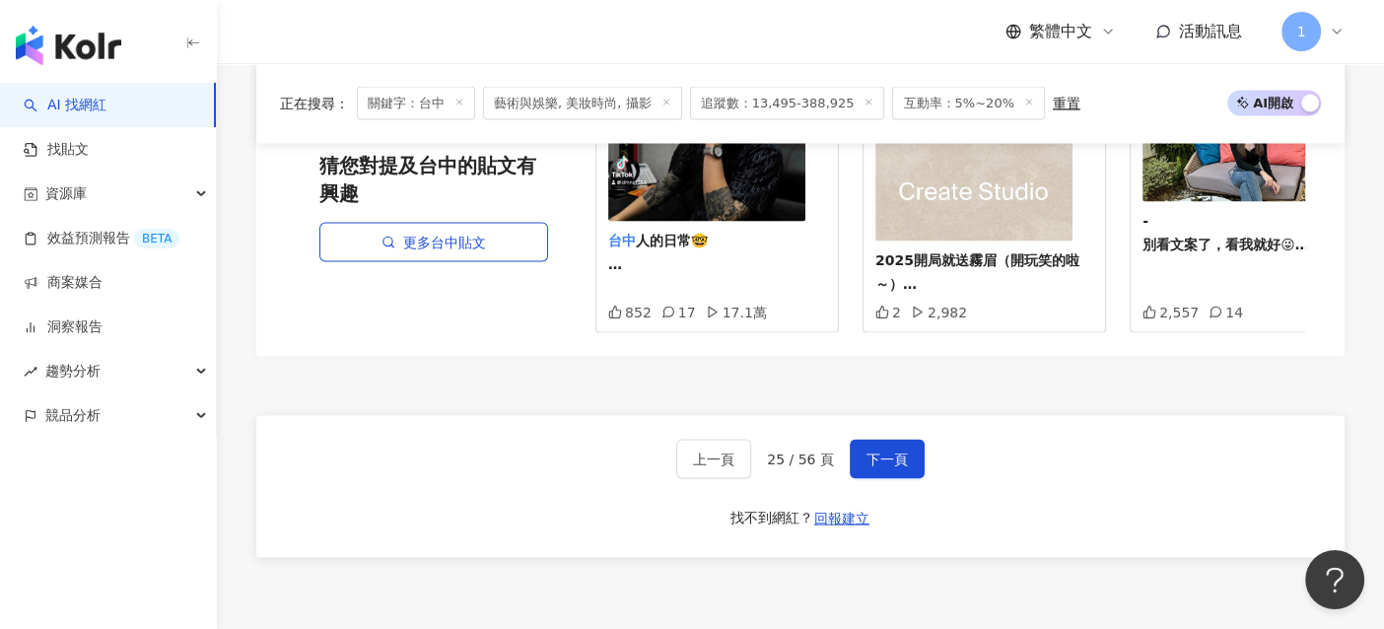
scroll to position [3892, 0]
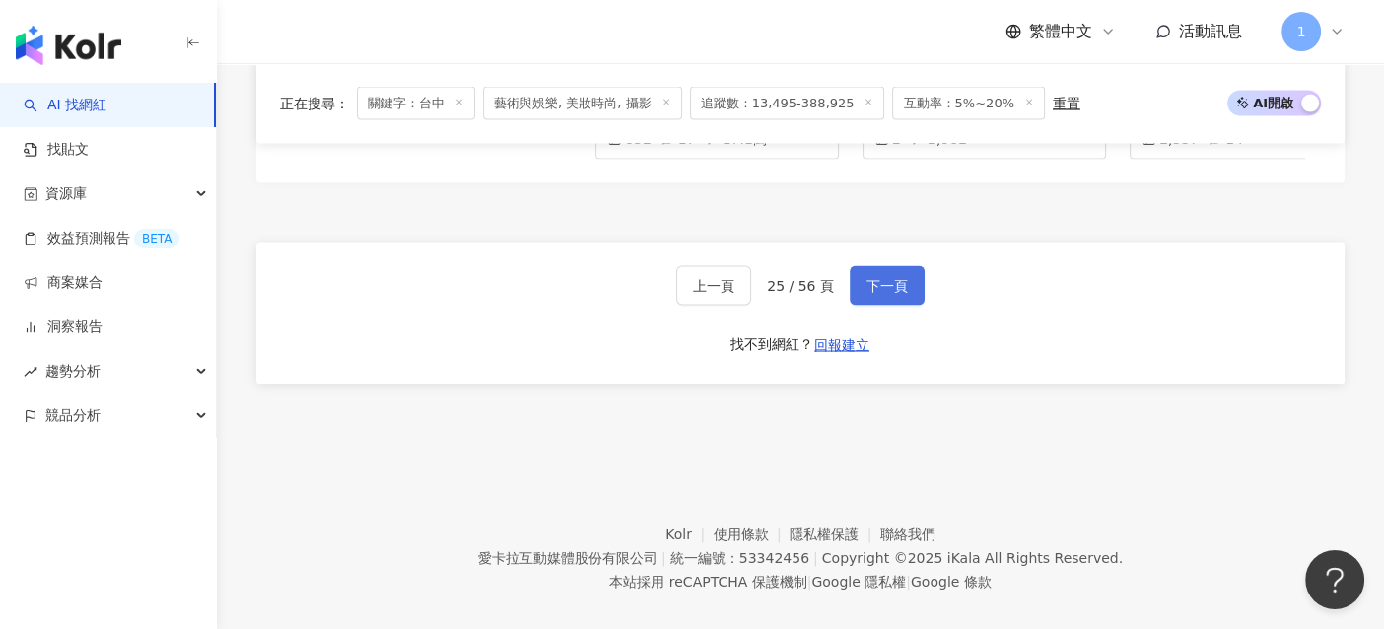
click at [892, 273] on button "下一頁" at bounding box center [886, 285] width 75 height 39
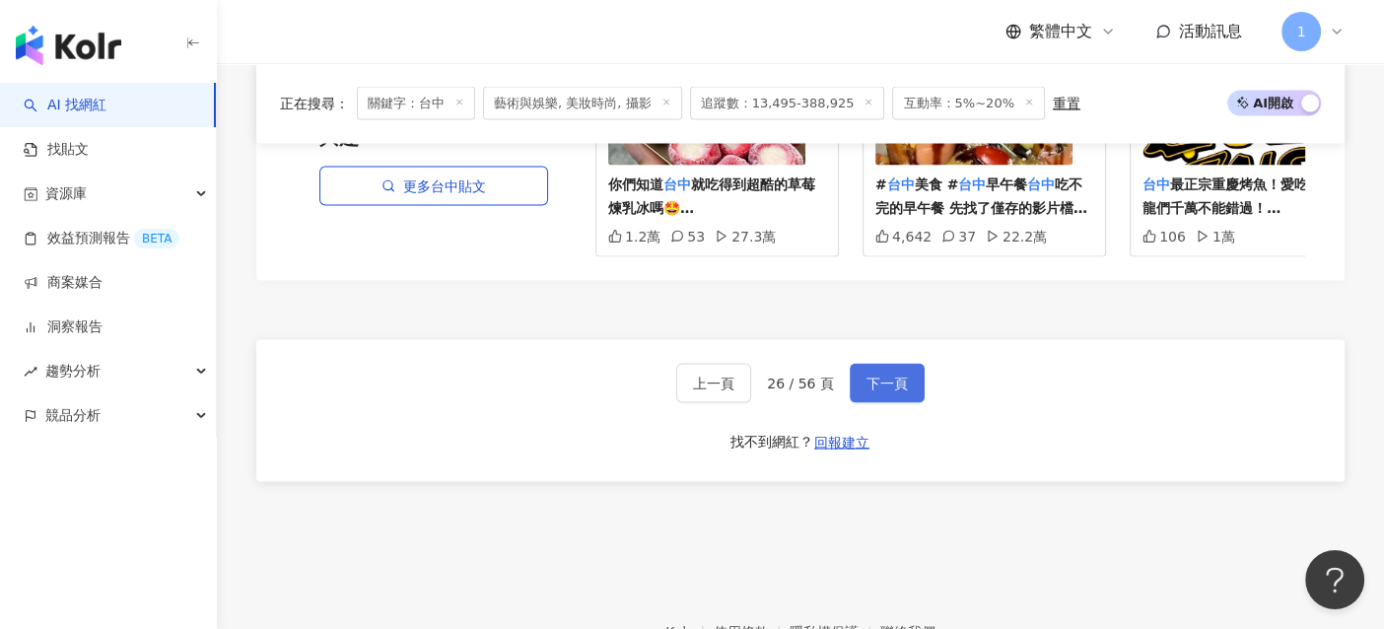
scroll to position [3745, 0]
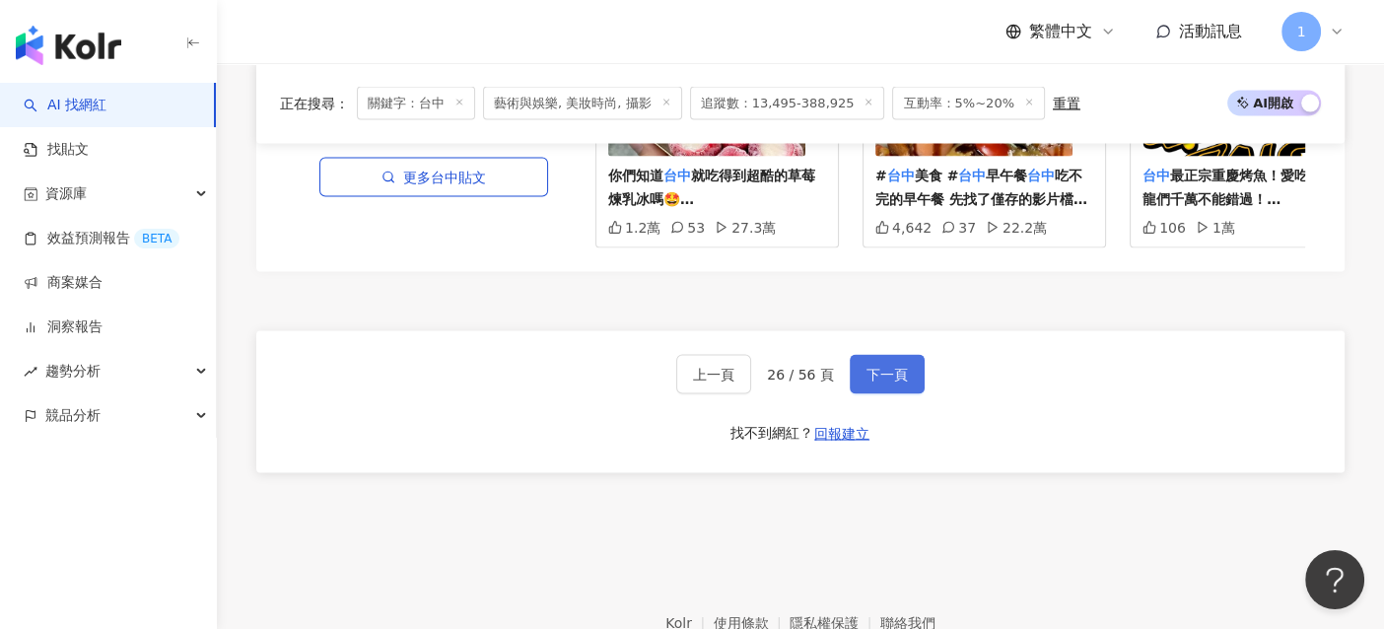
click at [904, 365] on button "下一頁" at bounding box center [886, 373] width 75 height 39
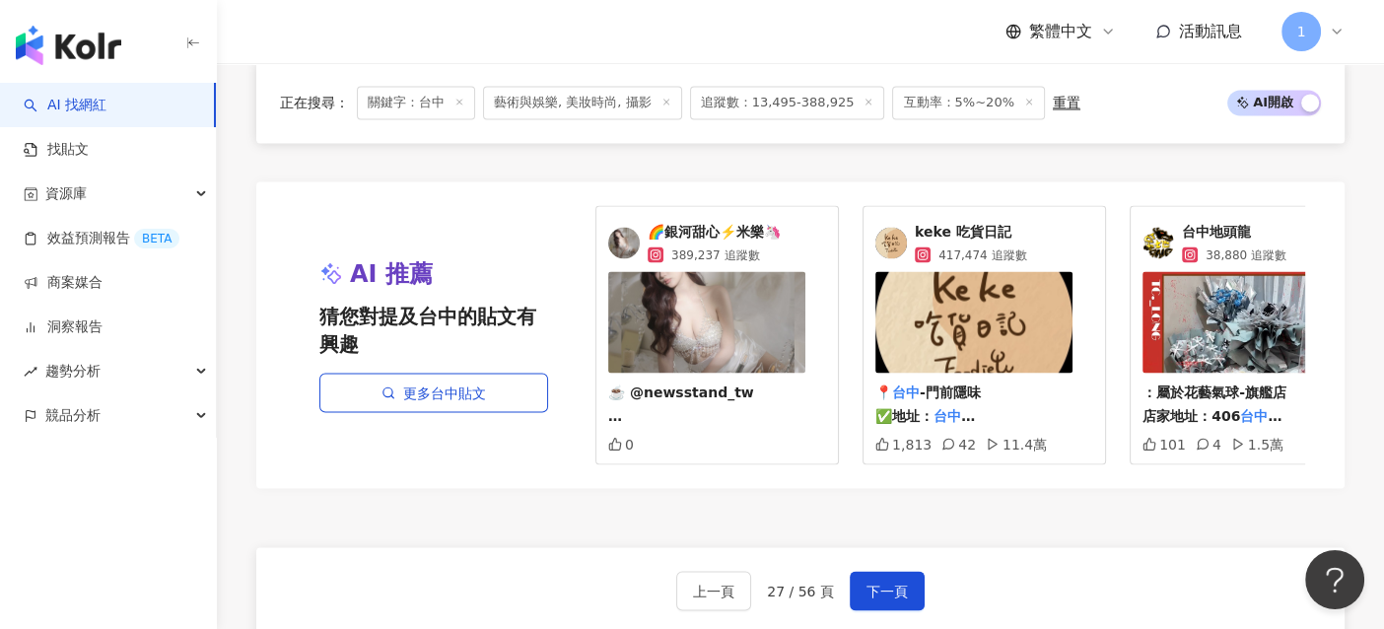
scroll to position [3860, 0]
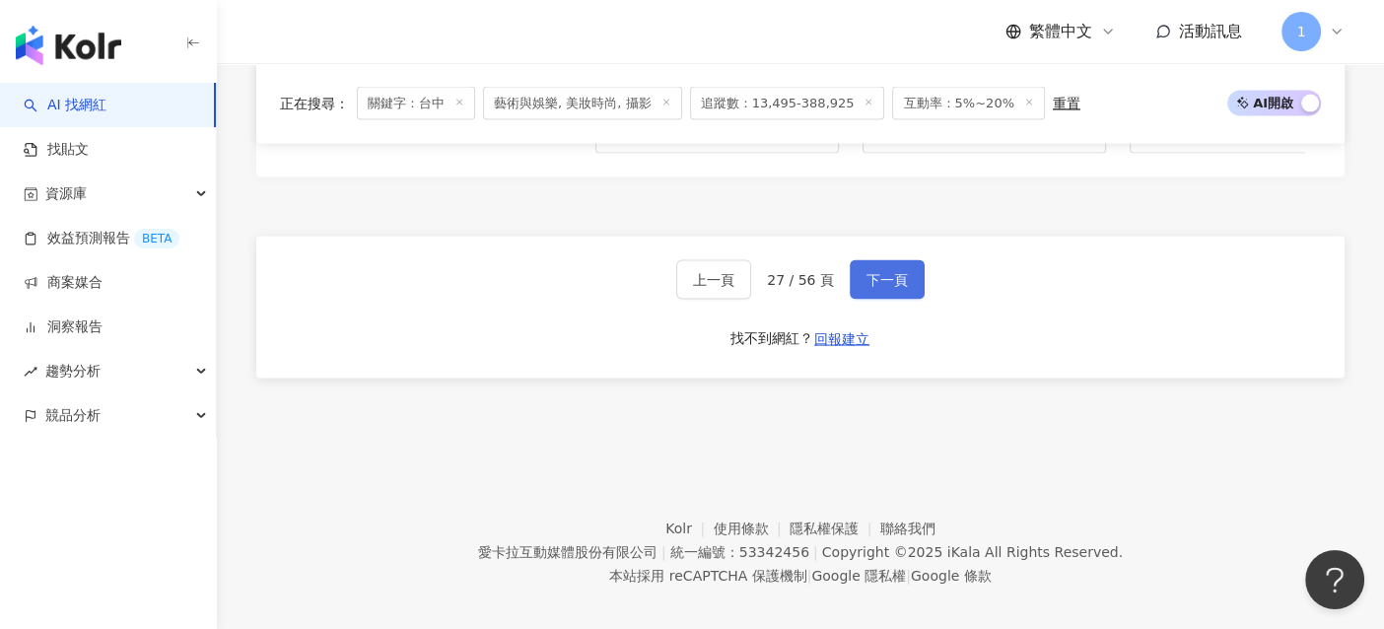
click at [897, 272] on span "下一頁" at bounding box center [886, 280] width 41 height 16
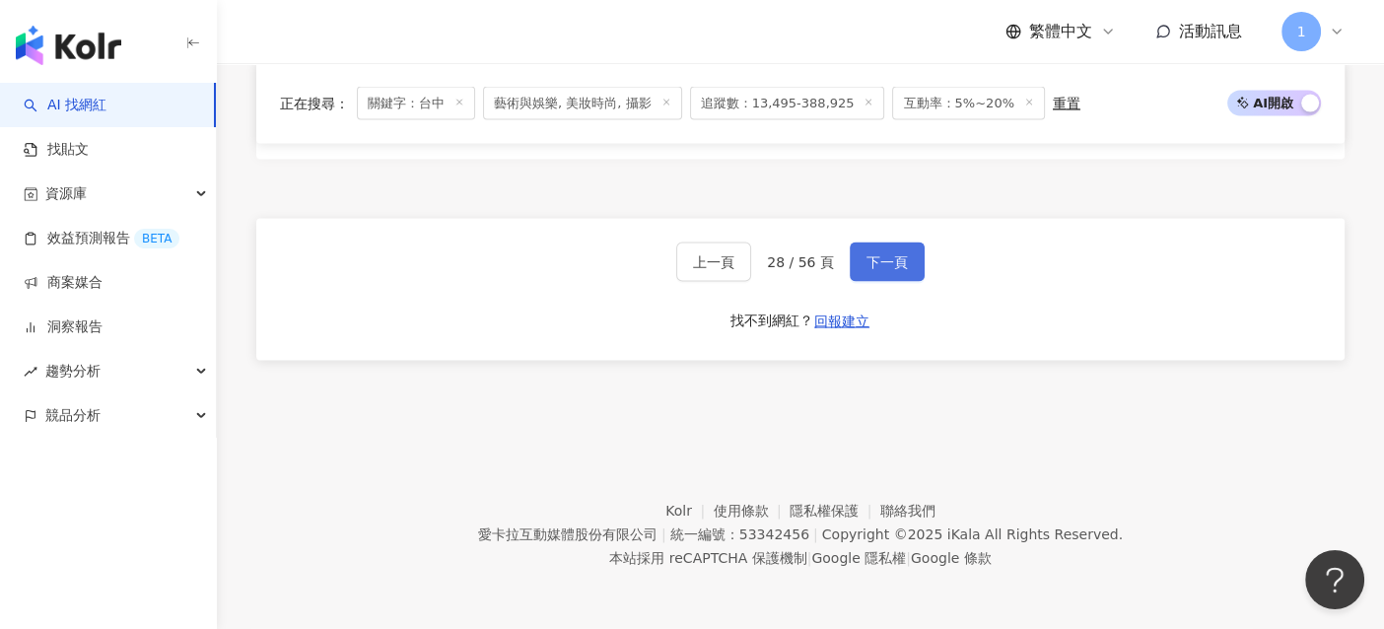
click at [897, 245] on button "下一頁" at bounding box center [886, 261] width 75 height 39
